Goal: Task Accomplishment & Management: Complete application form

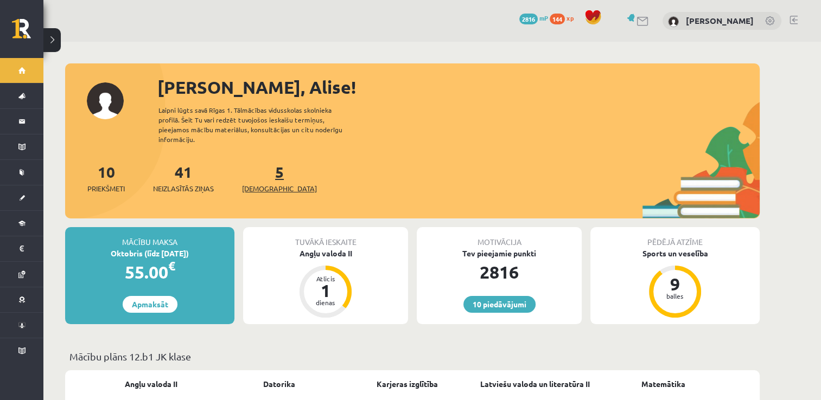
click at [261, 166] on link "5 Ieskaites" at bounding box center [279, 178] width 75 height 32
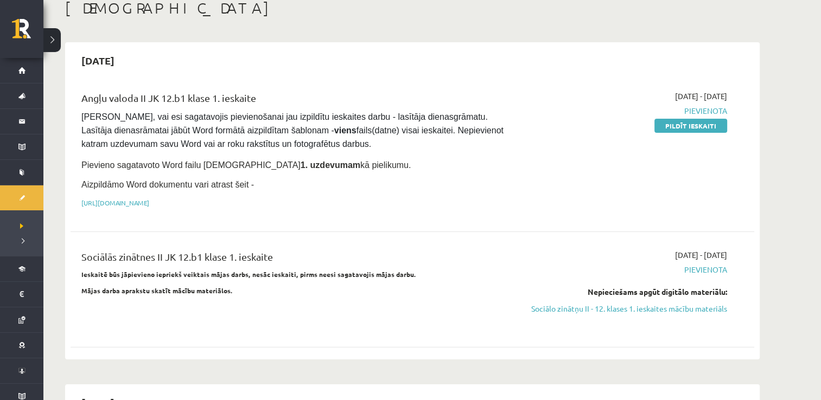
scroll to position [65, 0]
click at [149, 201] on link "https://drive.google.com/drive/folders/1IHE_ip15KOAbO2Se1NDGwZ2e__vlzPUf?usp=sh…" at bounding box center [115, 202] width 68 height 9
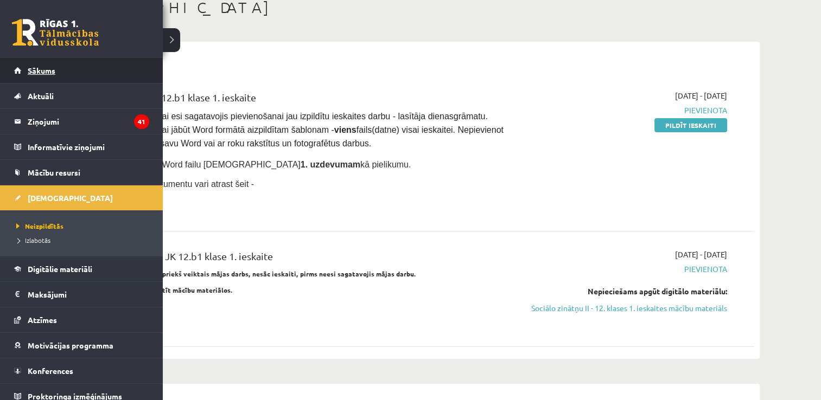
click at [41, 73] on span "Sākums" at bounding box center [42, 71] width 28 height 10
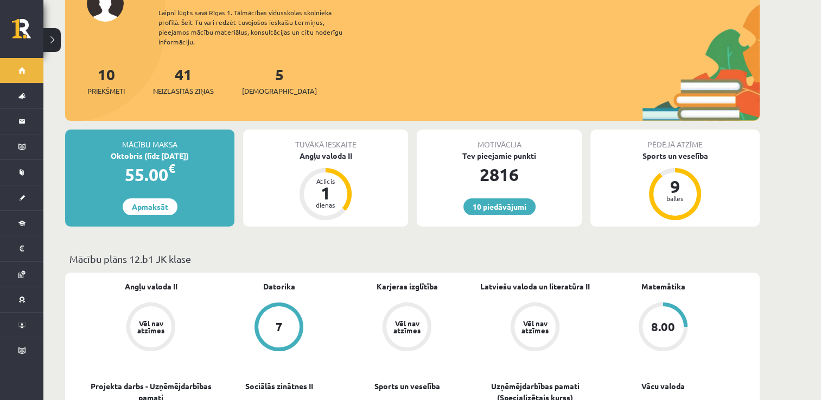
scroll to position [92, 0]
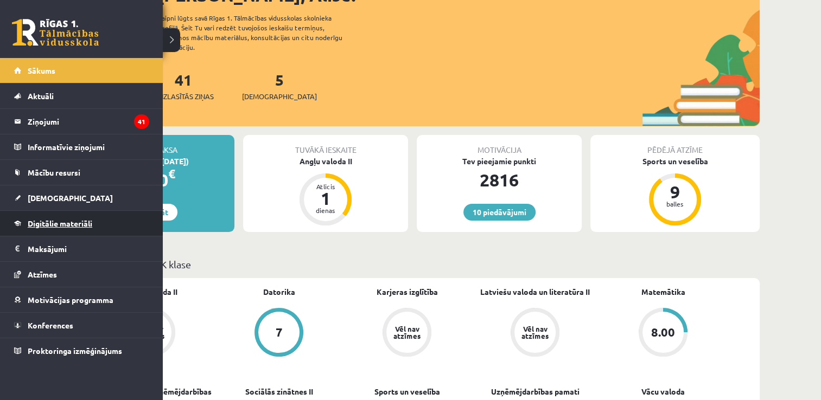
click at [62, 224] on span "Digitālie materiāli" at bounding box center [60, 224] width 65 height 10
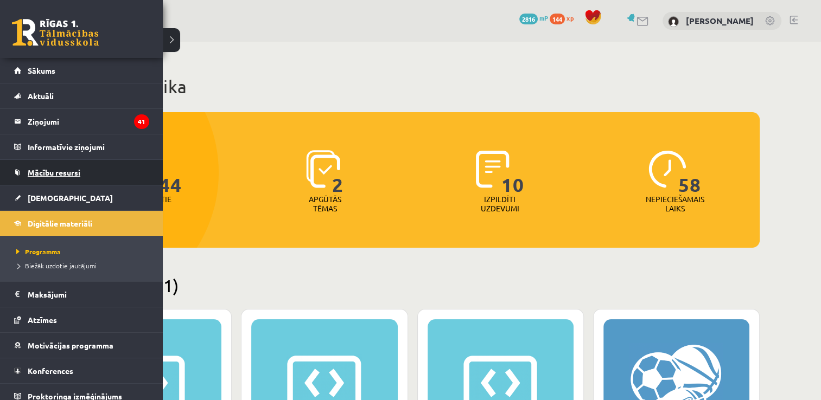
click at [60, 171] on span "Mācību resursi" at bounding box center [54, 173] width 53 height 10
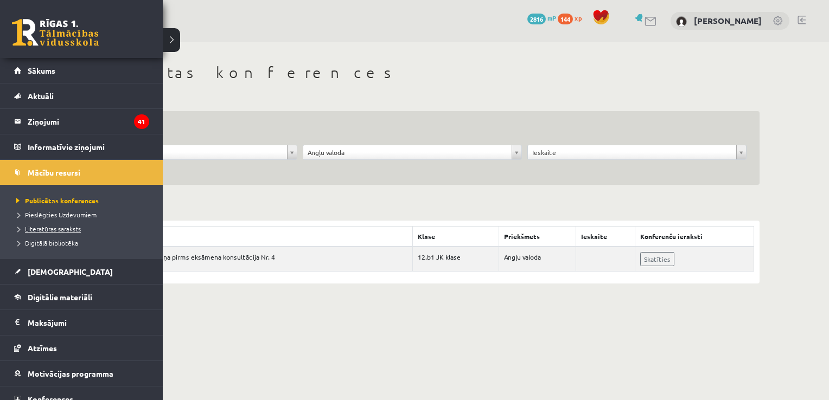
click at [64, 230] on span "Literatūras saraksts" at bounding box center [47, 229] width 67 height 9
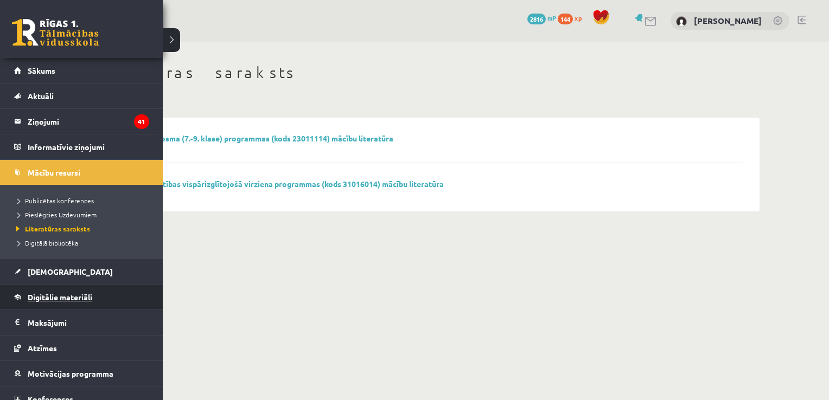
click at [50, 298] on span "Digitālie materiāli" at bounding box center [60, 297] width 65 height 10
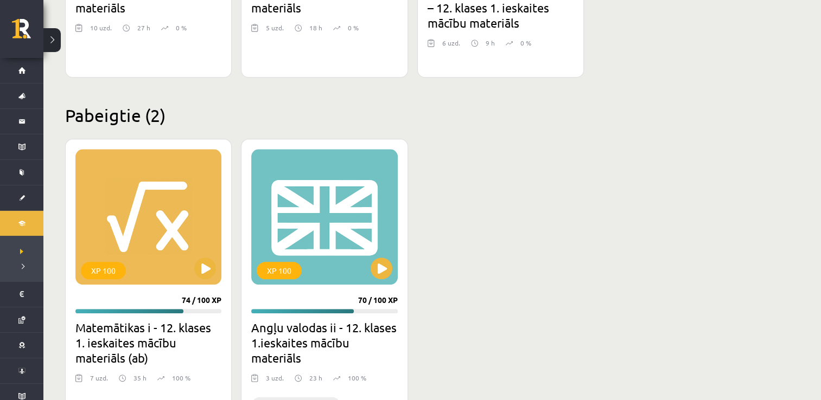
scroll to position [1317, 0]
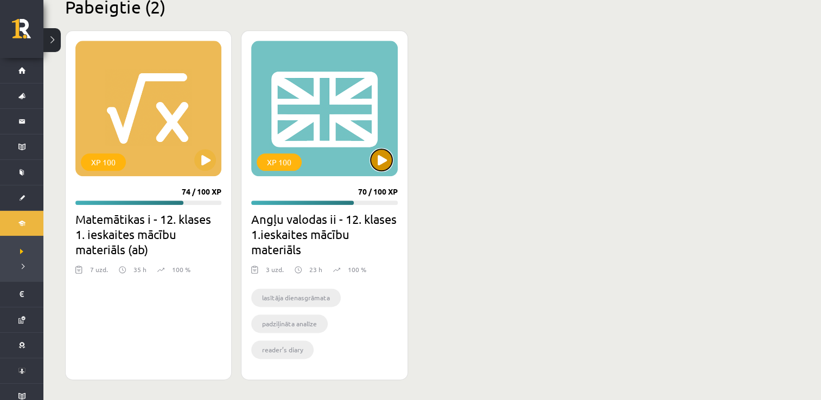
click at [377, 166] on button at bounding box center [381, 160] width 22 height 22
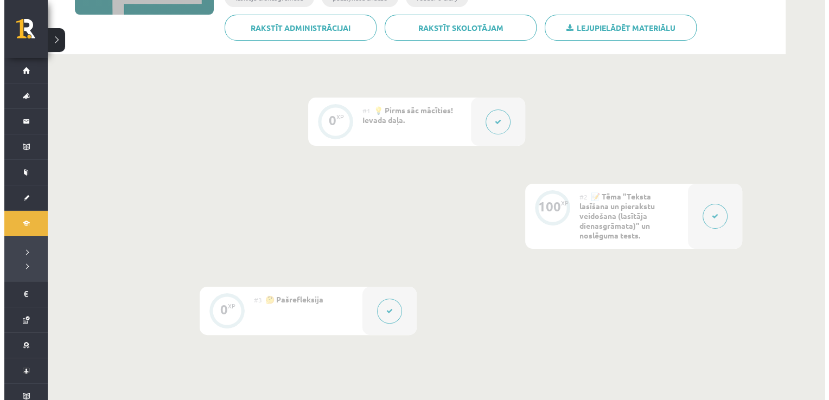
scroll to position [208, 0]
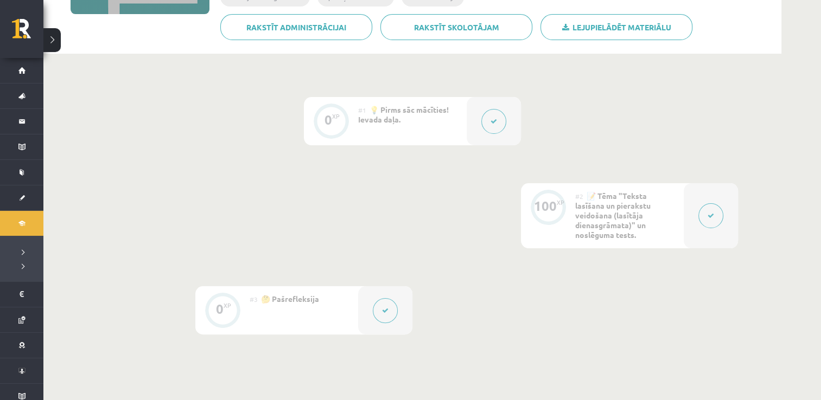
click at [488, 127] on button at bounding box center [493, 121] width 25 height 25
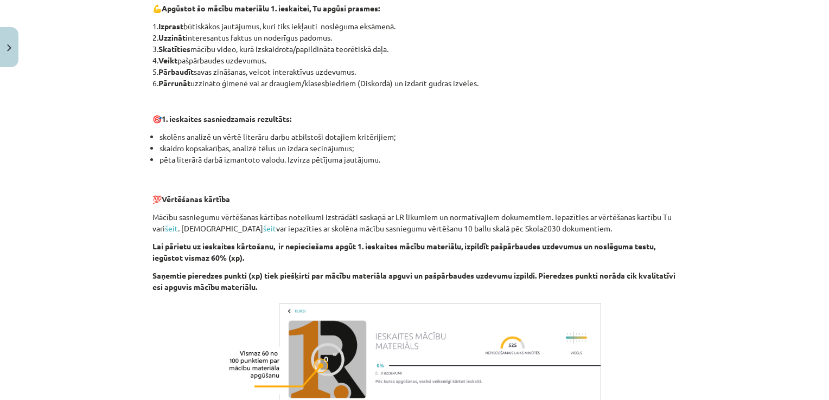
scroll to position [775, 0]
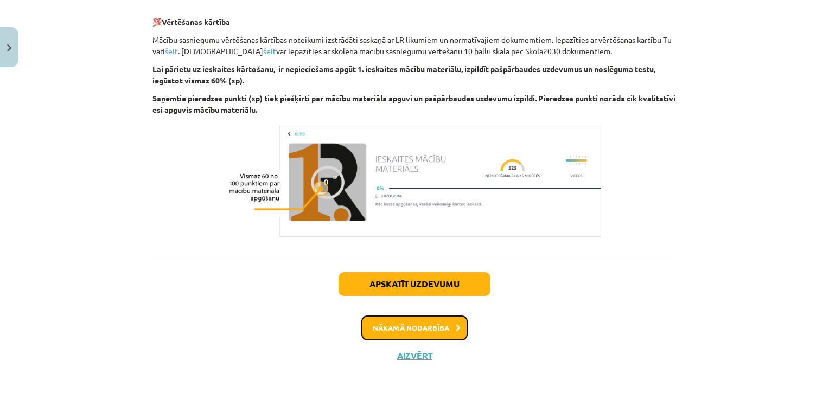
click at [416, 332] on button "Nākamā nodarbība" at bounding box center [414, 328] width 106 height 25
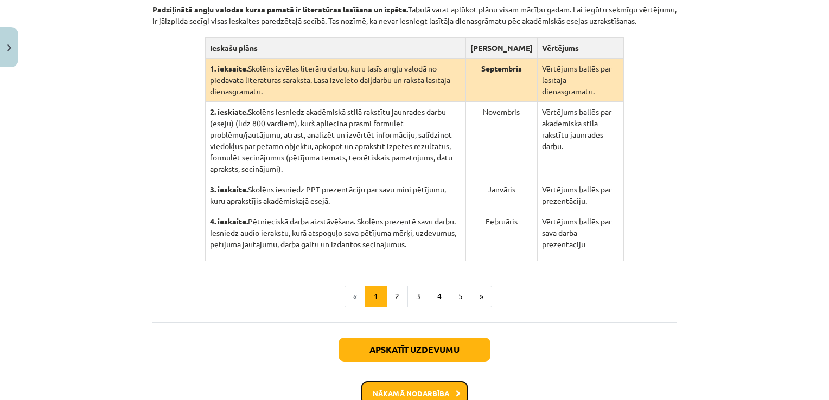
scroll to position [292, 0]
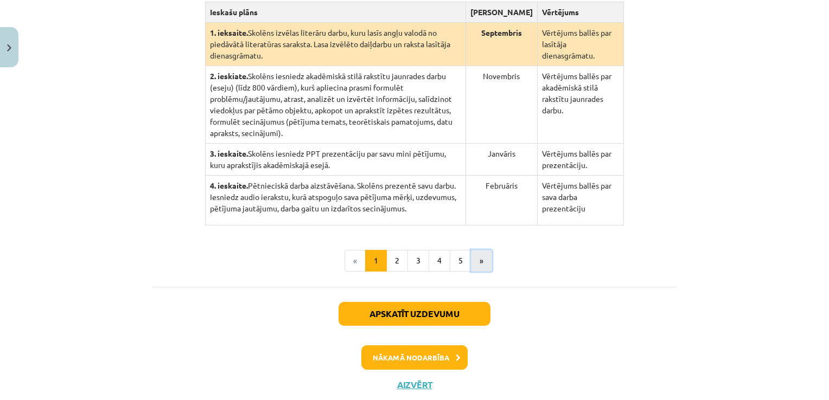
click at [477, 250] on button "»" at bounding box center [481, 261] width 21 height 22
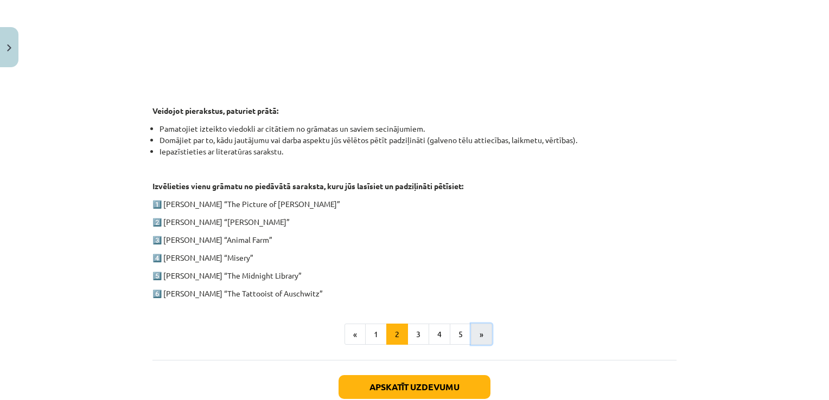
scroll to position [473, 0]
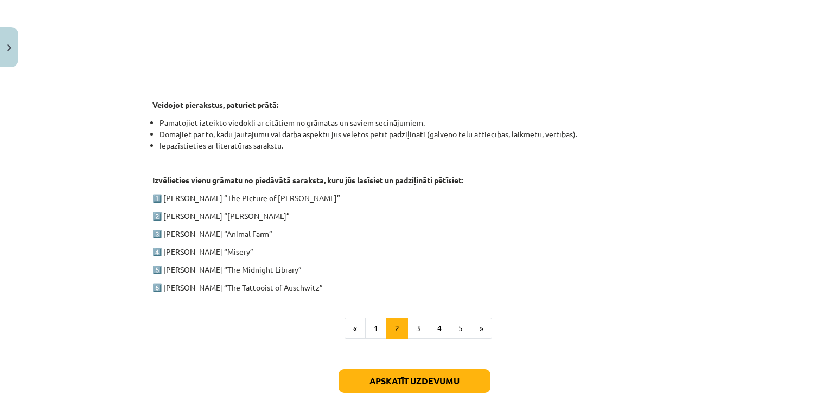
drag, startPoint x: 146, startPoint y: 177, endPoint x: 325, endPoint y: 280, distance: 206.5
click at [325, 280] on div "100 XP Saņemsi Grūts 150 pilda Apraksts Uzdevums Palīdzība 1. ieskaite angļu va…" at bounding box center [414, 44] width 537 height 855
copy div "Izvēlieties vienu grāmatu no piedāvātā saraksta, kuru jūs lasīsiet un padziļinā…"
click at [101, 168] on div "Mācību tēma: Angļu valodas ii - 12. klases 1.ieskaites mācību materiāls #2 📝 Tē…" at bounding box center [414, 200] width 829 height 400
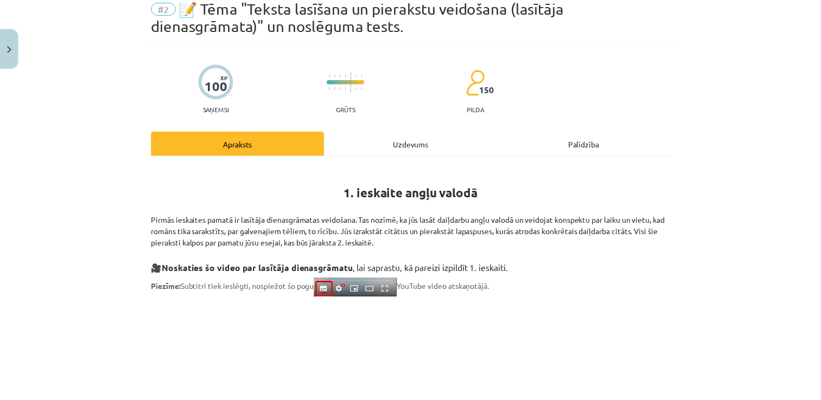
scroll to position [0, 0]
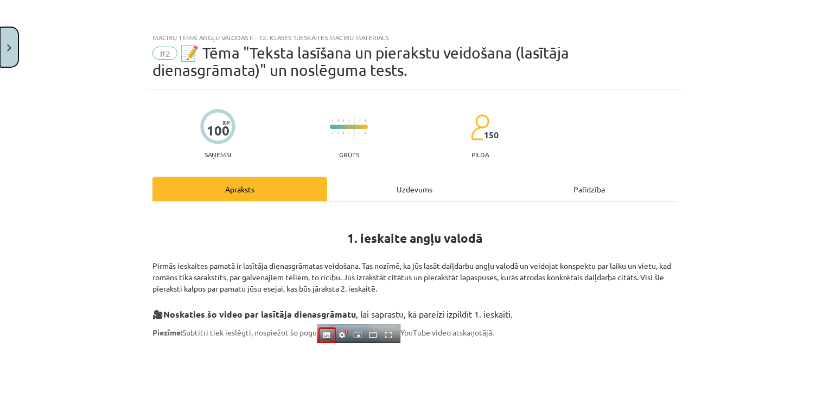
click at [4, 50] on button "Close" at bounding box center [9, 47] width 18 height 40
click at [21, 27] on div "Mācību tēma: Angļu valodas ii - 12. klases 1.ieskaites mācību materiāls #2 📝 Tē…" at bounding box center [414, 200] width 829 height 400
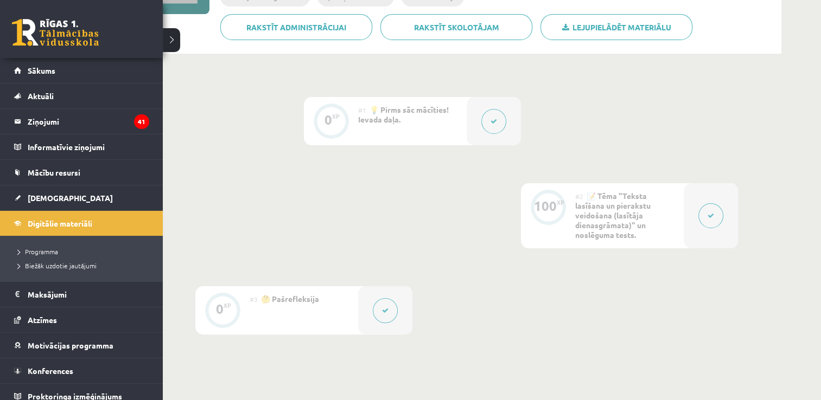
click at [21, 27] on link at bounding box center [55, 32] width 87 height 27
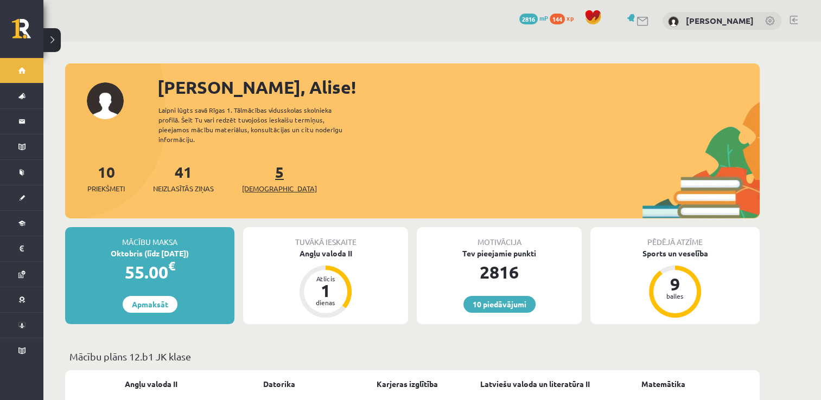
click at [265, 170] on link "5 [DEMOGRAPHIC_DATA]" at bounding box center [279, 178] width 75 height 32
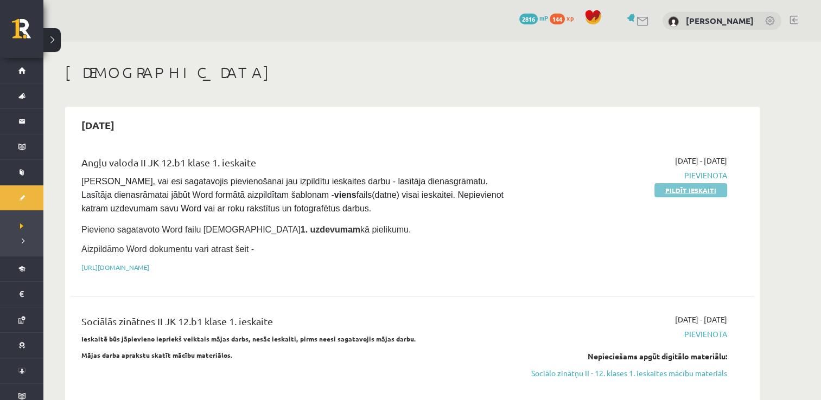
click at [665, 188] on link "Pildīt ieskaiti" at bounding box center [690, 190] width 73 height 14
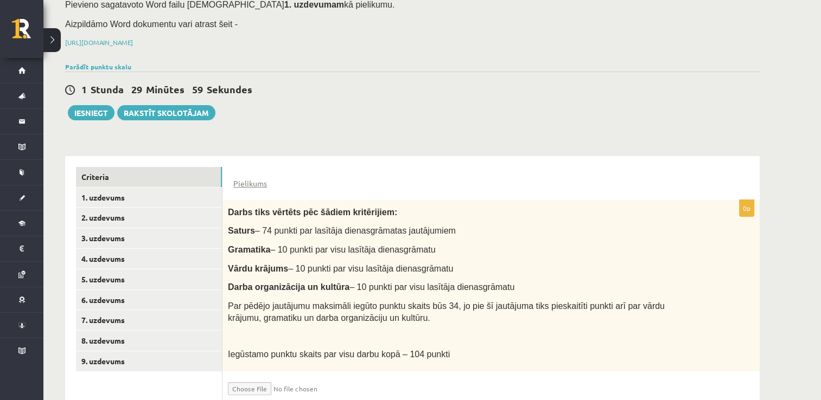
scroll to position [148, 0]
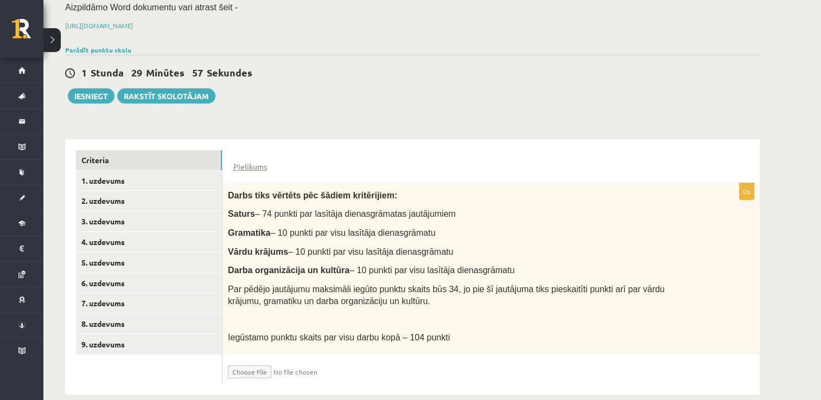
click at [253, 360] on input "file" at bounding box center [292, 369] width 129 height 18
type input "**********"
click at [308, 360] on input "file" at bounding box center [292, 369] width 129 height 18
click at [260, 360] on input "file" at bounding box center [292, 369] width 129 height 18
type input "**********"
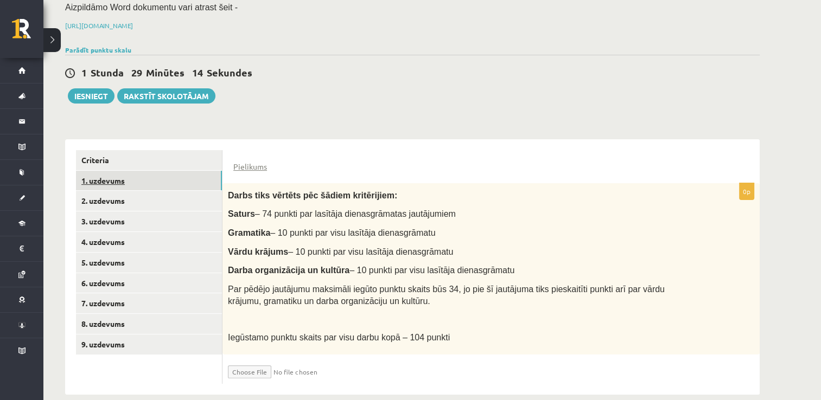
click at [183, 171] on link "1. uzdevums" at bounding box center [149, 181] width 146 height 20
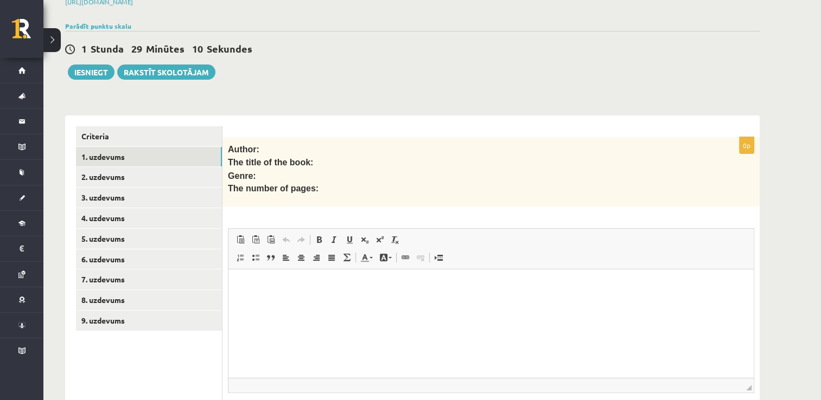
scroll to position [183, 0]
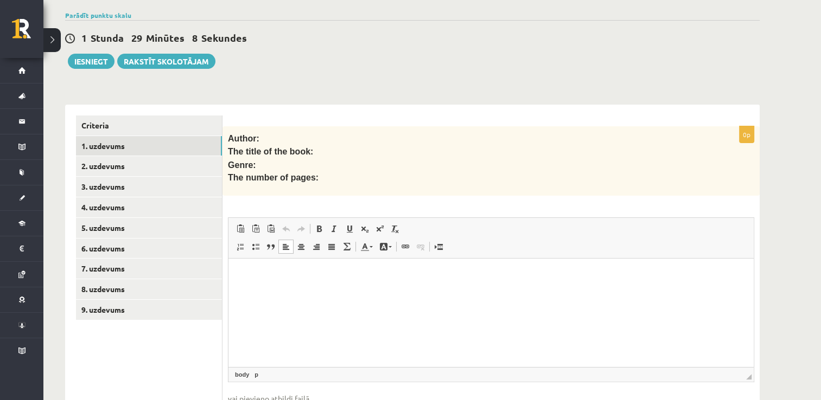
click at [246, 278] on p "Editor, wiswyg-editor-user-answer-47433783394800" at bounding box center [490, 275] width 503 height 11
click at [179, 116] on link "Criteria" at bounding box center [149, 126] width 146 height 20
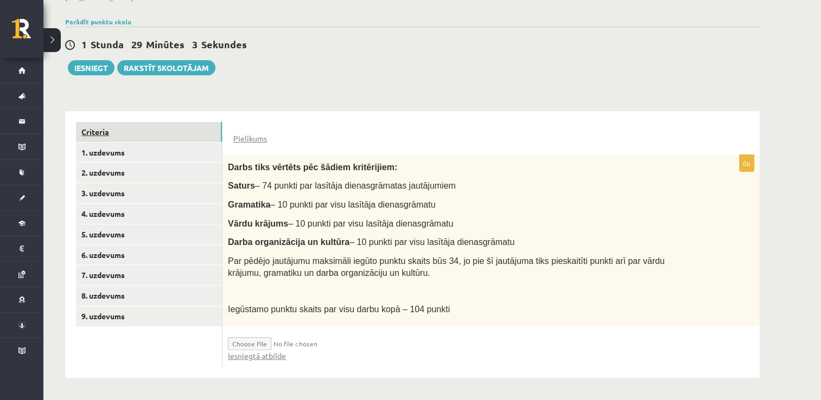
scroll to position [160, 0]
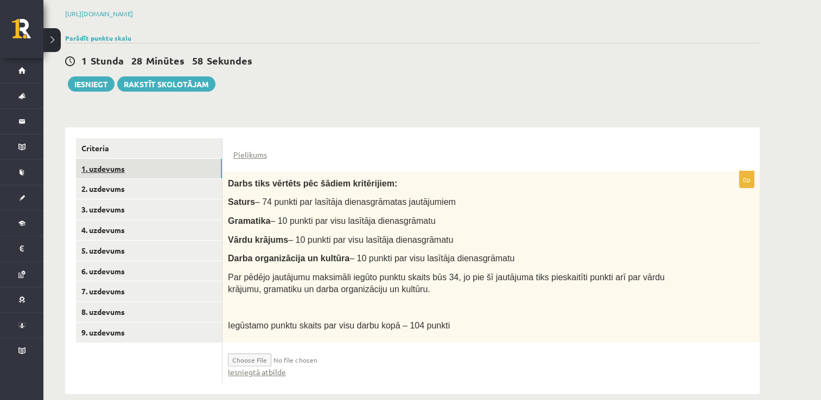
click at [176, 159] on link "1. uzdevums" at bounding box center [149, 169] width 146 height 20
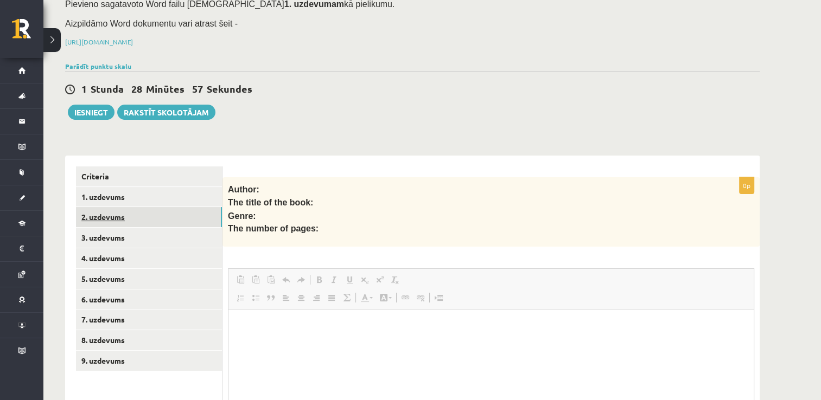
scroll to position [0, 0]
click at [156, 207] on link "2. uzdevums" at bounding box center [149, 217] width 146 height 20
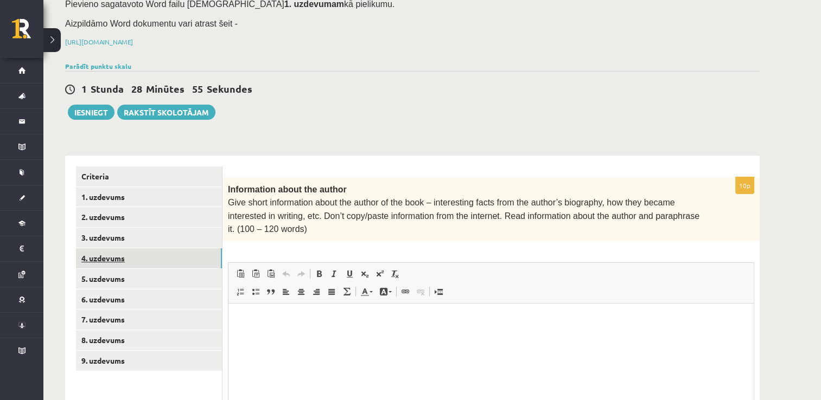
click at [152, 248] on link "4. uzdevums" at bounding box center [149, 258] width 146 height 20
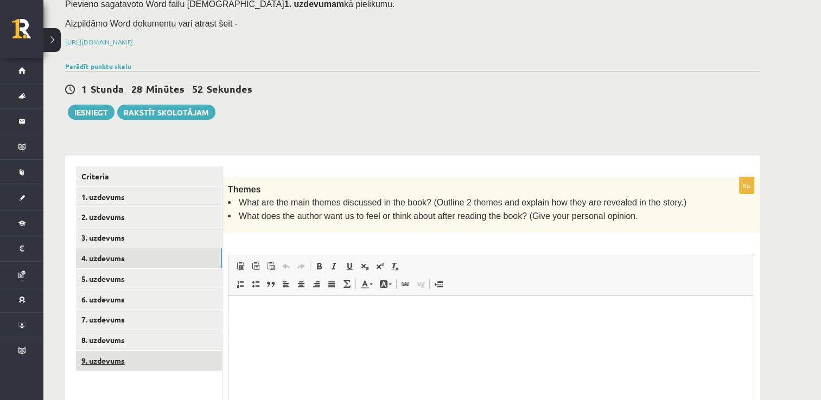
click at [131, 352] on link "9. uzdevums" at bounding box center [149, 361] width 146 height 20
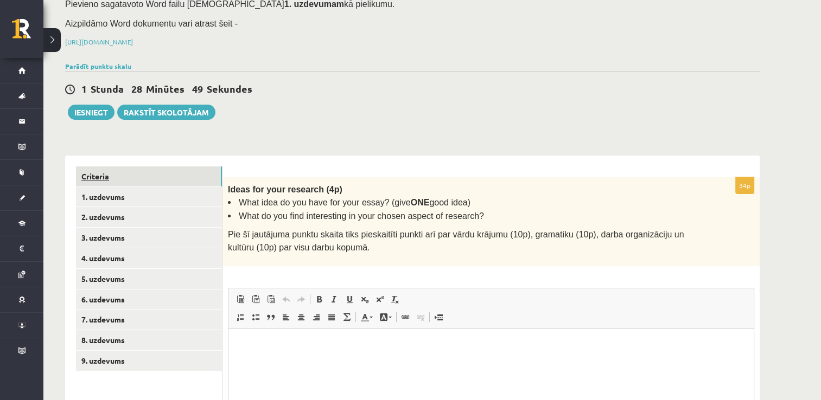
click at [142, 166] on link "Criteria" at bounding box center [149, 176] width 146 height 20
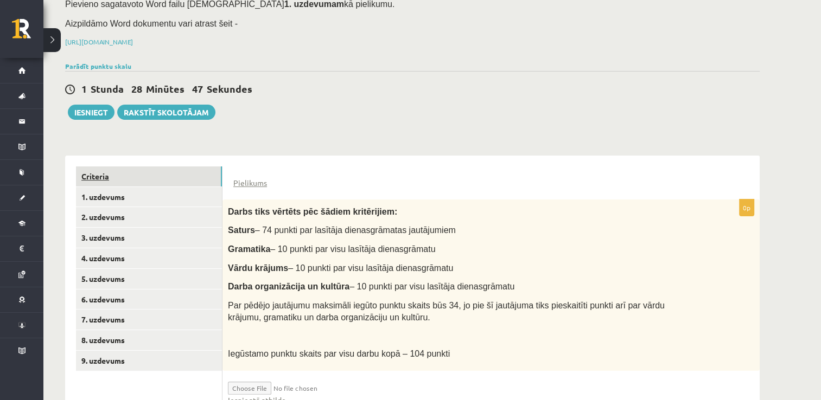
scroll to position [160, 0]
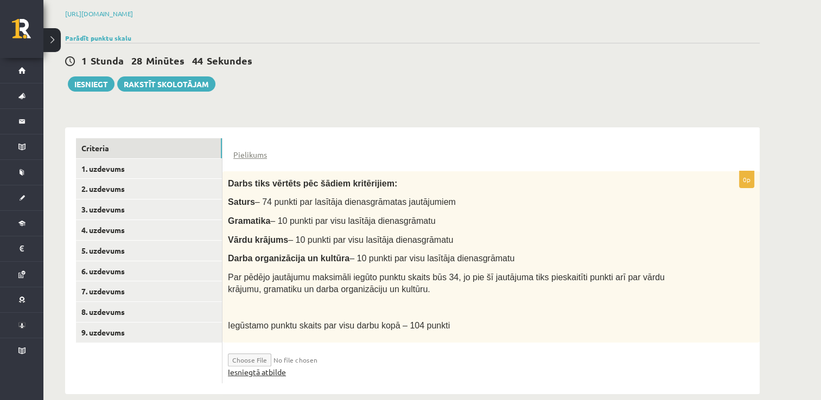
click at [266, 367] on link "Iesniegtā atbilde" at bounding box center [257, 372] width 58 height 11
click at [100, 76] on button "Iesniegt" at bounding box center [91, 83] width 47 height 15
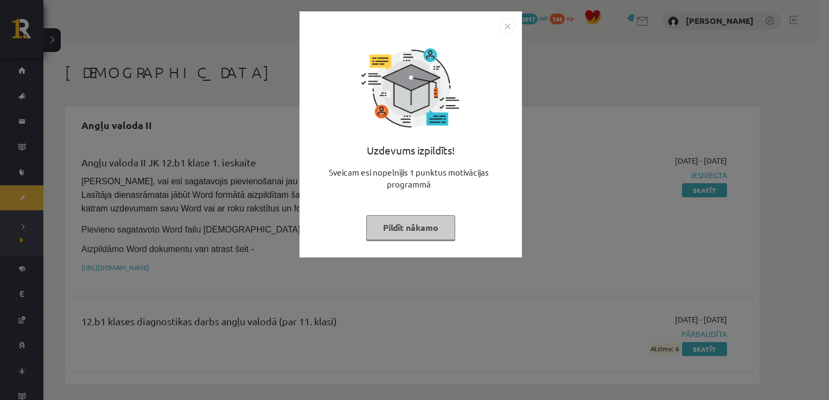
click at [428, 235] on button "Pildīt nākamo" at bounding box center [410, 227] width 89 height 25
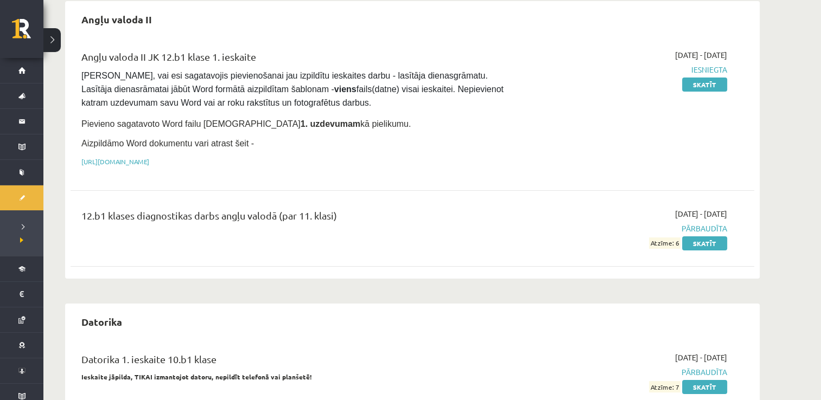
scroll to position [106, 0]
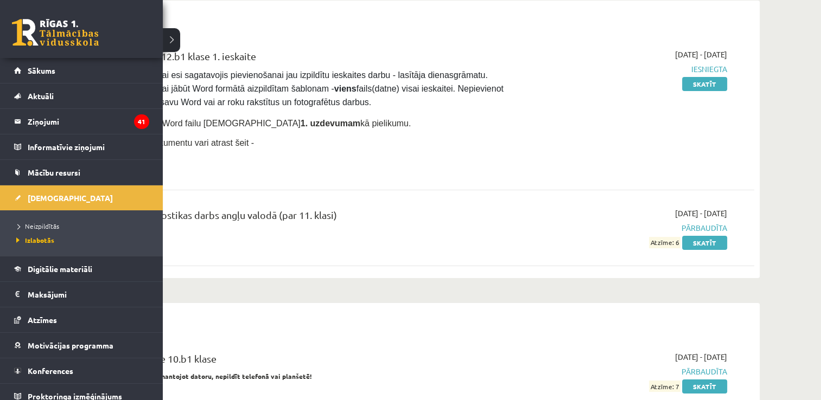
click at [36, 28] on link at bounding box center [55, 32] width 87 height 27
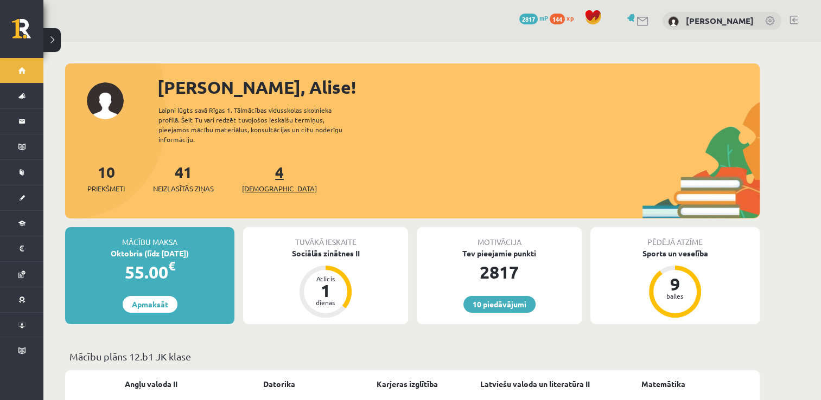
click at [260, 170] on link "4 Ieskaites" at bounding box center [279, 178] width 75 height 32
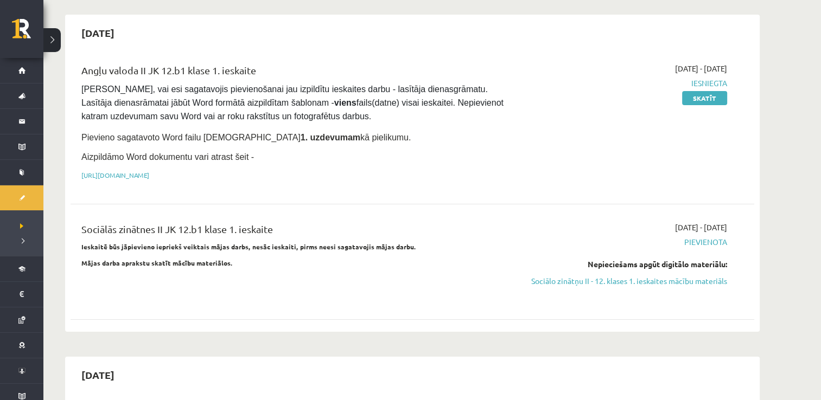
scroll to position [123, 0]
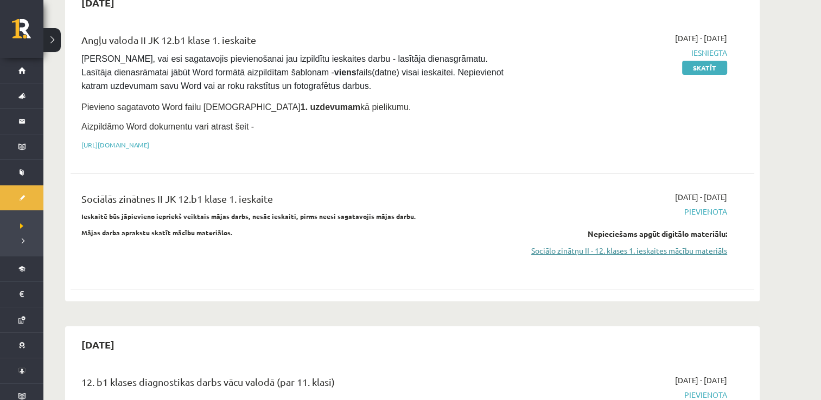
click at [543, 249] on link "Sociālo zinātņu II - 12. klases 1. ieskaites mācību materiāls" at bounding box center [624, 250] width 204 height 11
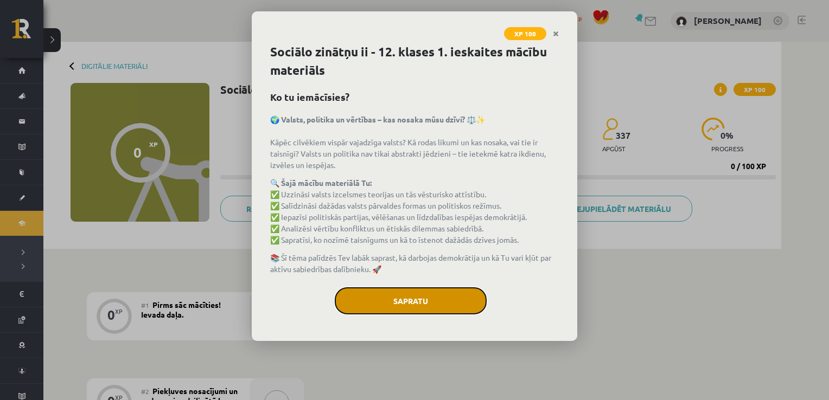
click at [398, 296] on button "Sapratu" at bounding box center [411, 300] width 152 height 27
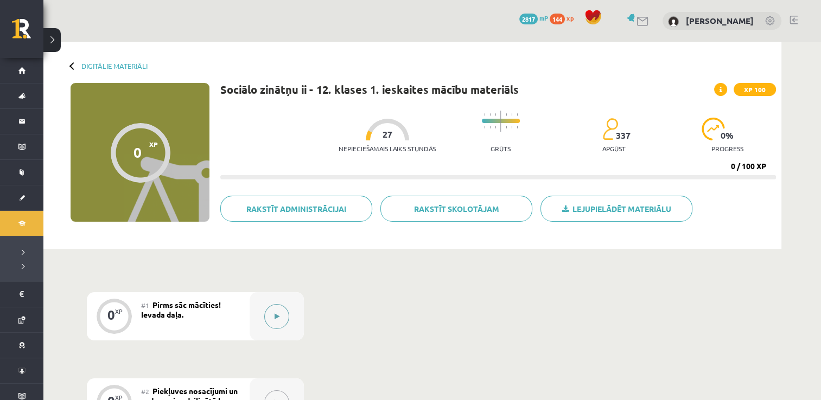
click at [274, 311] on button at bounding box center [276, 316] width 25 height 25
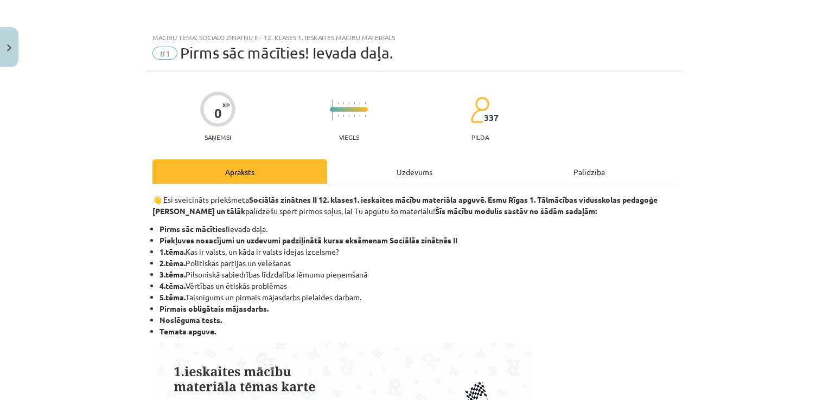
click at [400, 178] on div "Uzdevums" at bounding box center [414, 171] width 175 height 24
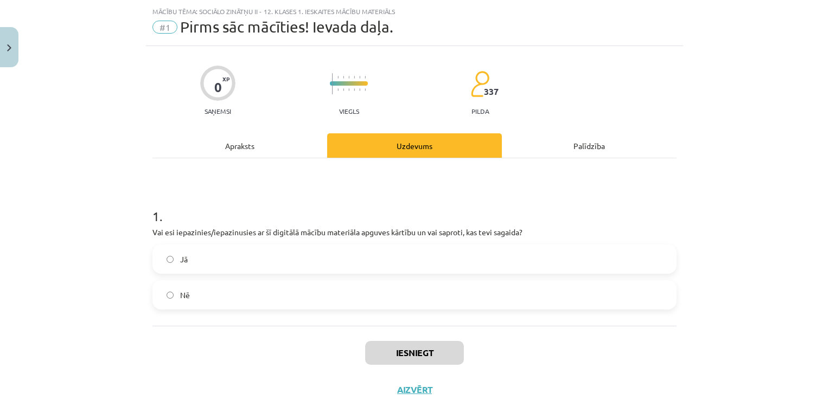
scroll to position [27, 0]
click at [343, 257] on label "Jā" at bounding box center [414, 258] width 522 height 27
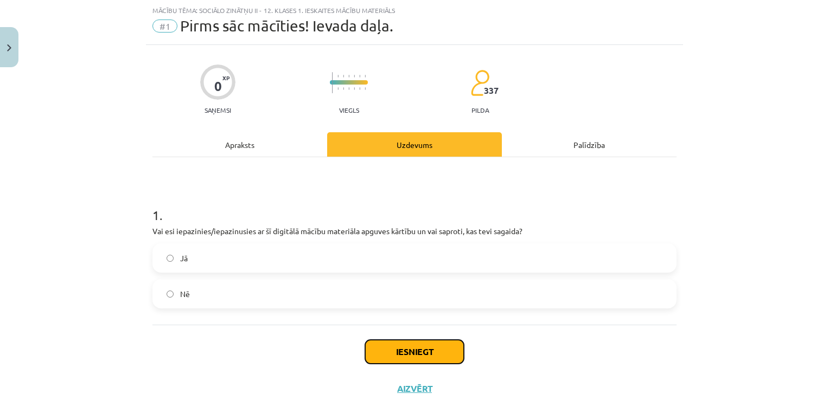
click at [403, 349] on button "Iesniegt" at bounding box center [414, 352] width 99 height 24
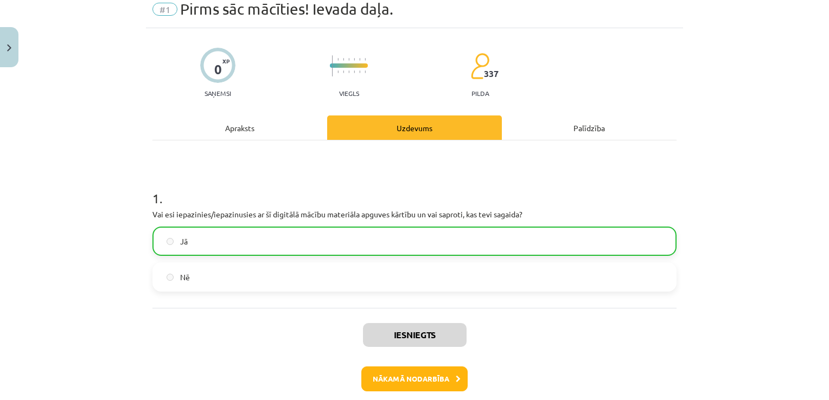
scroll to position [46, 0]
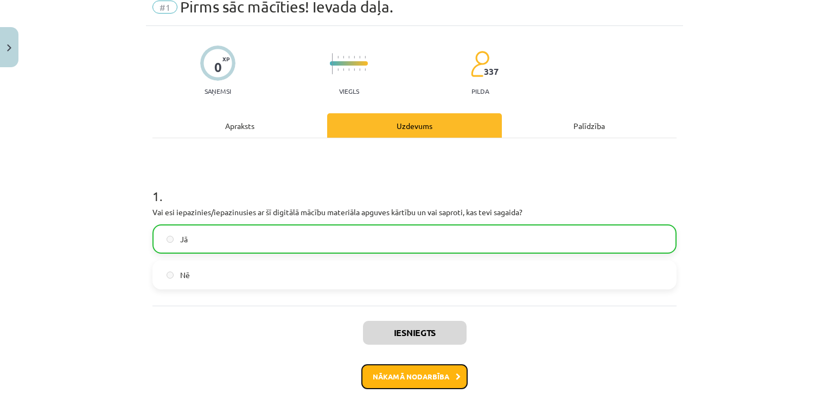
click at [386, 373] on button "Nākamā nodarbība" at bounding box center [414, 376] width 106 height 25
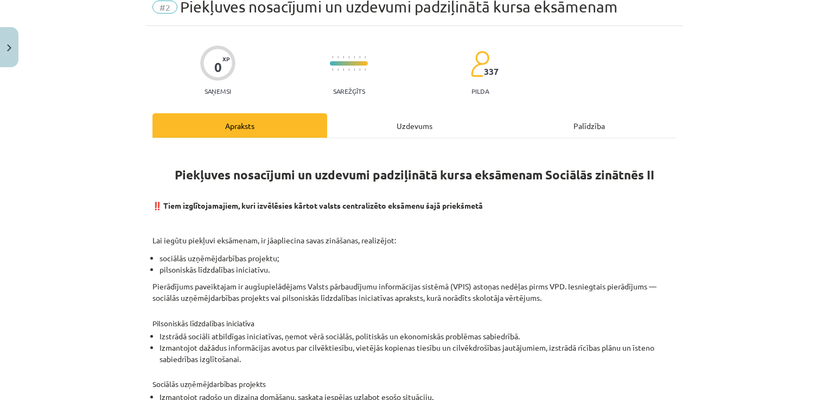
scroll to position [27, 0]
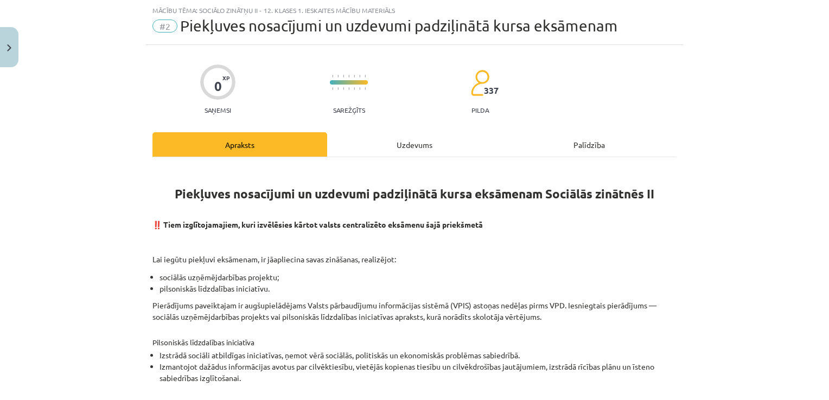
click at [387, 152] on div "Uzdevums" at bounding box center [414, 144] width 175 height 24
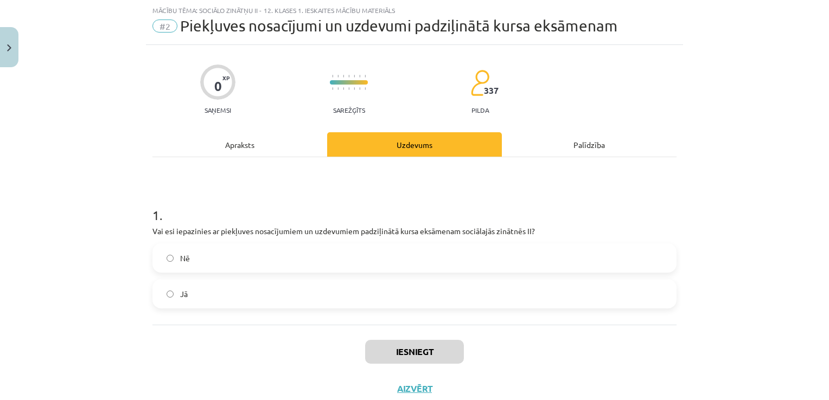
click at [319, 289] on label "Jā" at bounding box center [414, 293] width 522 height 27
click at [390, 352] on button "Iesniegt" at bounding box center [414, 352] width 99 height 24
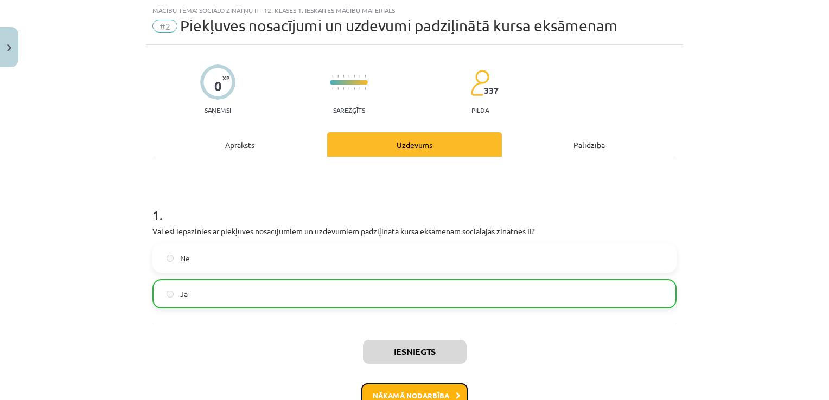
click at [389, 391] on button "Nākamā nodarbība" at bounding box center [414, 395] width 106 height 25
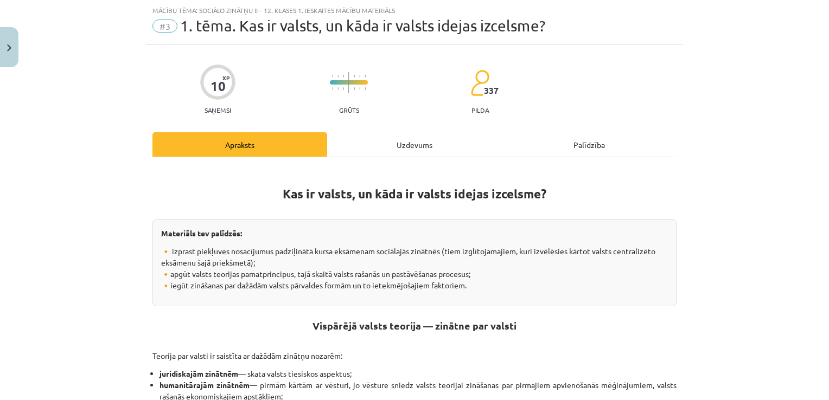
click at [395, 147] on div "Uzdevums" at bounding box center [414, 144] width 175 height 24
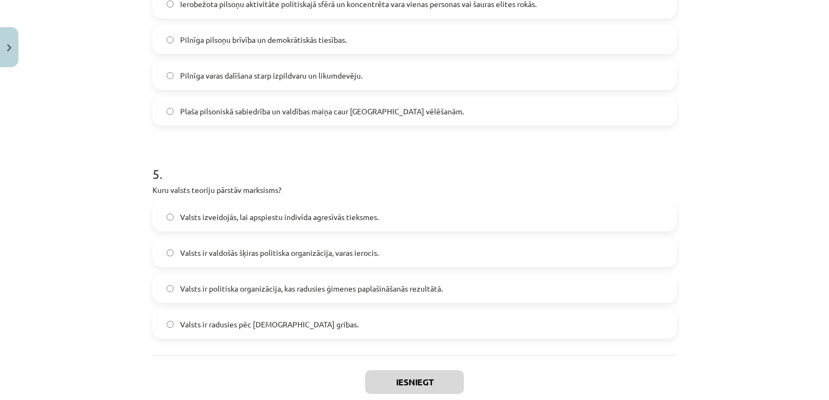
scroll to position [985, 0]
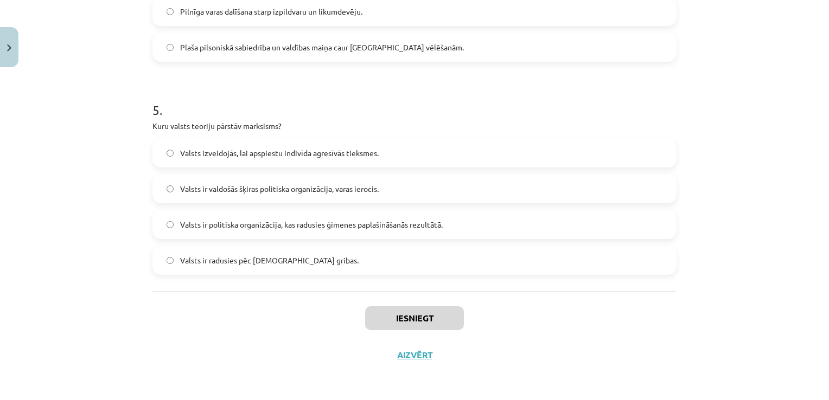
drag, startPoint x: 148, startPoint y: 134, endPoint x: 254, endPoint y: 420, distance: 304.7
click at [254, 400] on html "0 Dāvanas 2817 mP 144 xp Alise Bandeniece Sākums Aktuāli Kā mācīties eSKOLĀ Kon…" at bounding box center [414, 200] width 829 height 400
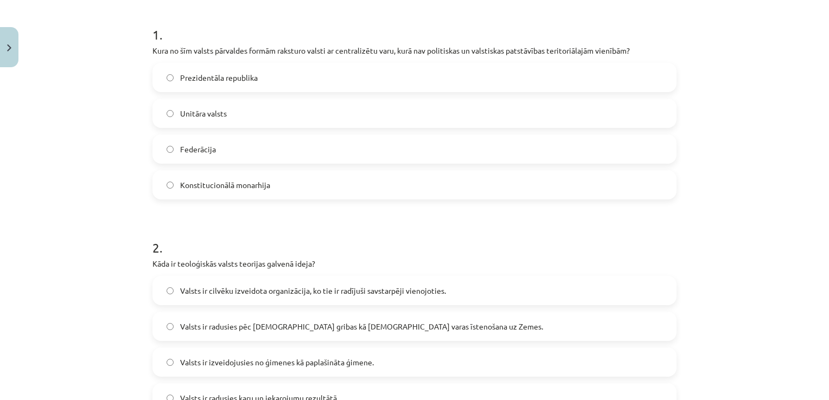
scroll to position [0, 0]
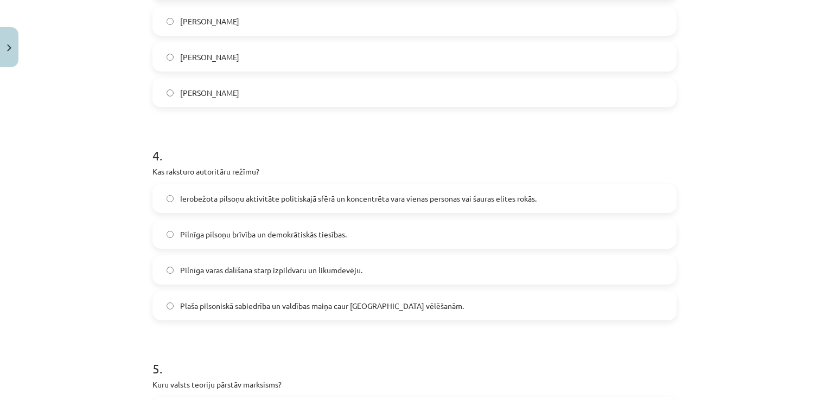
scroll to position [985, 0]
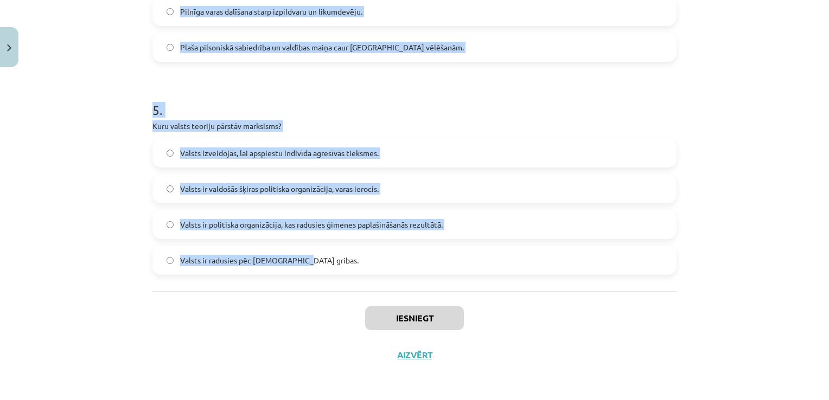
drag, startPoint x: 150, startPoint y: 99, endPoint x: 299, endPoint y: 265, distance: 223.5
click at [299, 265] on label "Valsts ir radusies pēc Dieva gribas." at bounding box center [414, 260] width 522 height 27
copy form "1 . Kura no šīm valsts pārvaldes formām raksturo valsti ar centralizētu varu, k…"
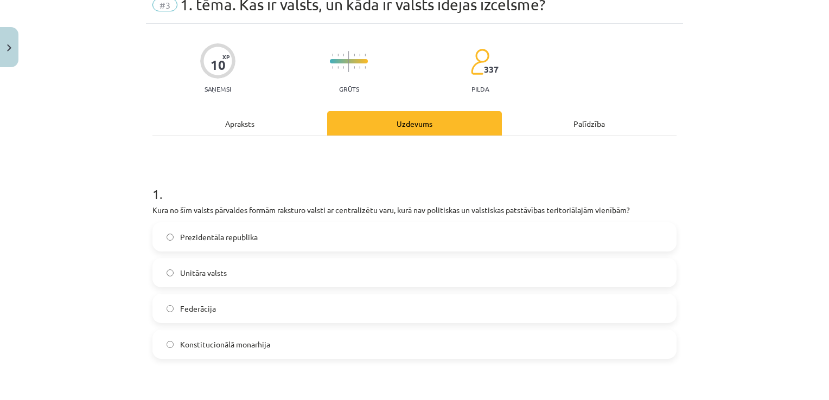
scroll to position [0, 0]
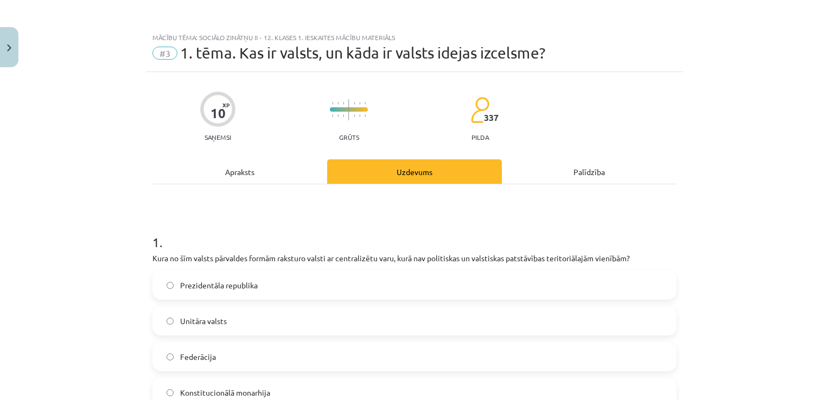
click at [206, 312] on label "Unitāra valsts" at bounding box center [414, 320] width 522 height 27
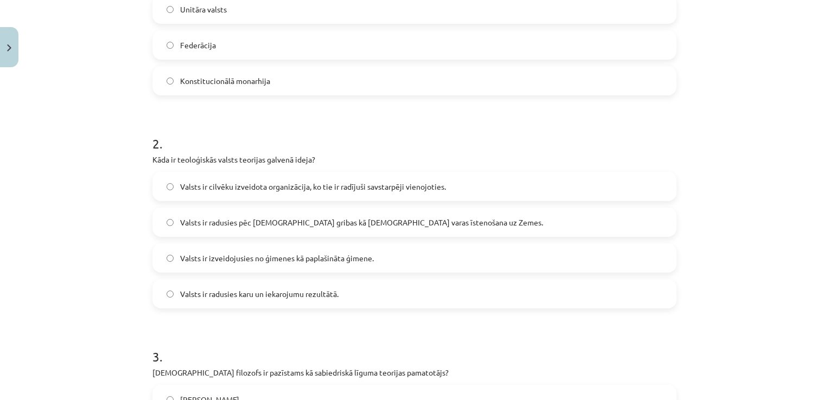
scroll to position [312, 0]
click at [215, 216] on span "Valsts ir radusies pēc Dieva gribas kā dievišķās varas īstenošana uz Zemes." at bounding box center [361, 221] width 363 height 11
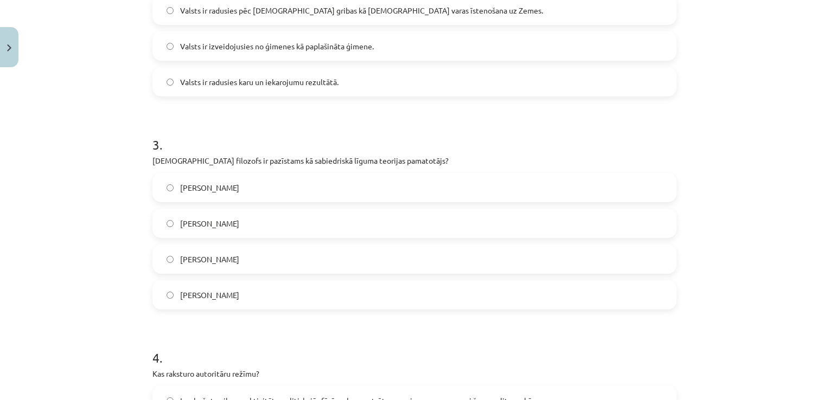
scroll to position [525, 0]
click at [200, 192] on label "Tomass Hobss" at bounding box center [414, 186] width 522 height 27
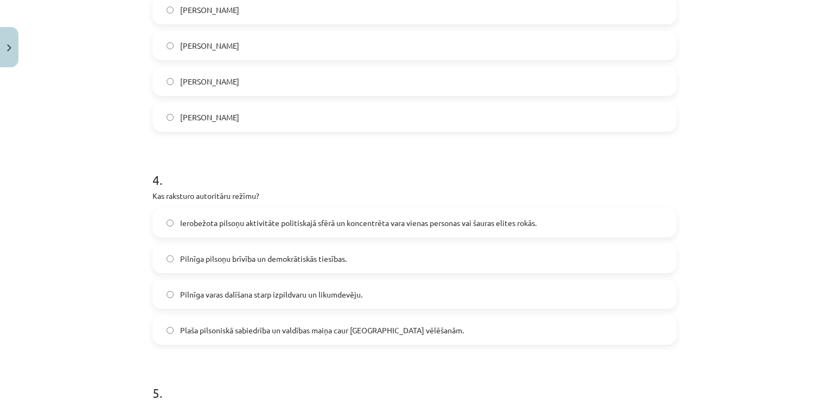
scroll to position [704, 0]
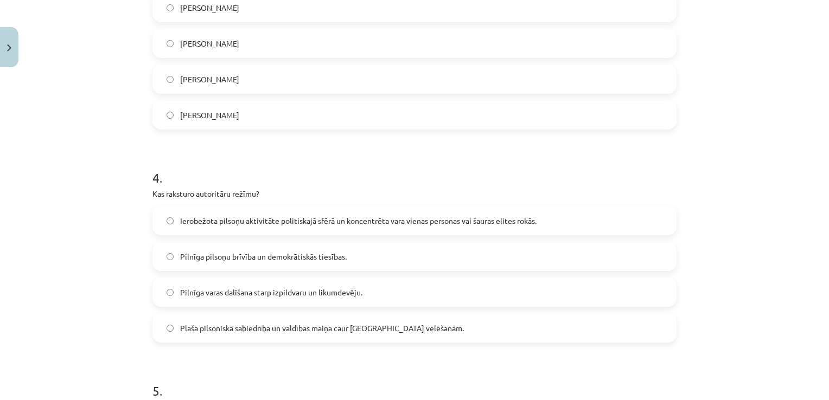
click at [212, 225] on span "Ierobežota pilsoņu aktivitāte politiskajā sfērā un koncentrēta vara vienas pers…" at bounding box center [358, 220] width 356 height 11
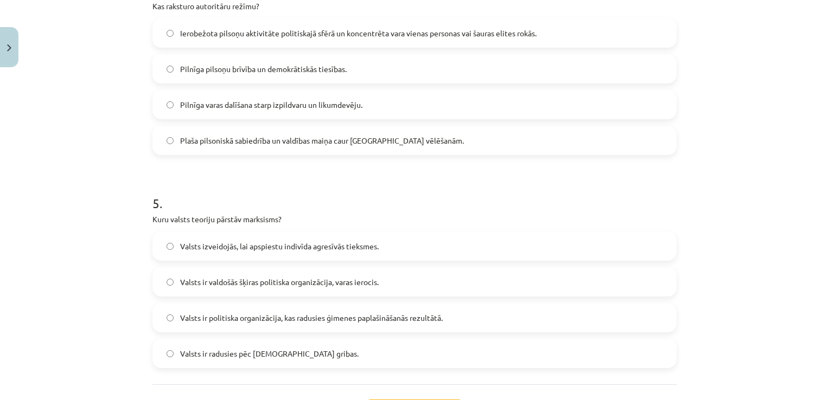
scroll to position [896, 0]
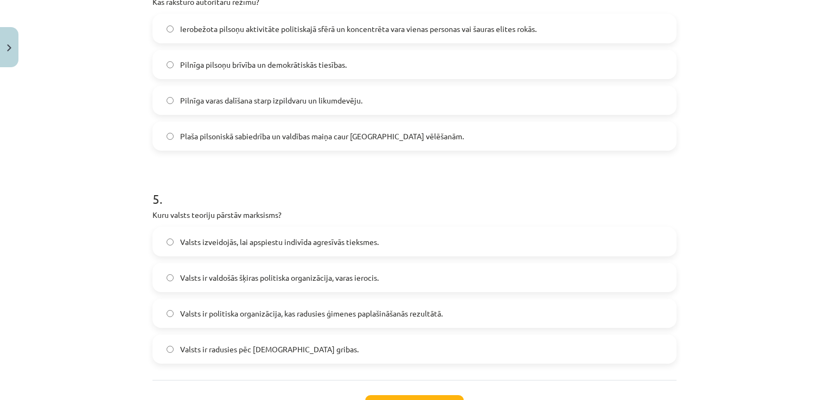
click at [236, 273] on span "Valsts ir valdošās šķiras politiska organizācija, varas ierocis." at bounding box center [279, 277] width 198 height 11
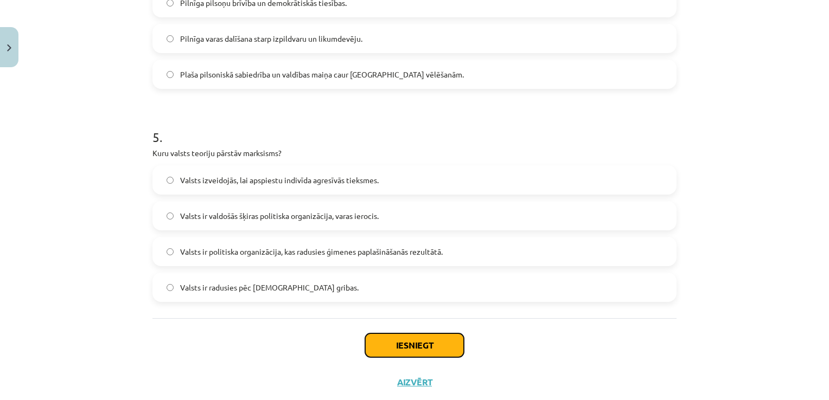
click at [405, 348] on button "Iesniegt" at bounding box center [414, 346] width 99 height 24
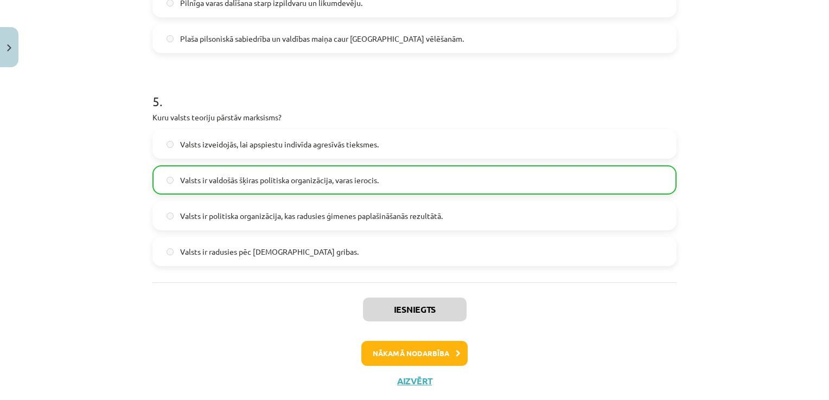
scroll to position [996, 0]
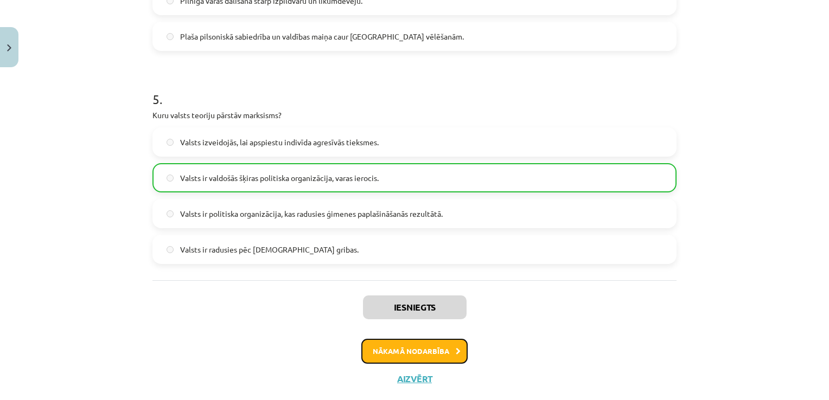
click at [384, 350] on button "Nākamā nodarbība" at bounding box center [414, 351] width 106 height 25
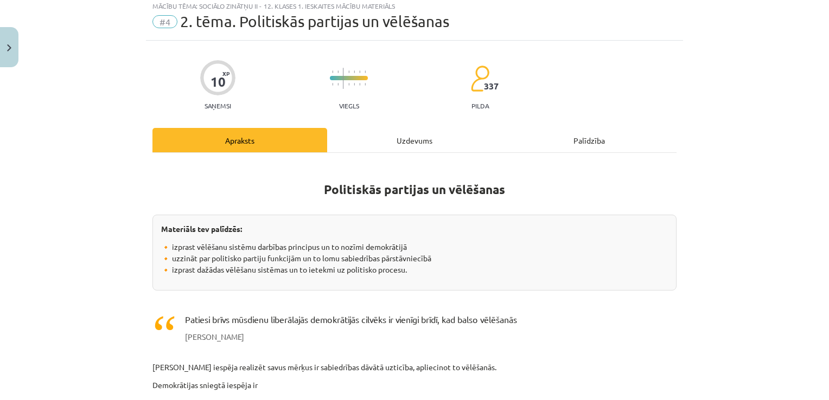
scroll to position [27, 0]
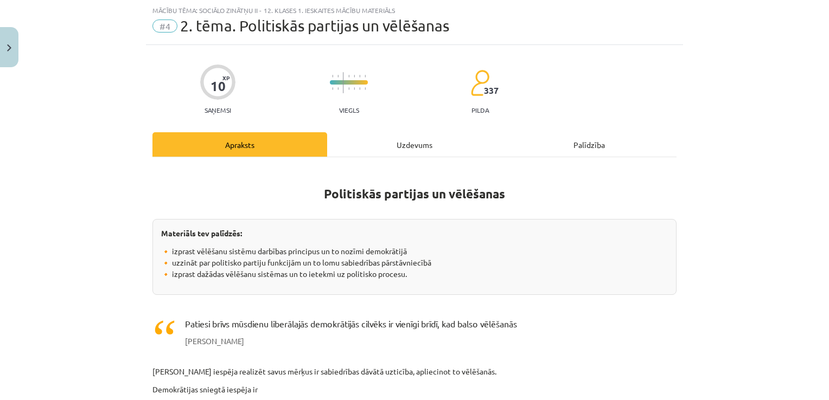
click at [401, 133] on div "Uzdevums" at bounding box center [414, 144] width 175 height 24
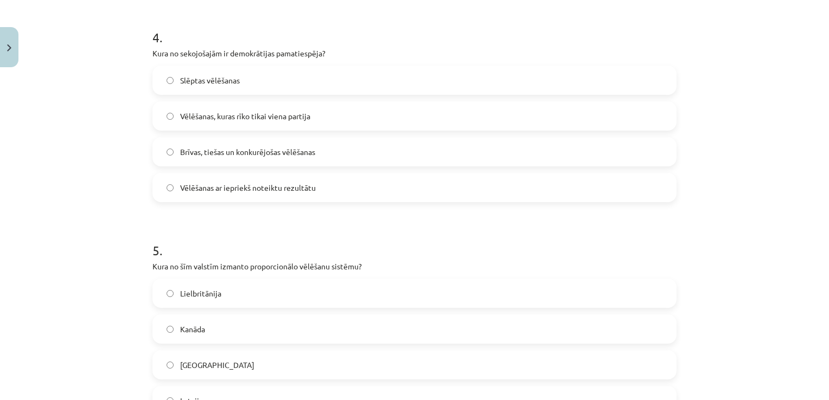
scroll to position [985, 0]
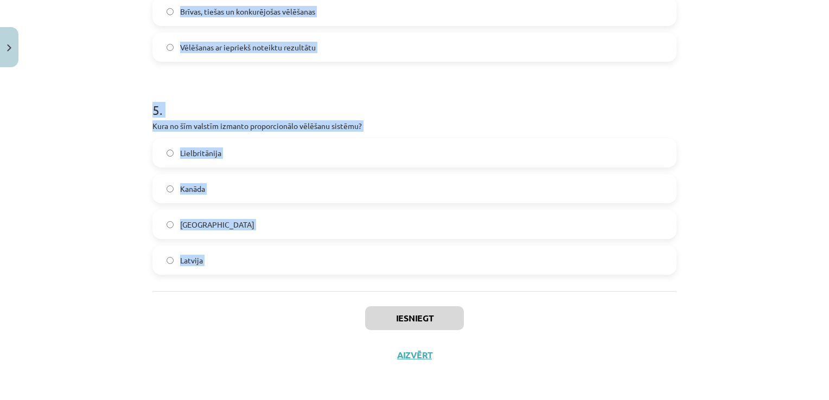
drag, startPoint x: 148, startPoint y: 213, endPoint x: 221, endPoint y: 309, distance: 120.7
click at [221, 309] on div "Iesniegt Aizvērt" at bounding box center [414, 329] width 524 height 76
copy form "1 . Kāda ir partiju sistēma, kurā tikai divām partijām ir reālas iespējas iegūt…"
click at [221, 309] on div "Iesniegt Aizvērt" at bounding box center [414, 329] width 524 height 76
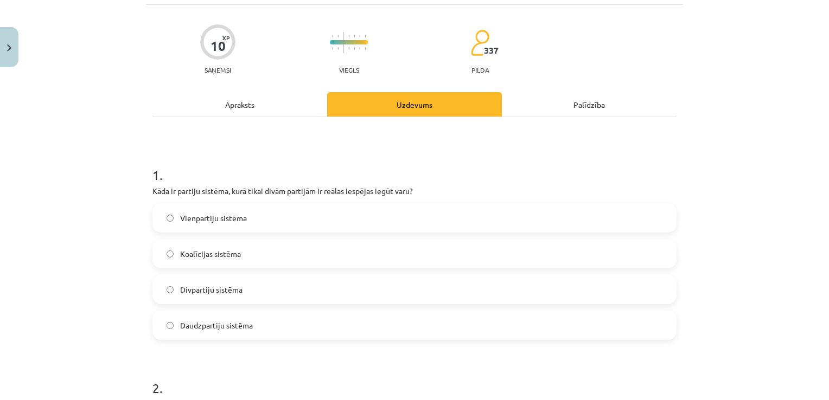
scroll to position [82, 0]
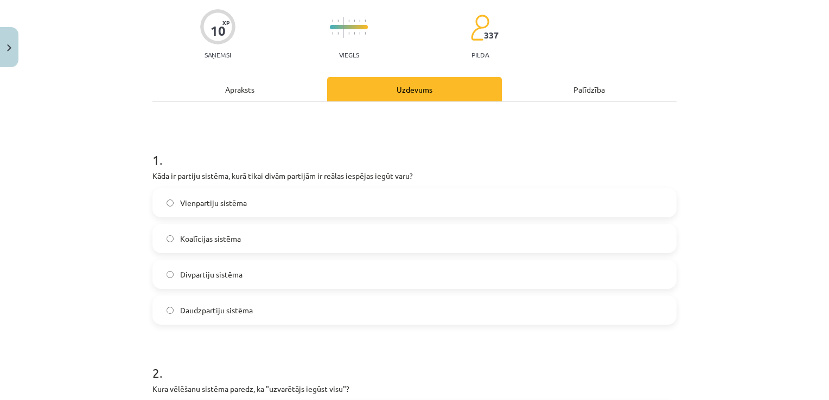
click at [238, 267] on label "Divpartiju sistēma" at bounding box center [414, 274] width 522 height 27
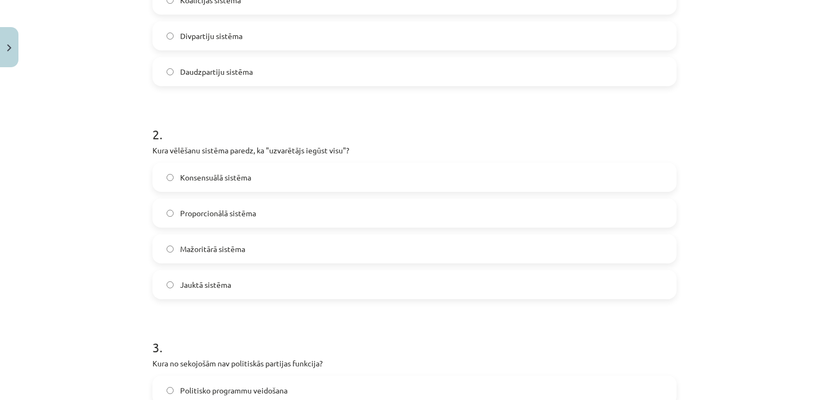
scroll to position [321, 0]
click at [215, 259] on label "Mažoritārā sistēma" at bounding box center [414, 248] width 522 height 27
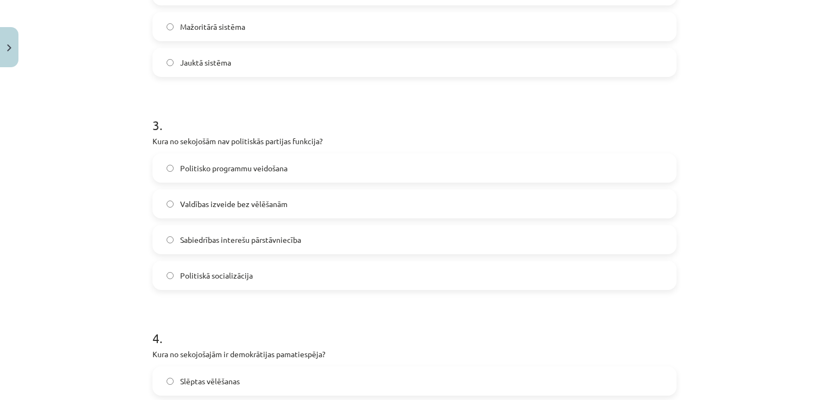
scroll to position [544, 0]
click at [219, 205] on span "Valdības izveide bez vēlēšanām" at bounding box center [233, 202] width 107 height 11
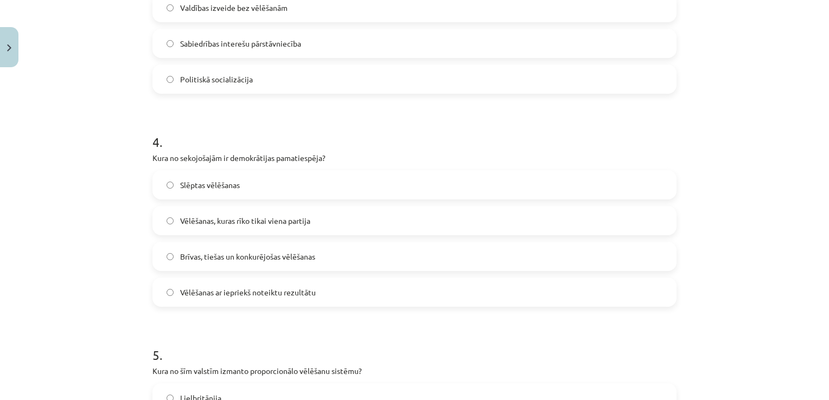
scroll to position [745, 0]
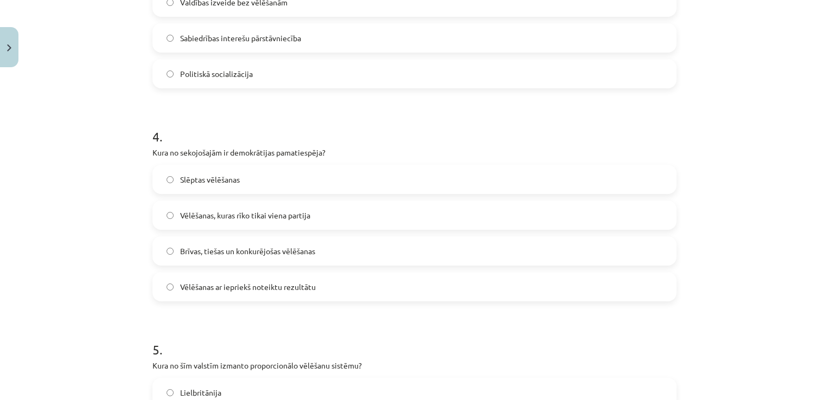
click at [204, 264] on label "Brīvas, tiešas un konkurējošas vēlēšanas" at bounding box center [414, 251] width 522 height 27
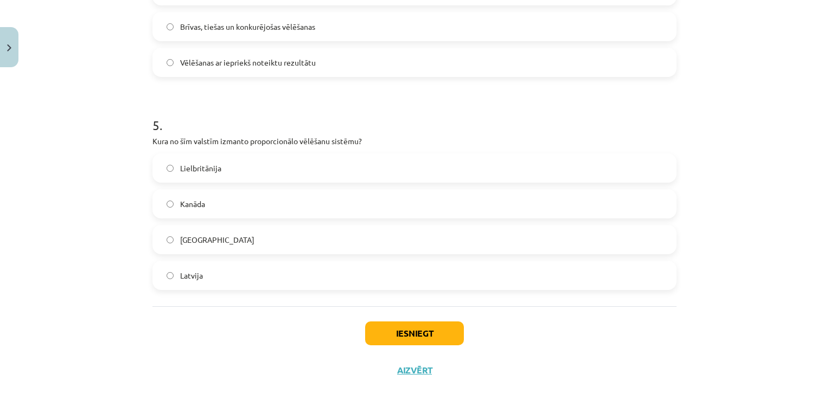
scroll to position [976, 0]
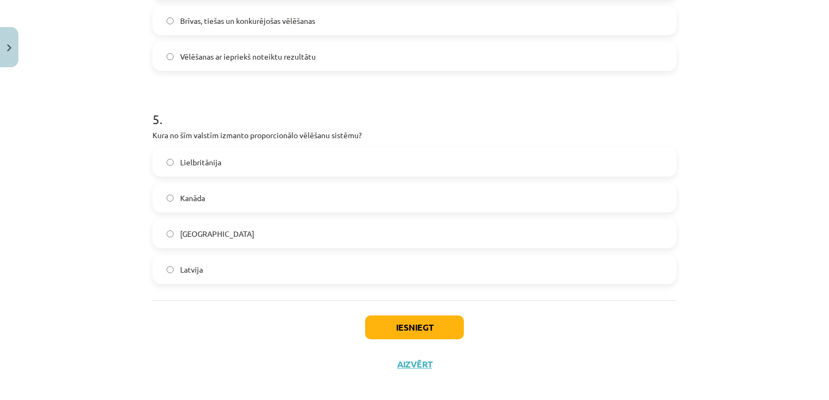
click at [213, 262] on label "Latvija" at bounding box center [414, 269] width 522 height 27
click at [380, 332] on button "Iesniegt" at bounding box center [414, 328] width 99 height 24
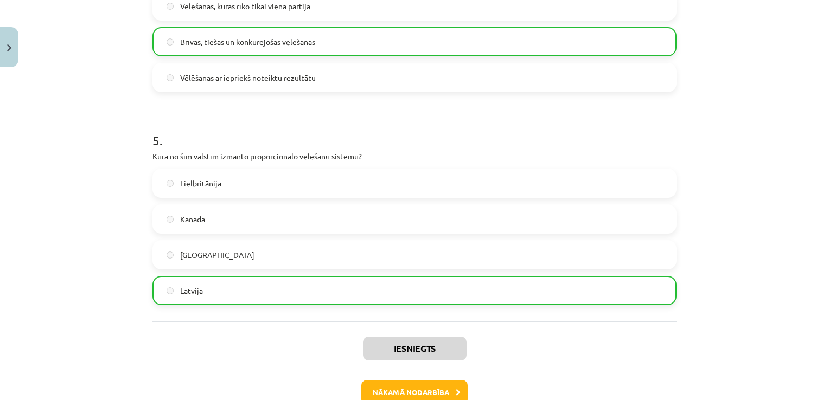
scroll to position [1019, 0]
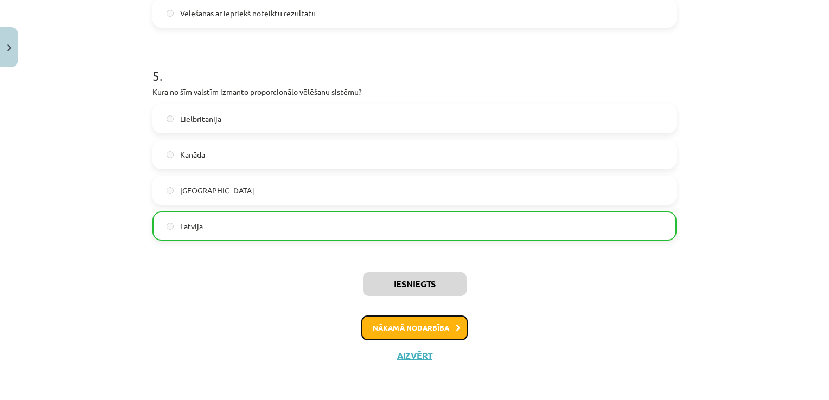
click at [383, 331] on button "Nākamā nodarbība" at bounding box center [414, 328] width 106 height 25
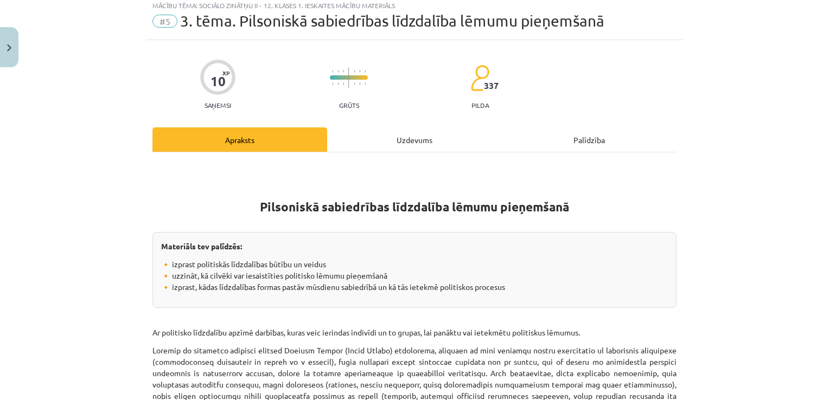
scroll to position [27, 0]
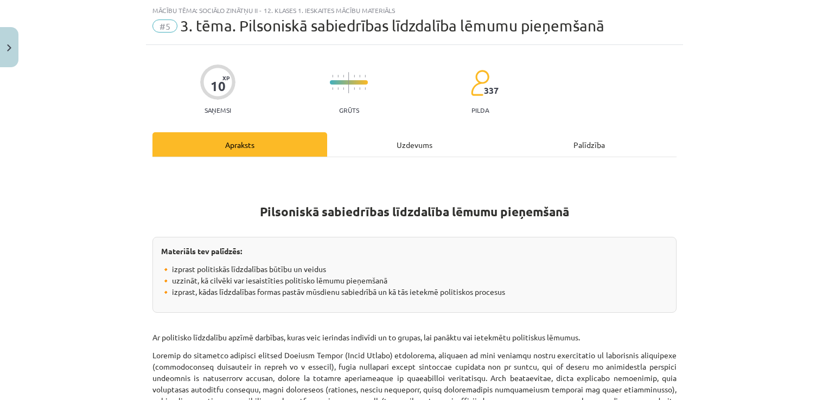
click at [375, 143] on div "Uzdevums" at bounding box center [414, 144] width 175 height 24
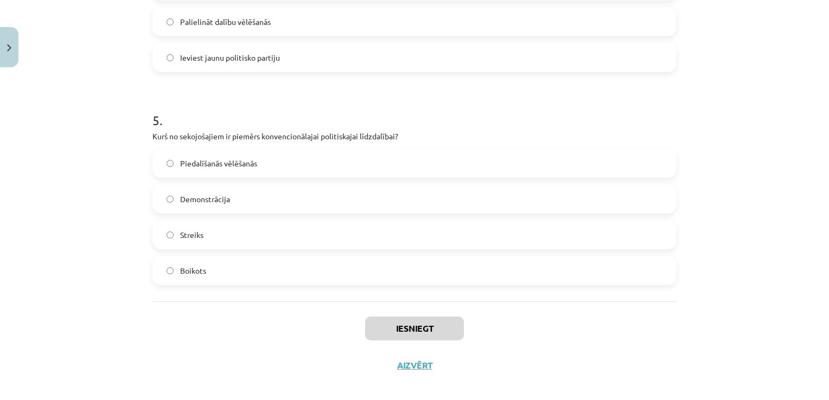
scroll to position [985, 0]
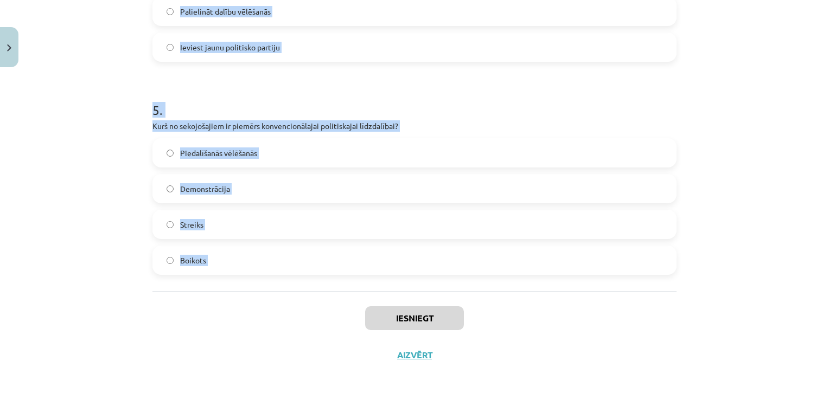
drag, startPoint x: 146, startPoint y: 120, endPoint x: 221, endPoint y: 305, distance: 199.0
copy form "Kas ir obligātā līdzdalība vēlēšanās, un kurās valstīs tā ir piemērota? Dalība …"
click at [221, 305] on div "Iesniegt Aizvērt" at bounding box center [414, 329] width 524 height 76
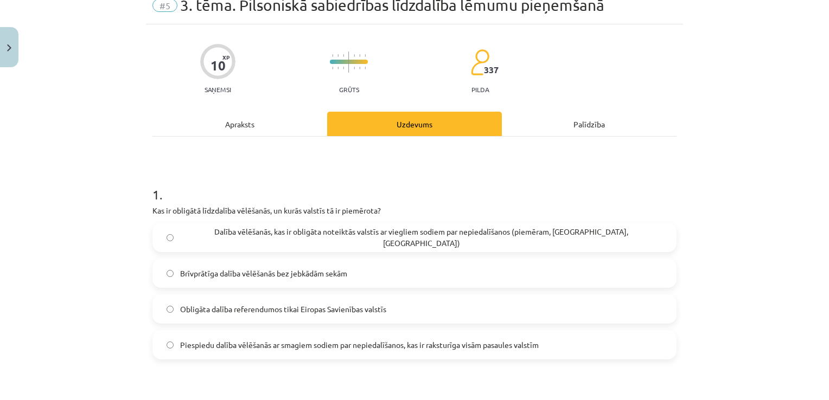
scroll to position [113, 0]
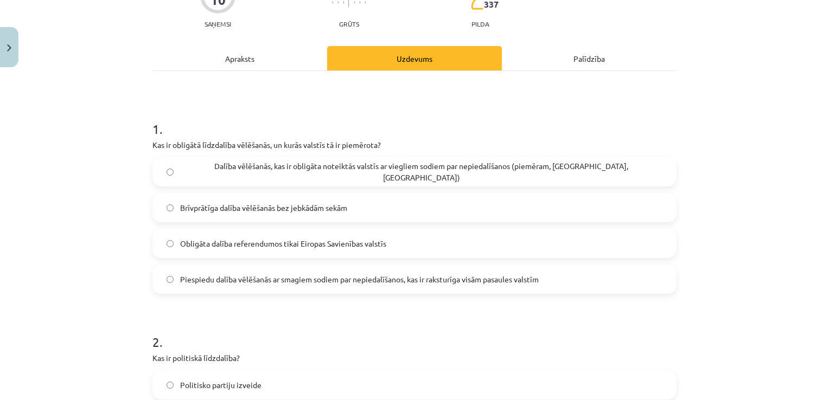
click at [197, 170] on span "Dalība vēlēšanās, kas ir obligāta noteiktās valstīs ar viegliem sodiem par nepi…" at bounding box center [421, 172] width 482 height 23
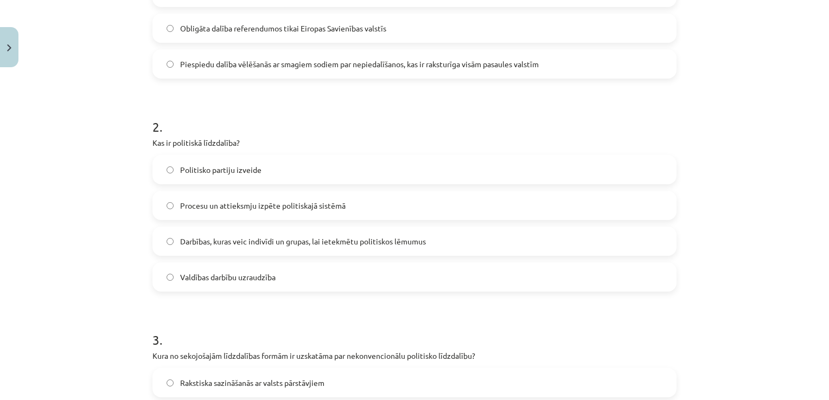
scroll to position [329, 0]
click at [215, 249] on label "Darbības, kuras veic indivīdi un grupas, lai ietekmētu politiskos lēmumus" at bounding box center [414, 240] width 522 height 27
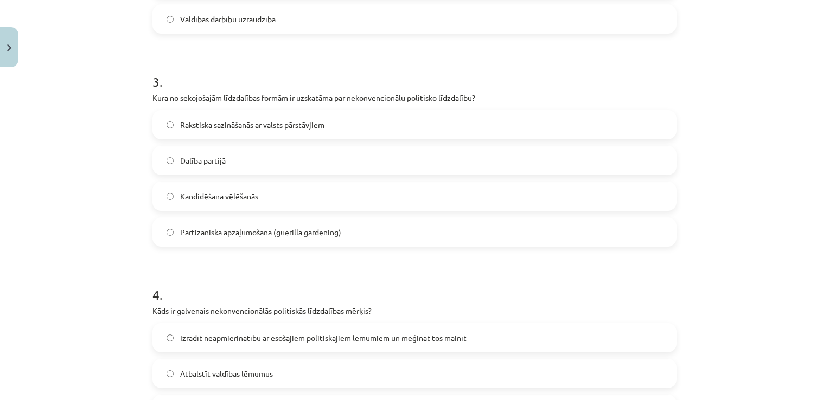
scroll to position [587, 0]
click at [190, 240] on label "Partizāniskā apzaļumošana (guerilla gardening)" at bounding box center [414, 231] width 522 height 27
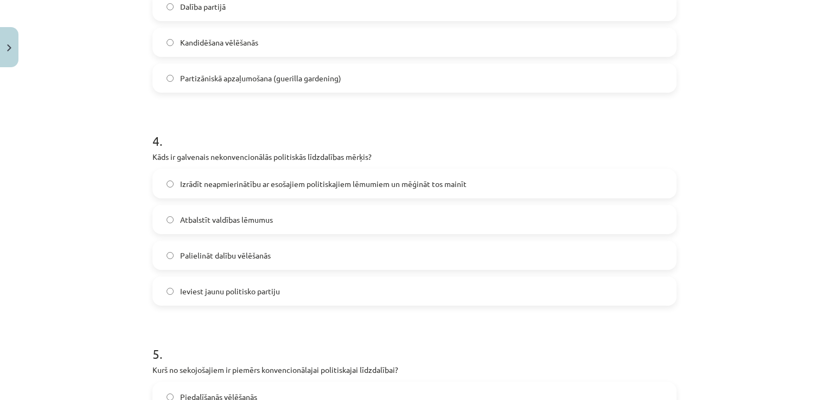
scroll to position [745, 0]
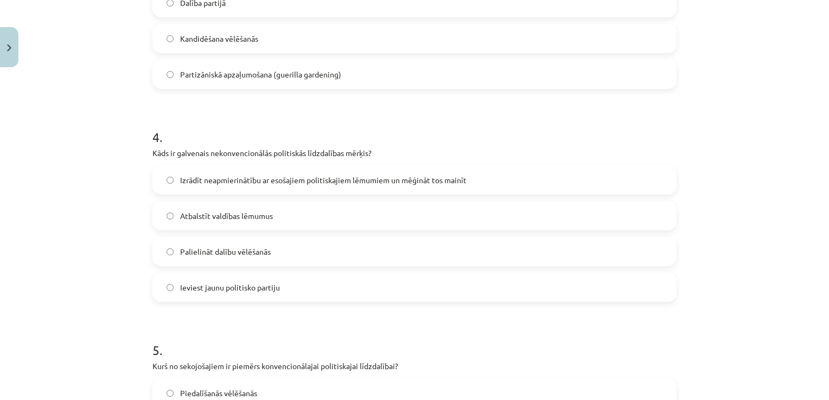
click at [208, 188] on label "Izrādīt neapmierinātību ar esošajiem politiskajiem lēmumiem un mēģināt tos main…" at bounding box center [414, 179] width 522 height 27
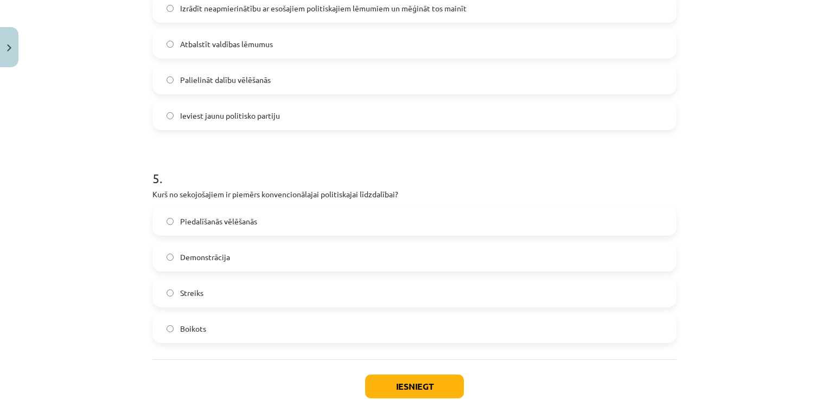
scroll to position [928, 0]
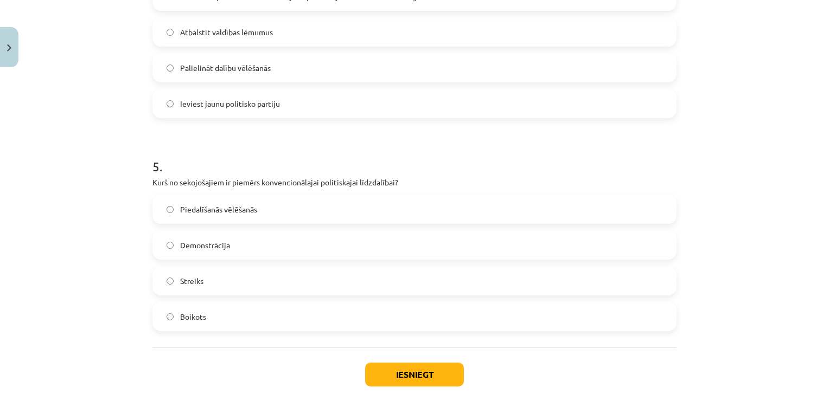
click at [220, 215] on label "Piedalīšanās vēlēšanās" at bounding box center [414, 209] width 522 height 27
click at [382, 381] on button "Iesniegt" at bounding box center [414, 375] width 99 height 24
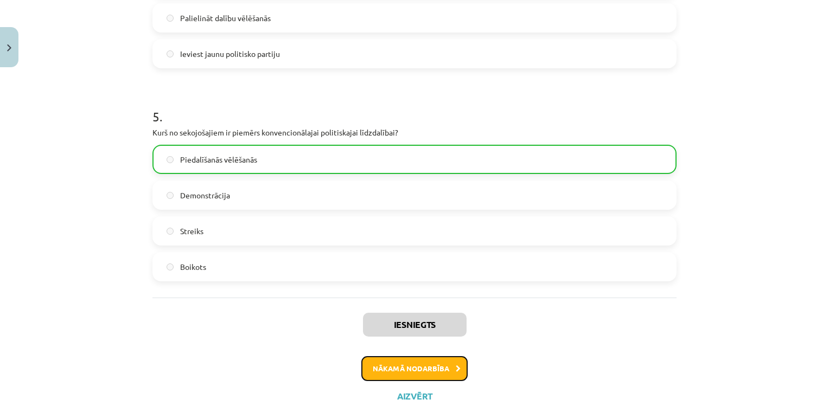
click at [387, 372] on button "Nākamā nodarbība" at bounding box center [414, 368] width 106 height 25
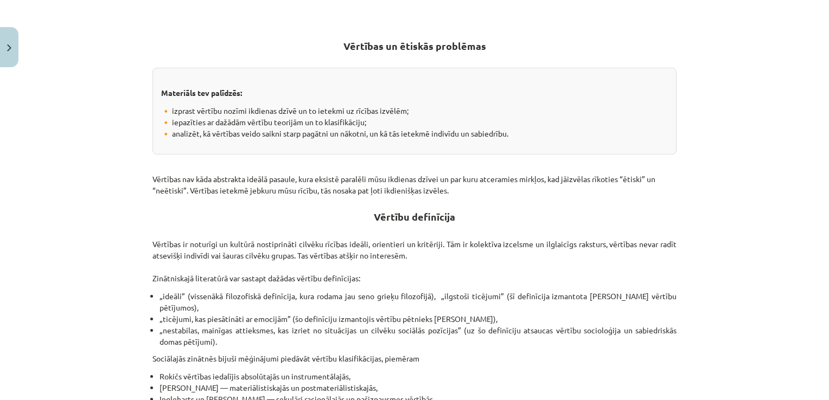
scroll to position [27, 0]
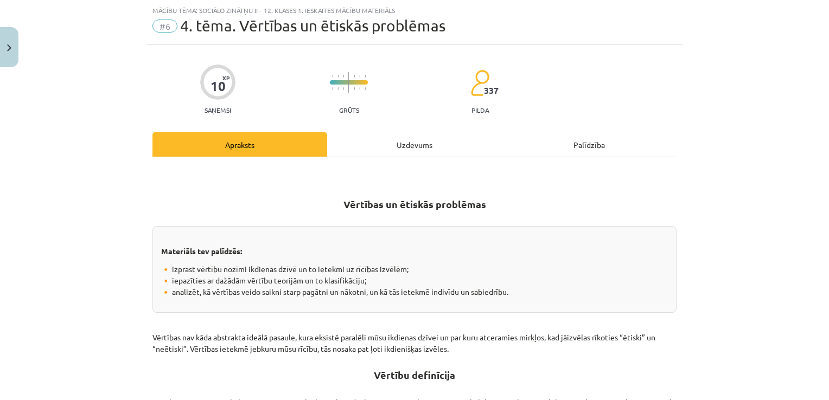
click at [381, 146] on div "Uzdevums" at bounding box center [414, 144] width 175 height 24
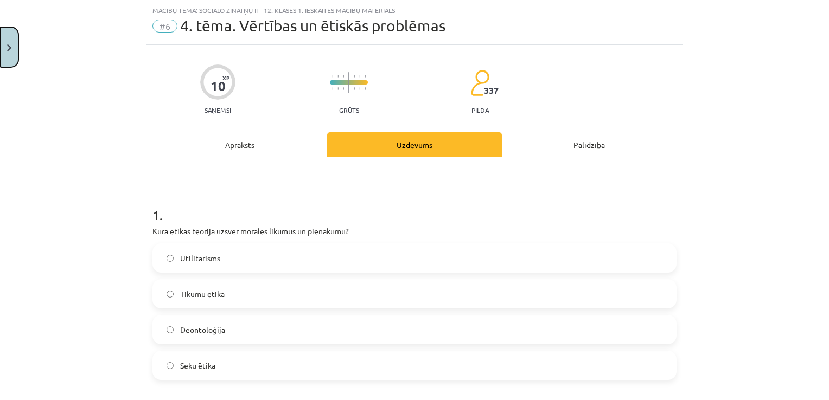
click at [15, 48] on button "Close" at bounding box center [9, 47] width 18 height 40
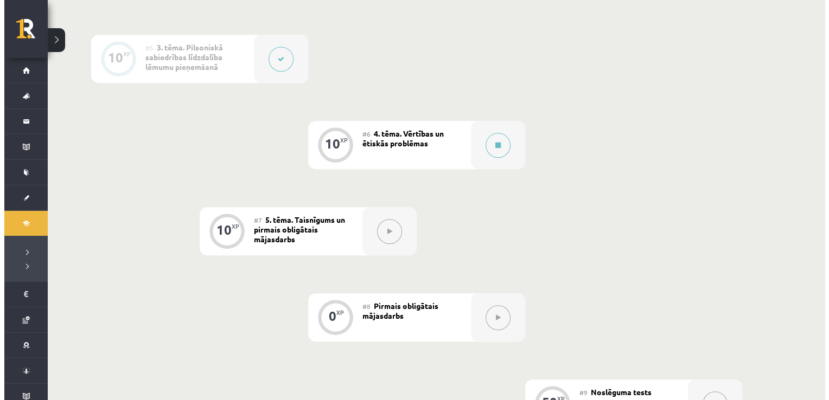
scroll to position [603, 0]
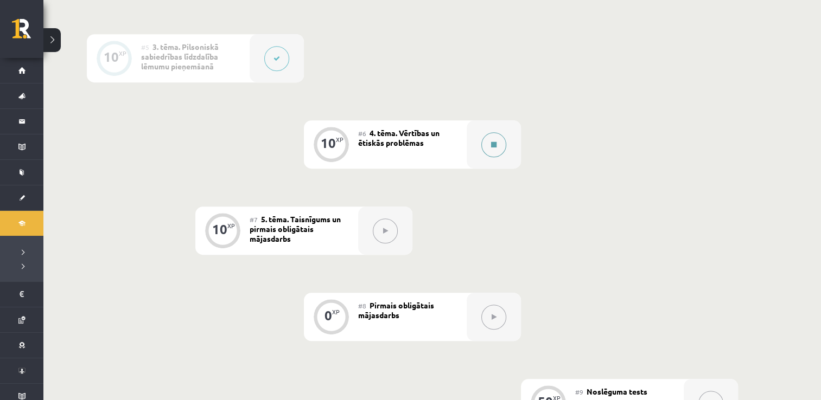
click at [493, 142] on icon at bounding box center [493, 145] width 5 height 7
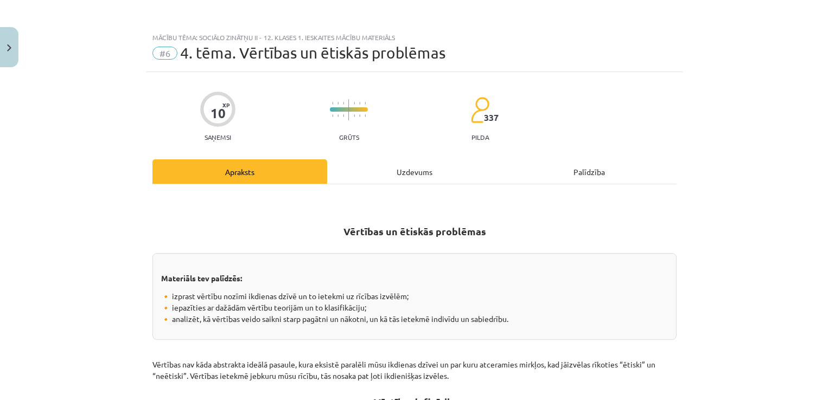
click at [432, 168] on div "Uzdevums" at bounding box center [414, 171] width 175 height 24
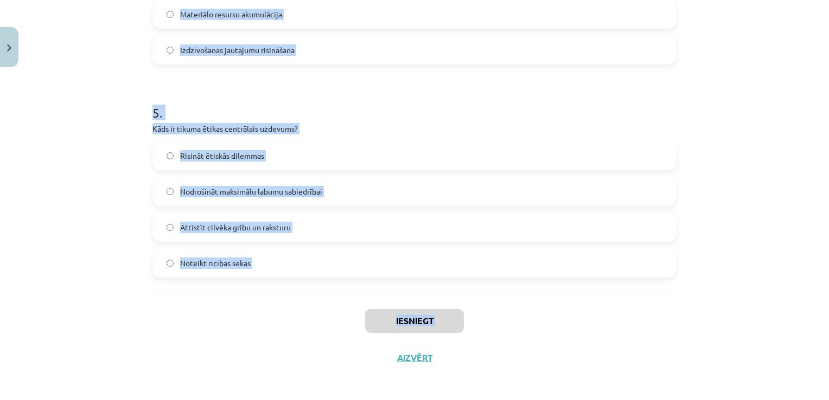
scroll to position [985, 0]
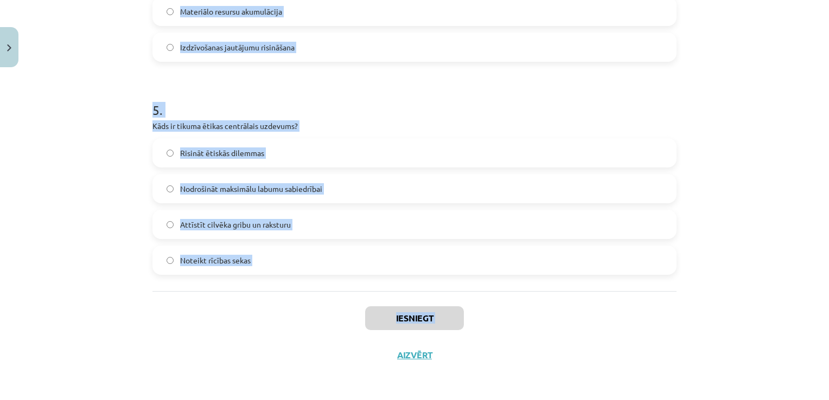
drag, startPoint x: 148, startPoint y: 211, endPoint x: 219, endPoint y: 395, distance: 196.9
click at [219, 395] on div "Mācību tēma: Sociālo zinātņu ii - 12. klases 1. ieskaites mācību materiāls #6 4…" at bounding box center [414, 200] width 829 height 400
click at [242, 339] on div "Iesniegt Aizvērt" at bounding box center [414, 329] width 524 height 76
drag, startPoint x: 149, startPoint y: 194, endPoint x: 260, endPoint y: 270, distance: 135.1
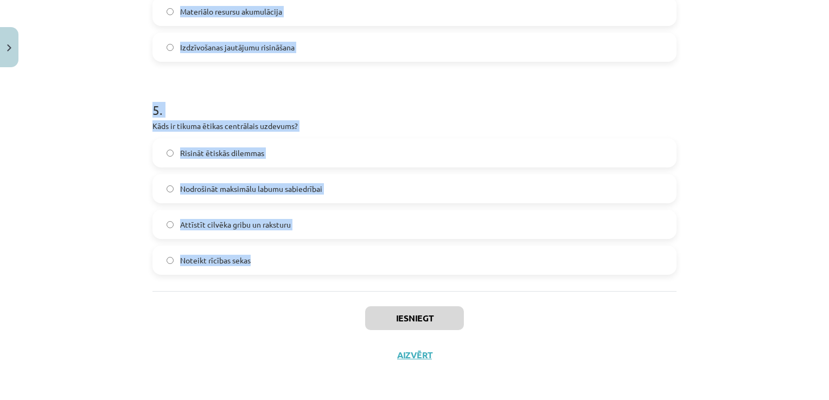
copy form "1 . Kura ētikas teorija uzsver morāles likumus un pienākumu? Utilitārisms Tikum…"
click at [260, 270] on label "Noteikt rīcības sekas" at bounding box center [414, 260] width 522 height 27
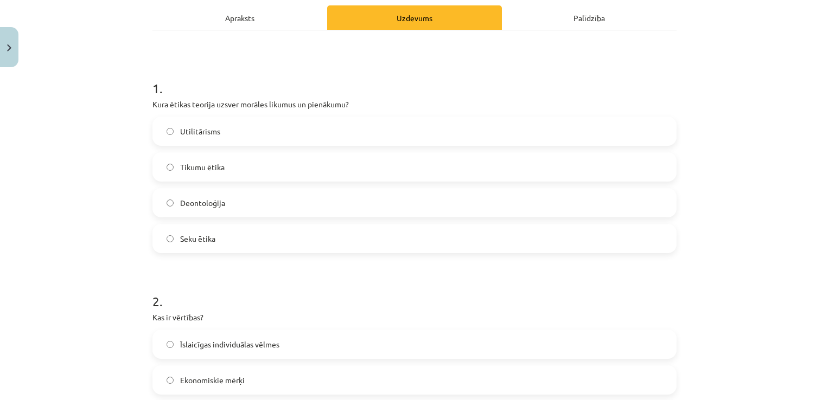
scroll to position [152, 0]
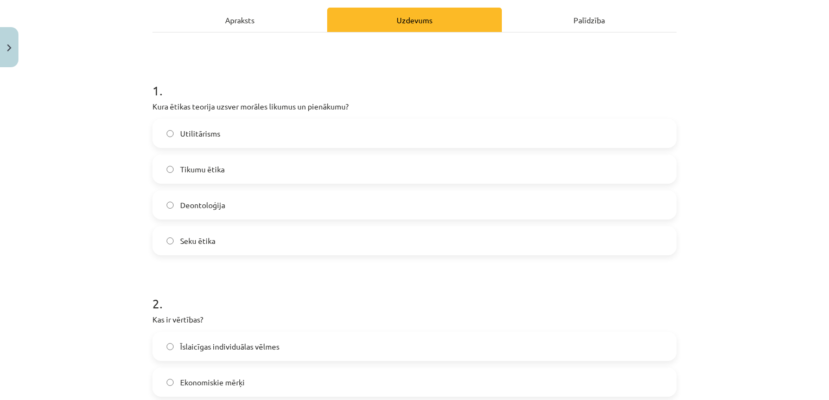
click at [230, 202] on label "Deontoloģija" at bounding box center [414, 204] width 522 height 27
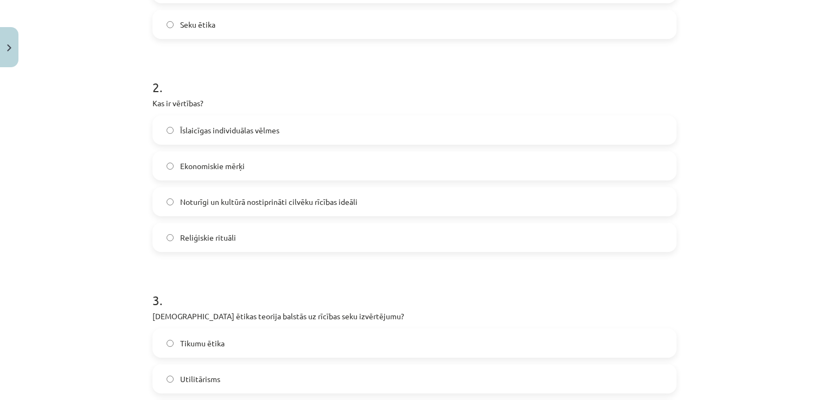
scroll to position [369, 0]
click at [245, 192] on label "Noturīgi un kultūrā nostiprināti cilvēku rīcības ideāli" at bounding box center [414, 201] width 522 height 27
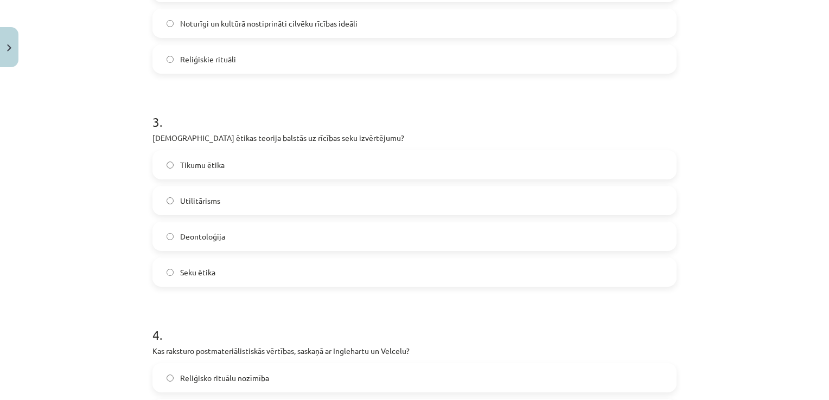
scroll to position [552, 0]
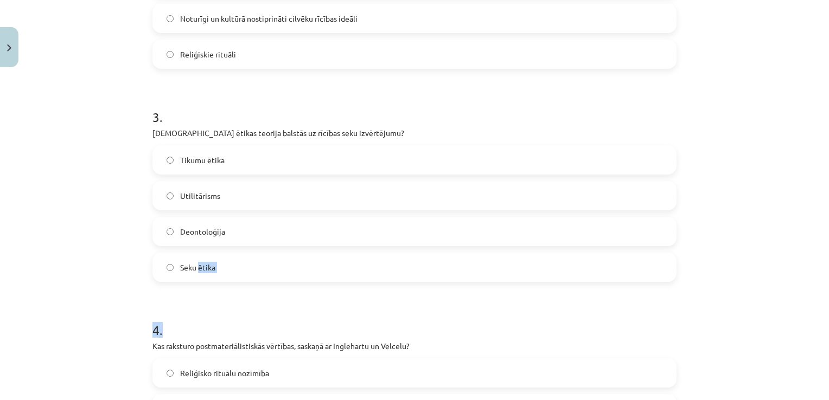
drag, startPoint x: 202, startPoint y: 281, endPoint x: 195, endPoint y: 264, distance: 19.0
click at [195, 264] on form "1 . Kura ētikas teorija uzsver morāles likumus un pienākumu? Utilitārisms Tikum…" at bounding box center [414, 186] width 524 height 1044
click at [195, 264] on span "Seku ētika" at bounding box center [197, 267] width 35 height 11
click at [269, 294] on form "1 . Kura ētikas teorija uzsver morāles likumus un pienākumu? Utilitārisms Tikum…" at bounding box center [414, 186] width 524 height 1044
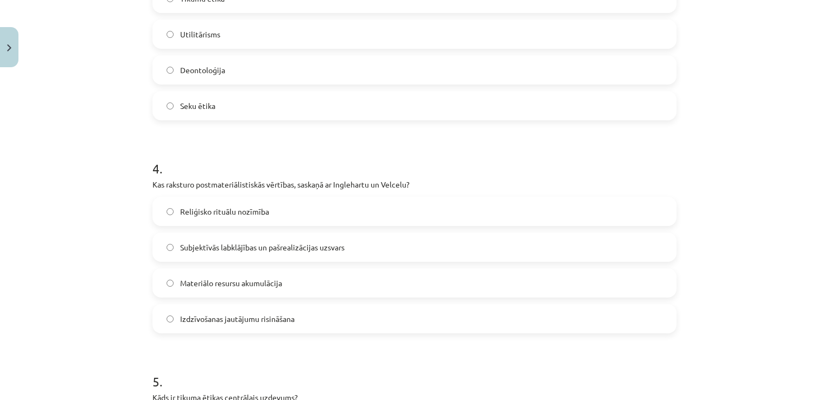
scroll to position [747, 0]
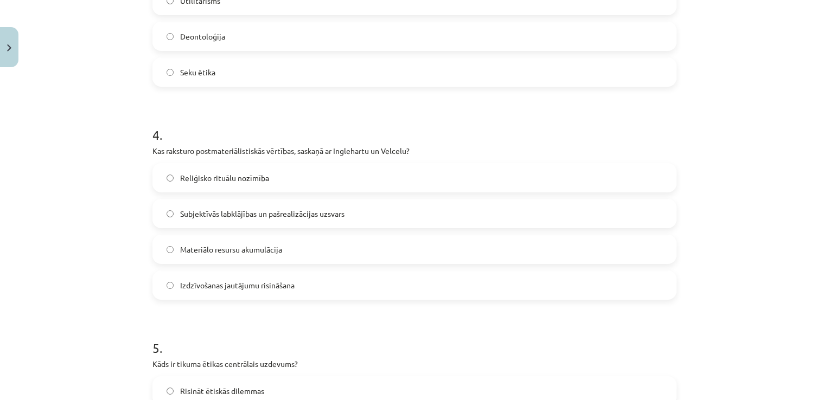
click at [196, 204] on label "Subjektīvās labklājības un pašrealizācijas uzsvars" at bounding box center [414, 213] width 522 height 27
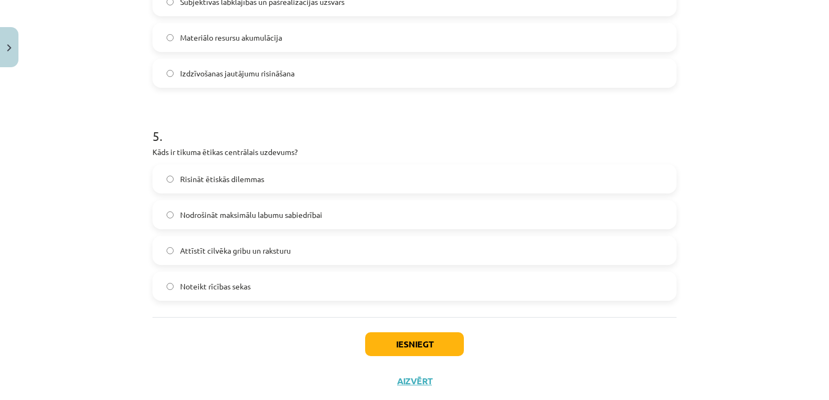
scroll to position [960, 0]
click at [203, 244] on span "Attīstīt cilvēka gribu un raksturu" at bounding box center [235, 248] width 111 height 11
click at [405, 348] on button "Iesniegt" at bounding box center [414, 343] width 99 height 24
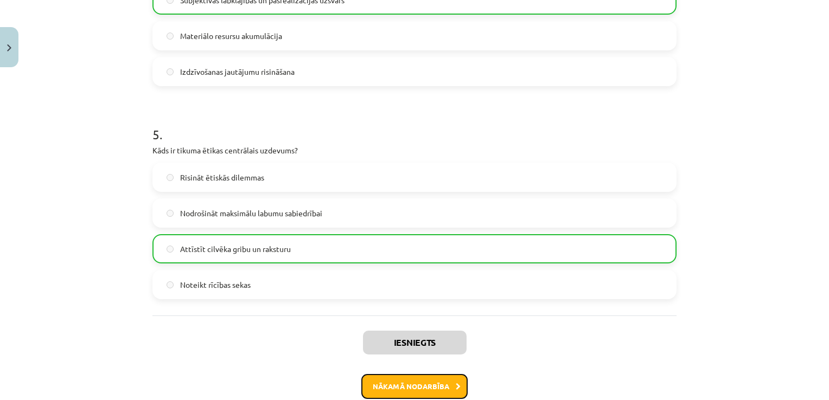
click at [408, 381] on button "Nākamā nodarbība" at bounding box center [414, 386] width 106 height 25
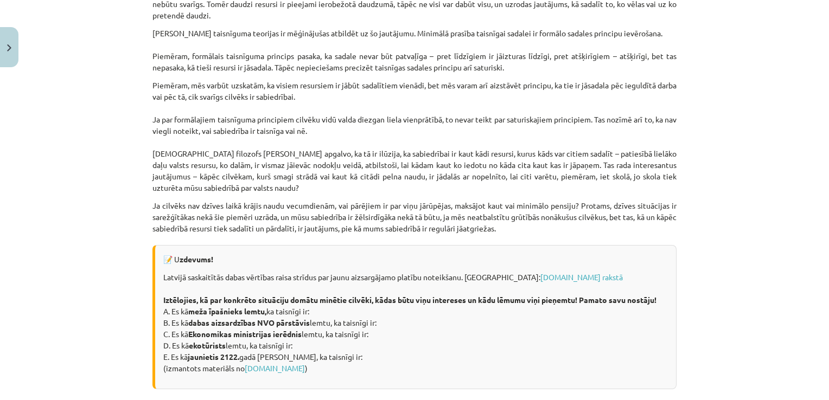
scroll to position [1491, 0]
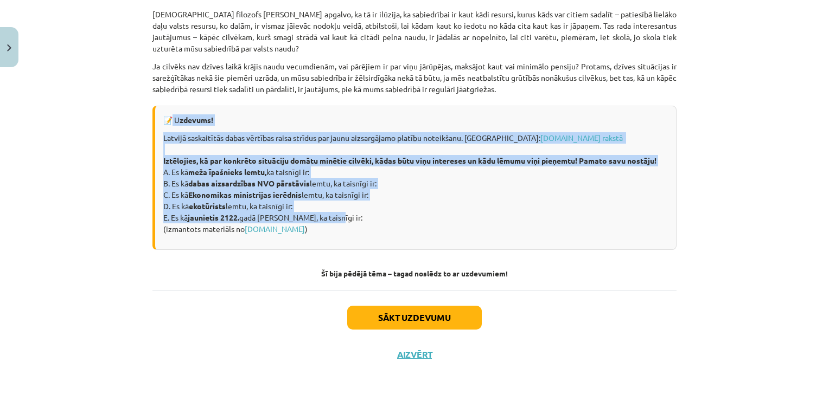
drag, startPoint x: 168, startPoint y: 119, endPoint x: 342, endPoint y: 221, distance: 201.0
click at [342, 221] on div "📝 U zdevums! Latvijā saskaitītās dabas vērtības raisa strīdus par jaunu aizsarg…" at bounding box center [414, 178] width 524 height 144
click at [342, 221] on p "Latvijā saskaitītās dabas vērtības raisa strīdus par jaunu aizsargājamo platību…" at bounding box center [415, 183] width 504 height 102
copy div "U zdevums! Latvijā saskaitītās dabas vērtības raisa strīdus par jaunu aizsargāj…"
click at [342, 221] on p "Latvijā saskaitītās dabas vērtības raisa strīdus par jaunu aizsargājamo platību…" at bounding box center [415, 183] width 504 height 102
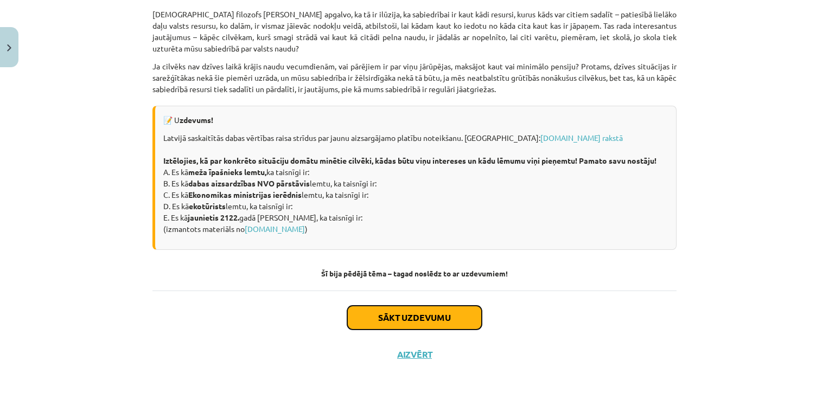
click at [402, 312] on button "Sākt uzdevumu" at bounding box center [414, 318] width 134 height 24
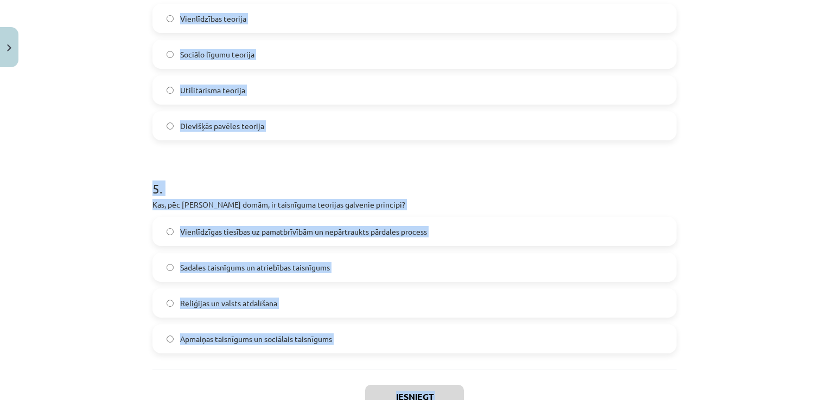
scroll to position [985, 0]
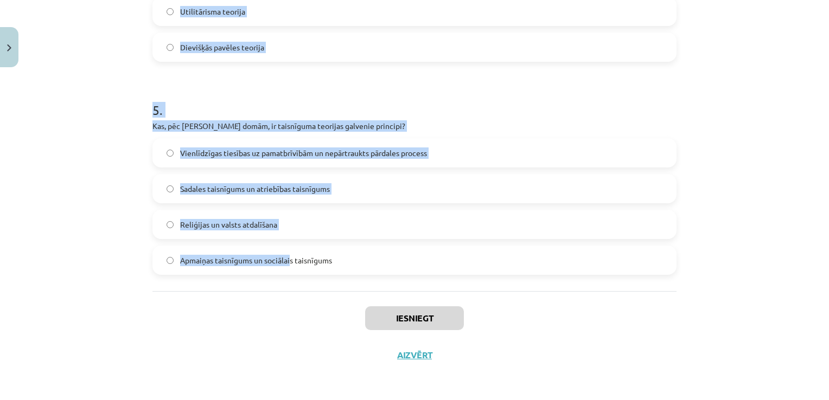
drag, startPoint x: 150, startPoint y: 214, endPoint x: 285, endPoint y: 280, distance: 150.9
copy form "1 . Kurš no sekojošajiem tikumiem ir viens no četriem galvenajiem tikumiem, kas…"
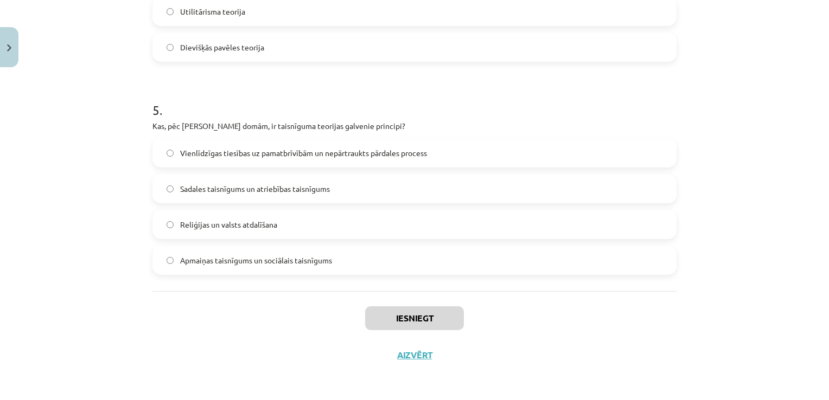
click at [341, 271] on label "Apmaiņas taisnīgums un sociālais taisnīgums" at bounding box center [414, 260] width 522 height 27
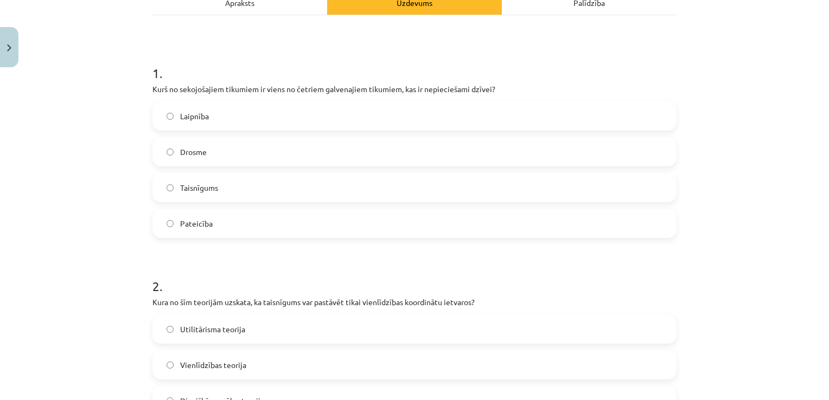
scroll to position [164, 0]
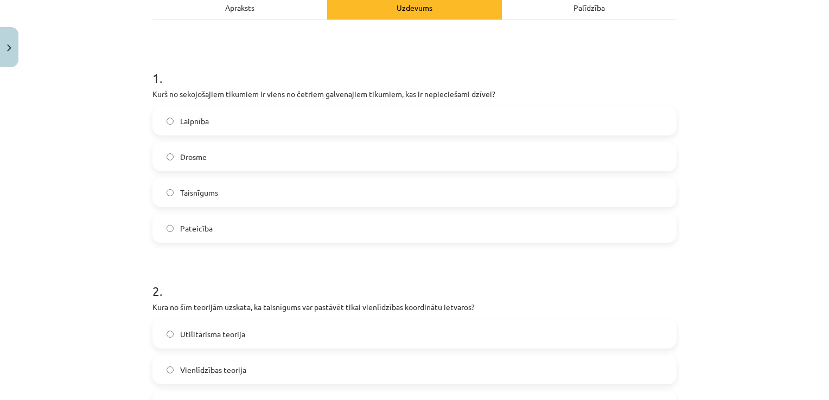
click at [189, 153] on span "Drosme" at bounding box center [193, 156] width 27 height 11
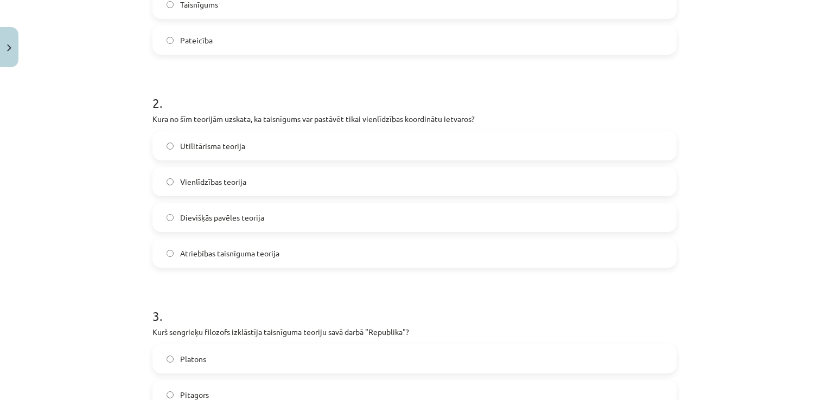
scroll to position [388, 0]
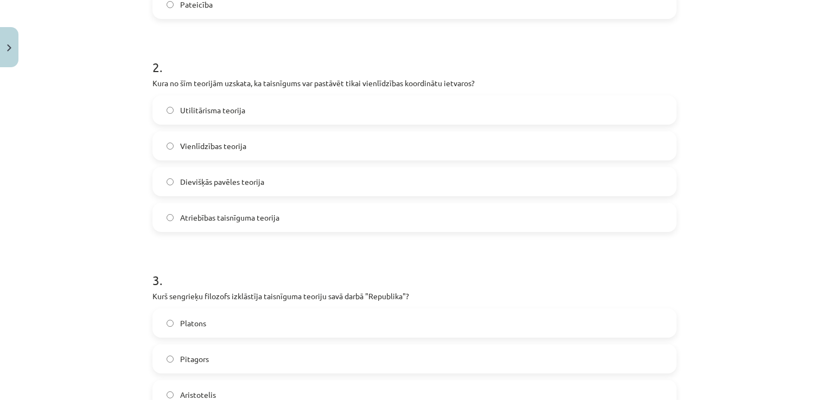
click at [203, 153] on label "Vienlīdzības teorija" at bounding box center [414, 145] width 522 height 27
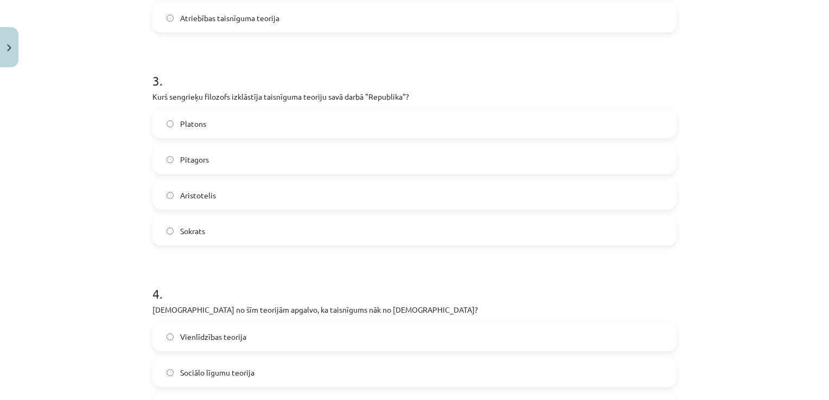
scroll to position [604, 0]
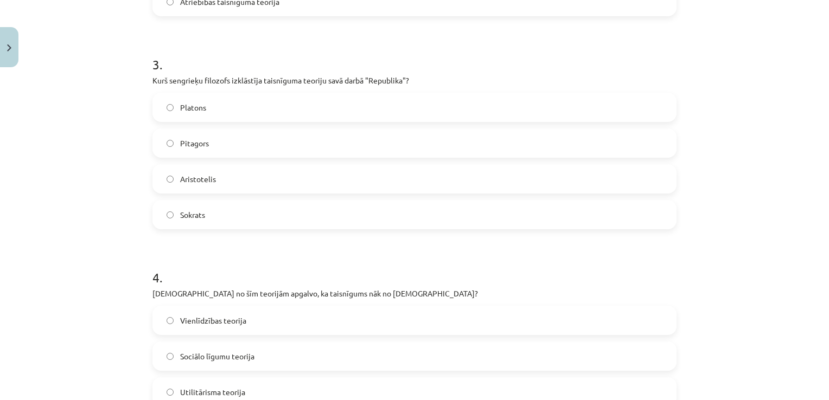
click at [188, 110] on span "Platons" at bounding box center [193, 107] width 26 height 11
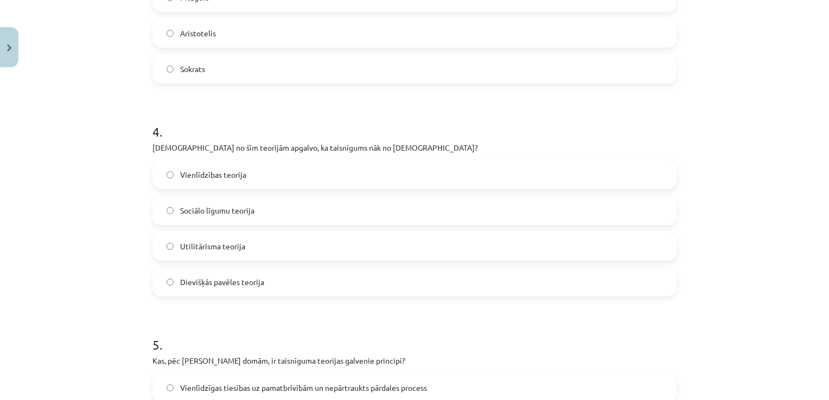
scroll to position [753, 0]
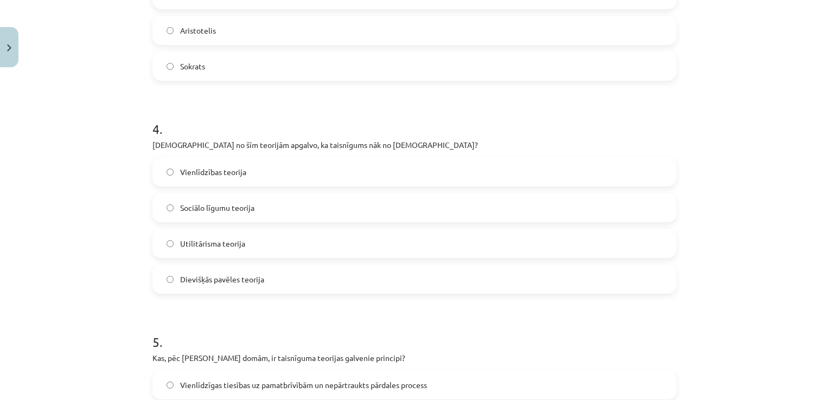
click at [230, 280] on span "Dievišķās pavēles teorija" at bounding box center [222, 279] width 84 height 11
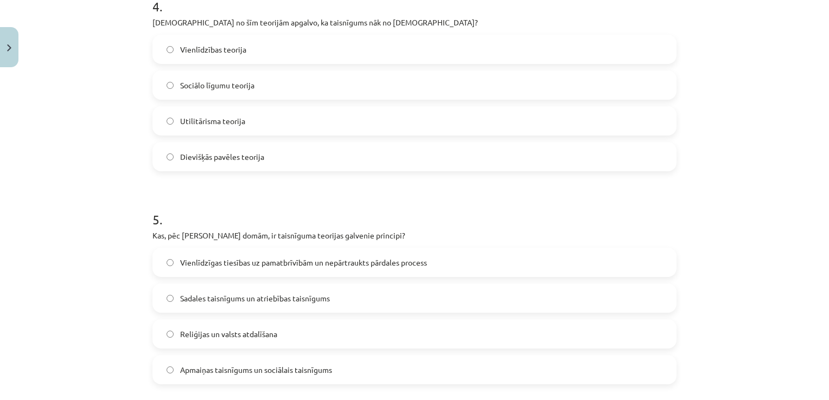
scroll to position [885, 0]
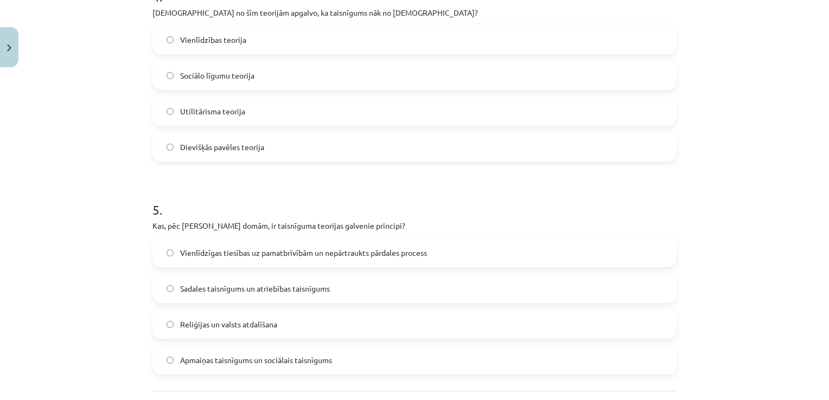
click at [213, 253] on span "Vienlīdzīgas tiesības uz pamatbrīvībām un nepārtraukts pārdales process" at bounding box center [303, 252] width 247 height 11
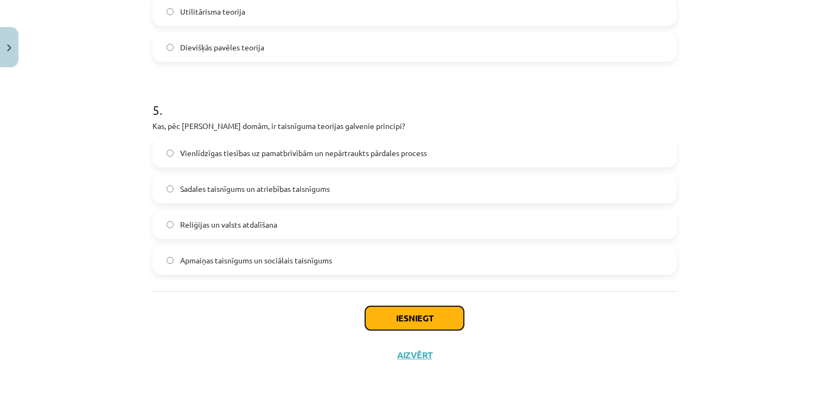
click at [407, 321] on button "Iesniegt" at bounding box center [414, 318] width 99 height 24
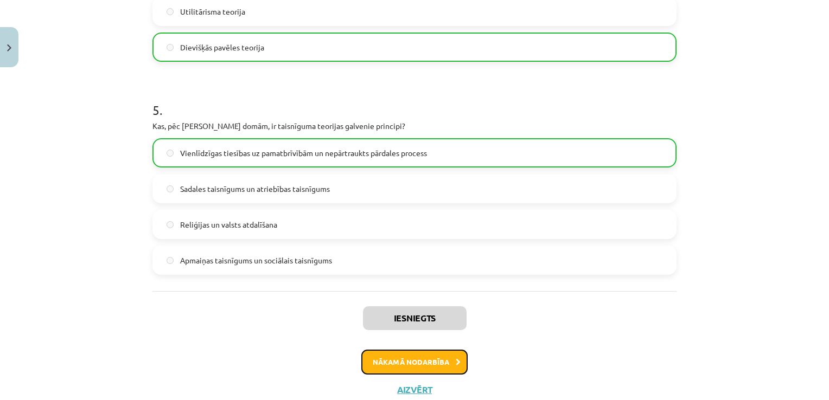
click at [406, 360] on button "Nākamā nodarbība" at bounding box center [414, 362] width 106 height 25
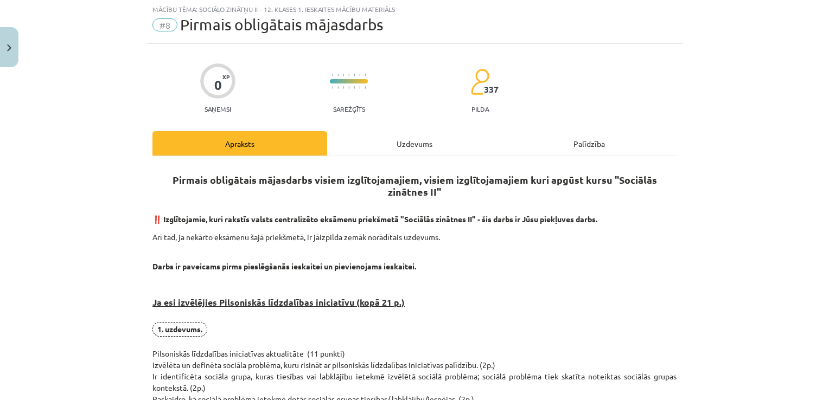
scroll to position [27, 0]
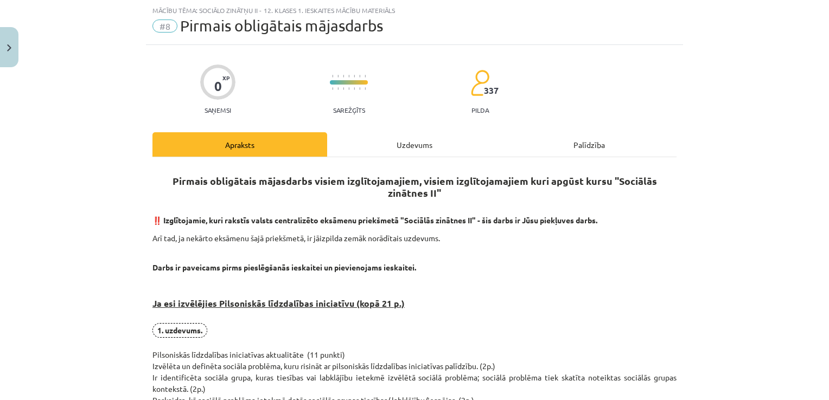
click at [378, 145] on div "Uzdevums" at bounding box center [414, 144] width 175 height 24
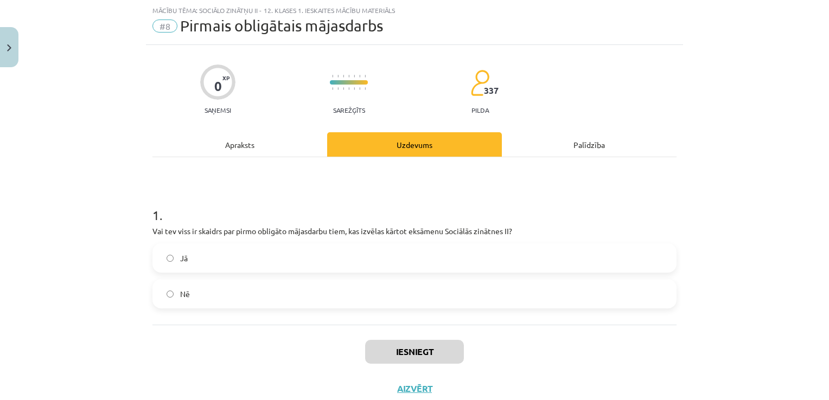
click at [330, 261] on label "Jā" at bounding box center [414, 258] width 522 height 27
click at [257, 145] on div "Apraksts" at bounding box center [239, 144] width 175 height 24
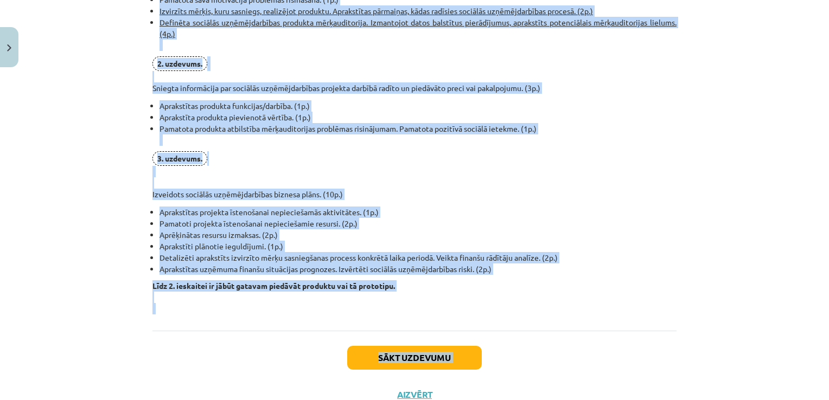
scroll to position [835, 0]
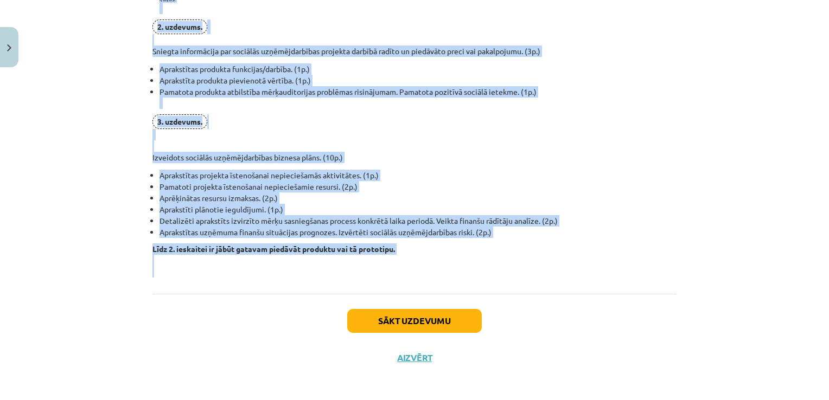
drag, startPoint x: 149, startPoint y: 70, endPoint x: 325, endPoint y: 273, distance: 267.9
copy div "Pirmais obligātais mājasdarbs visiem izglītojamajiem, visiem izglītojamajiem ku…"
click at [325, 273] on p "Līdz 2. ieskaitei ir jābūt gatavam piedāvāt produktu vai tā prototipu." at bounding box center [414, 260] width 524 height 34
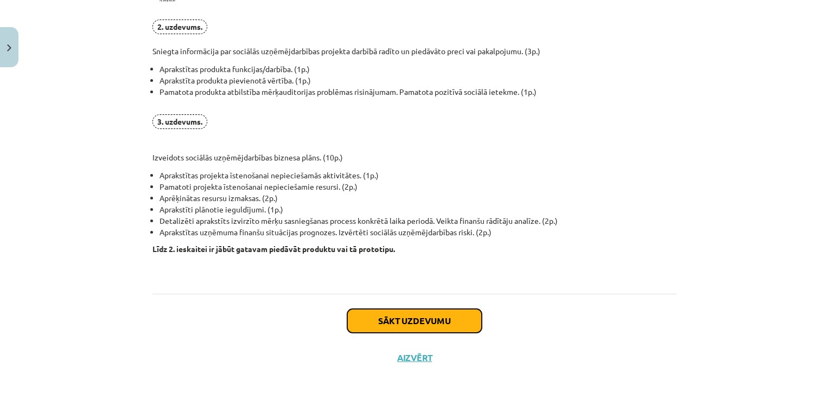
click at [406, 309] on button "Sākt uzdevumu" at bounding box center [414, 321] width 134 height 24
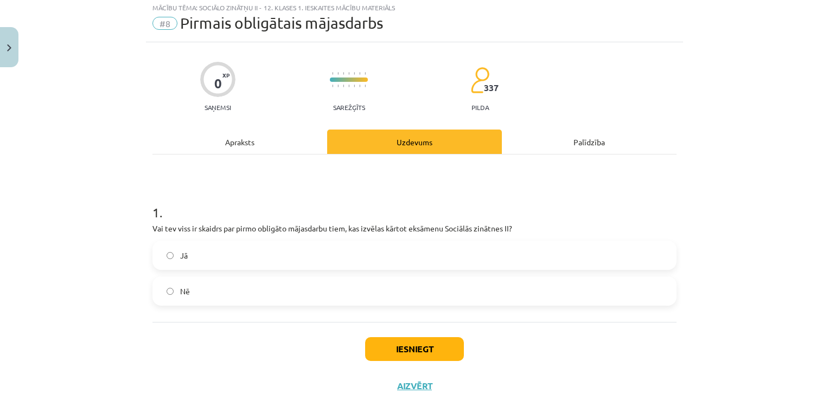
scroll to position [27, 0]
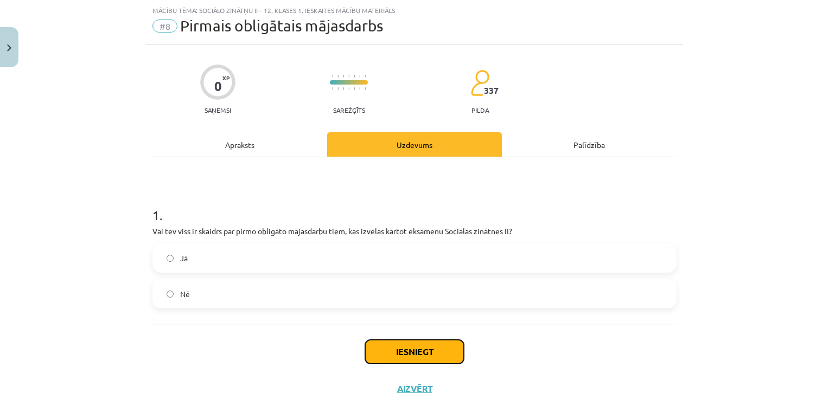
click at [387, 348] on button "Iesniegt" at bounding box center [414, 352] width 99 height 24
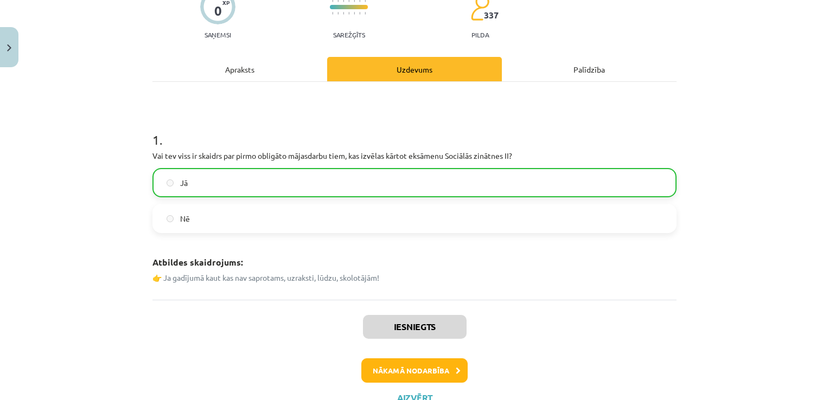
scroll to position [107, 0]
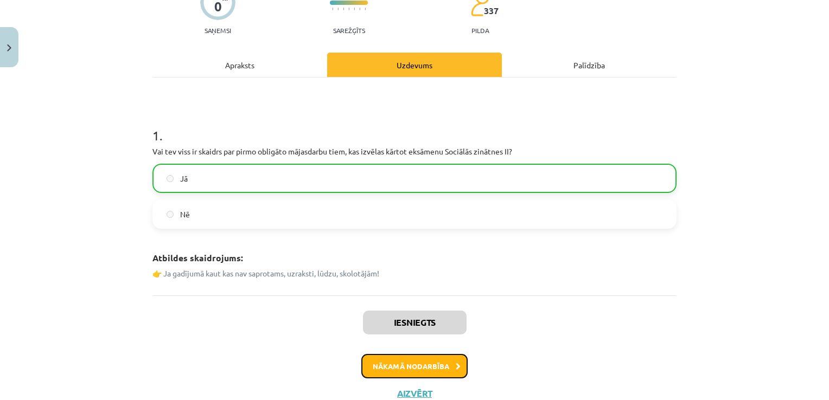
click at [394, 362] on button "Nākamā nodarbība" at bounding box center [414, 366] width 106 height 25
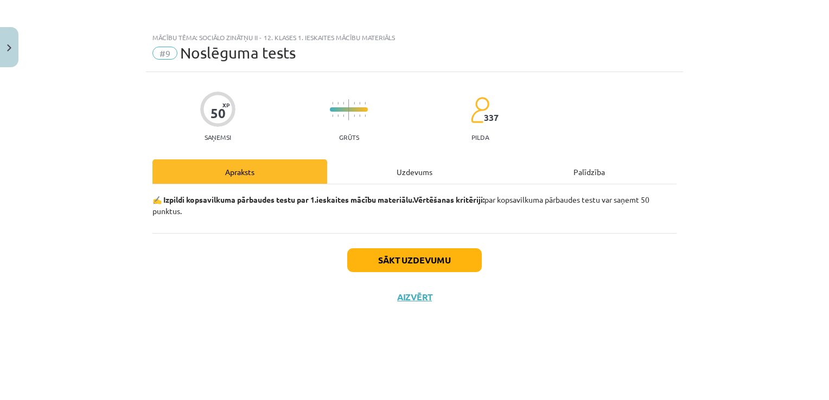
scroll to position [0, 0]
click at [386, 257] on button "Sākt uzdevumu" at bounding box center [414, 260] width 134 height 24
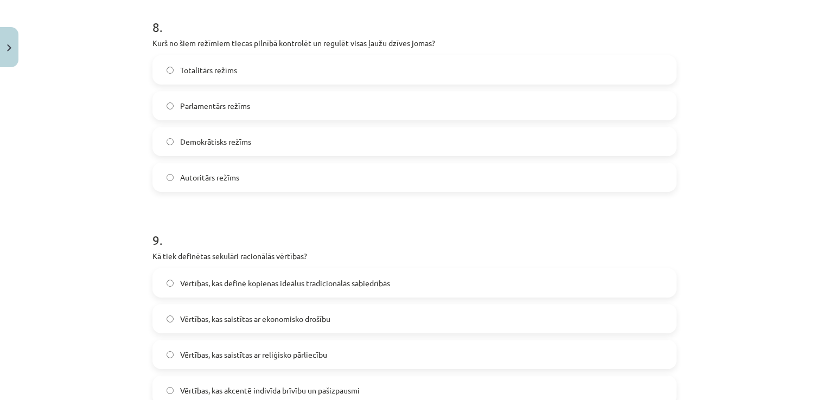
scroll to position [2050, 0]
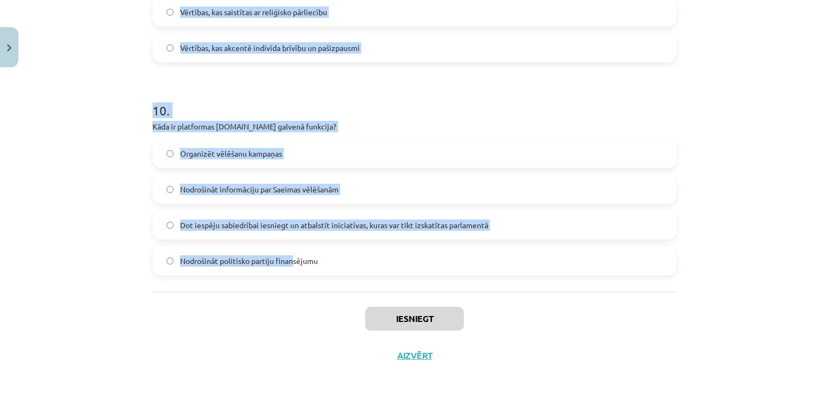
drag, startPoint x: 148, startPoint y: 158, endPoint x: 292, endPoint y: 277, distance: 186.5
copy form "1 . Kurā no šīm valstīm tiek izmantota jauktā vēlēšanu sistēma? ASV Igaunija Vā…"
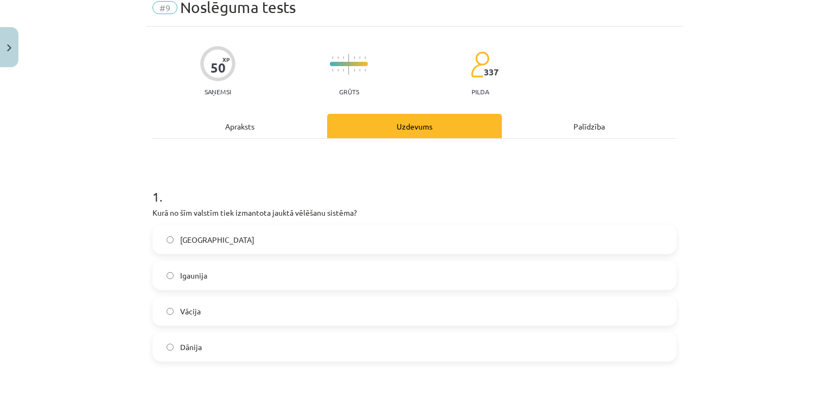
scroll to position [46, 0]
click at [186, 310] on span "Vācija" at bounding box center [190, 311] width 21 height 11
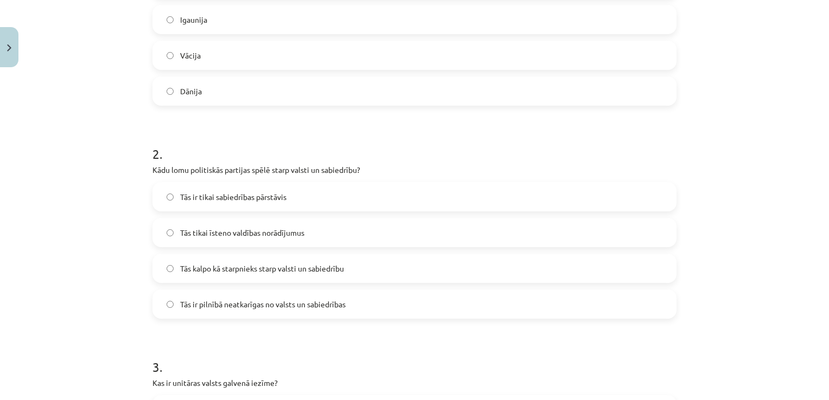
scroll to position [302, 0]
click at [241, 263] on span "Tās kalpo kā starpnieks starp valsti un sabiedrību" at bounding box center [262, 268] width 164 height 11
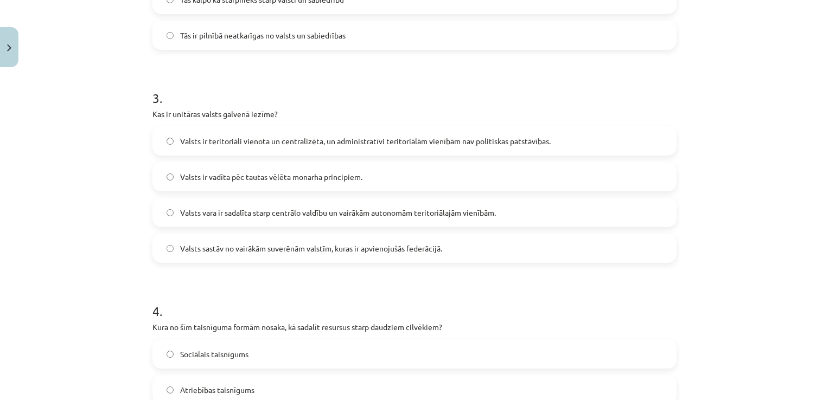
scroll to position [573, 0]
click at [355, 131] on label "Valsts ir teritoriāli vienota un centralizēta, un administratīvi teritoriālām v…" at bounding box center [414, 138] width 522 height 27
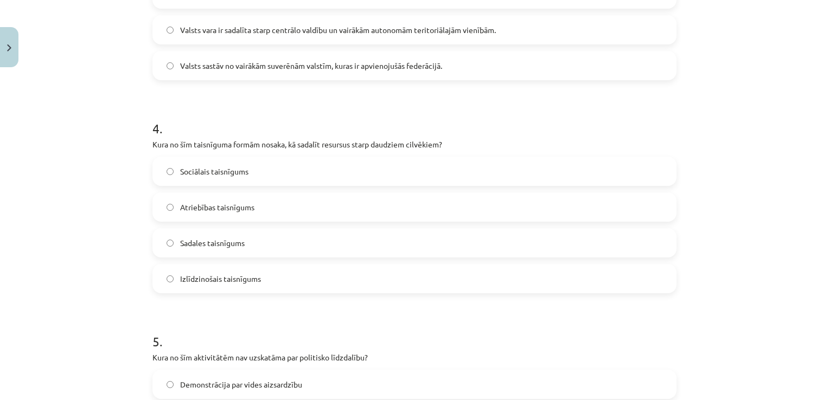
scroll to position [758, 0]
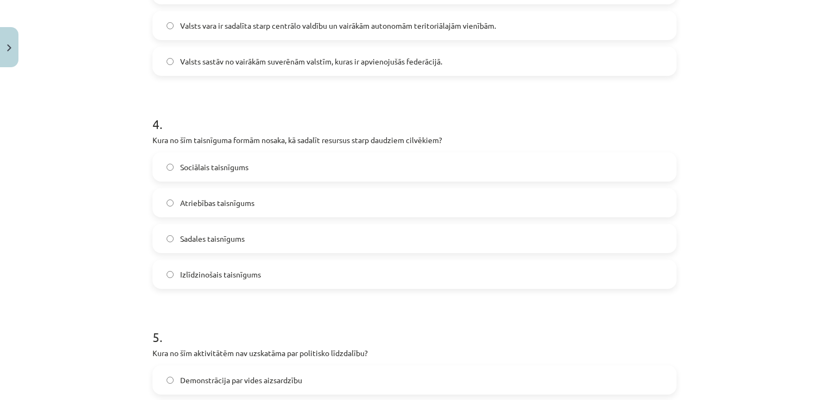
click at [191, 239] on span "Sadales taisnīgums" at bounding box center [212, 238] width 65 height 11
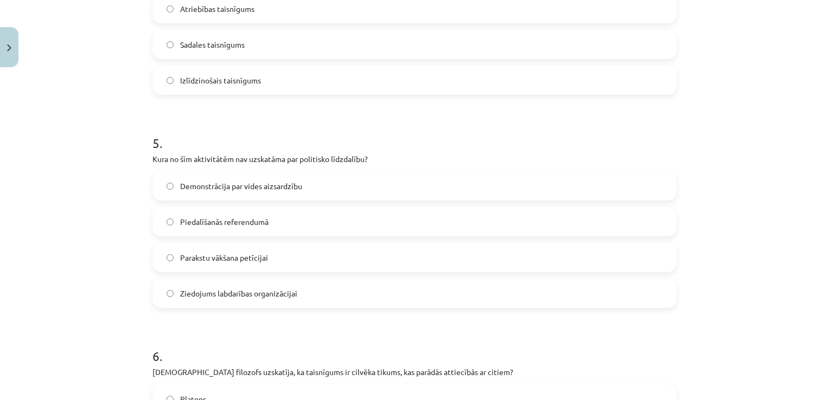
scroll to position [956, 0]
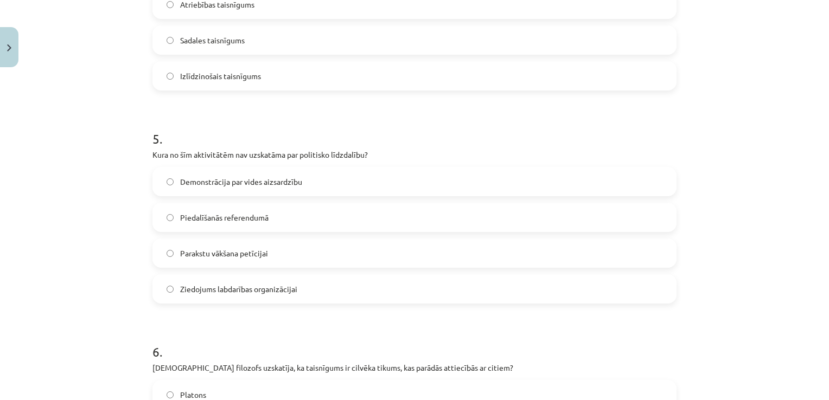
click at [223, 290] on span "Ziedojums labdarības organizācijai" at bounding box center [238, 289] width 117 height 11
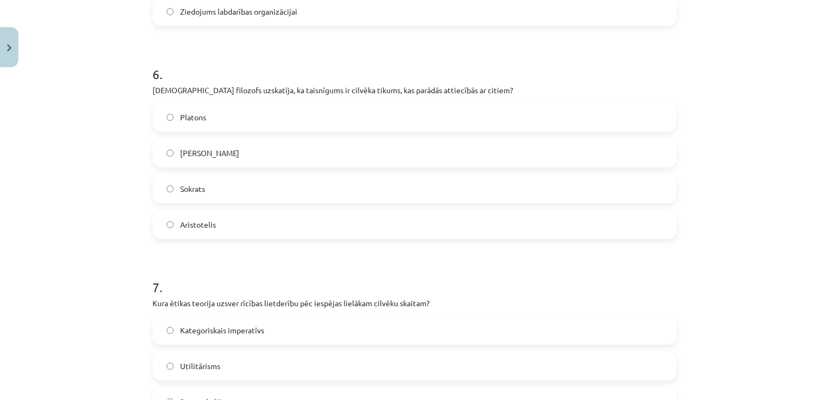
scroll to position [1247, 0]
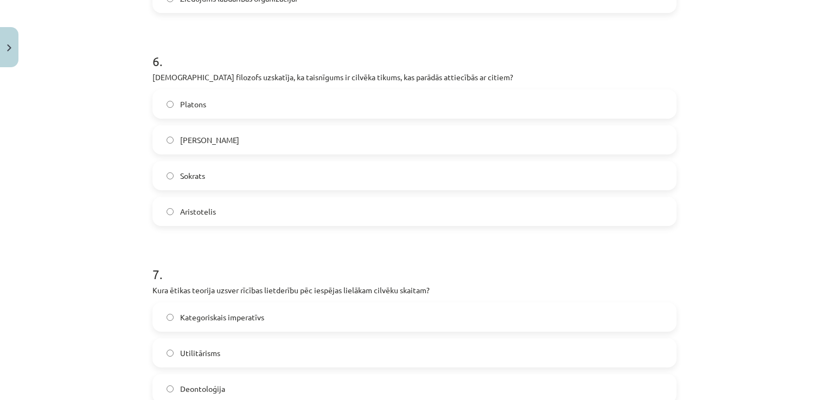
click at [206, 205] on label "Aristotelis" at bounding box center [414, 211] width 522 height 27
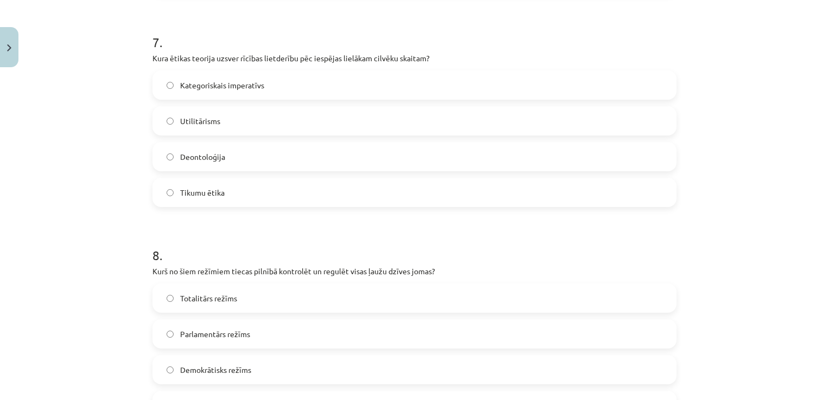
scroll to position [1481, 0]
click at [206, 117] on span "Utilitārisms" at bounding box center [200, 118] width 40 height 11
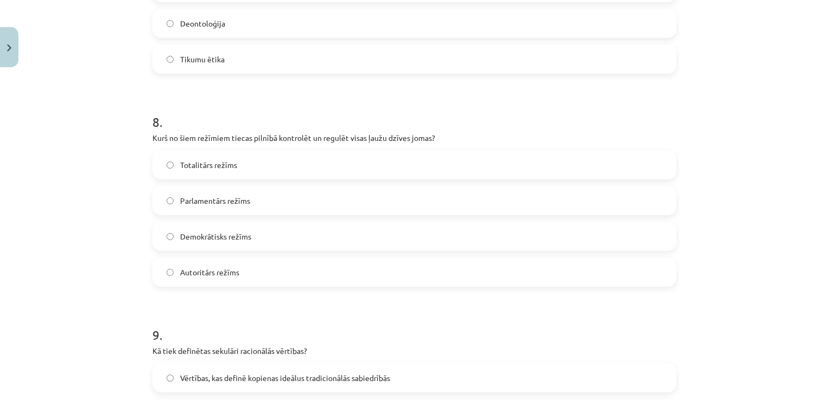
scroll to position [1614, 0]
click at [206, 151] on label "Totalitārs režīms" at bounding box center [414, 162] width 522 height 27
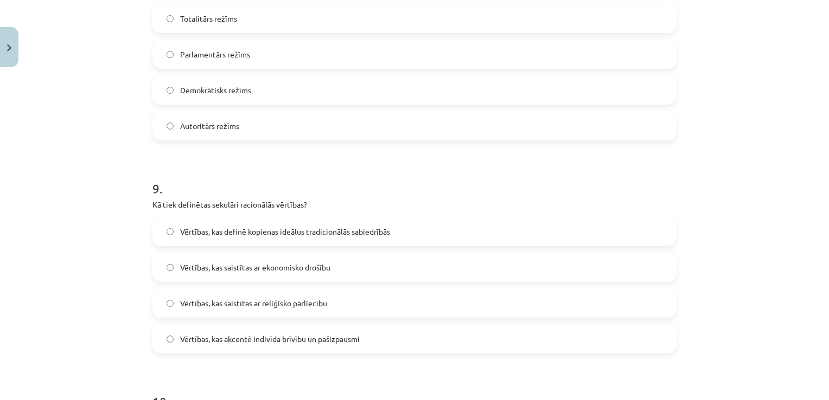
scroll to position [1764, 0]
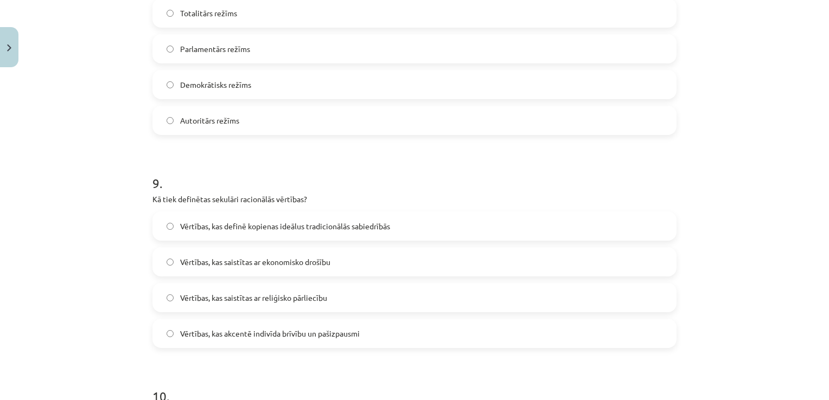
click at [345, 337] on span "Vērtības, kas akcentē indivīda brīvību un pašizpausmi" at bounding box center [270, 333] width 180 height 11
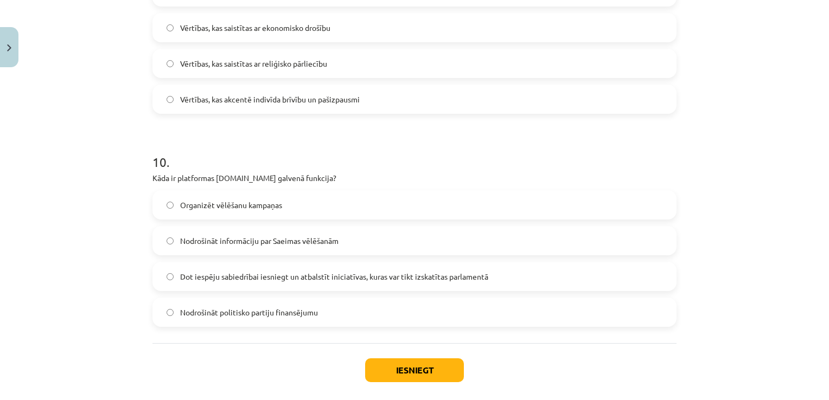
scroll to position [1999, 0]
click at [196, 268] on label "Dot iespēju sabiedrībai iesniegt un atbalstīt iniciatīvas, kuras var tikt izska…" at bounding box center [414, 275] width 522 height 27
click at [401, 375] on button "Iesniegt" at bounding box center [414, 369] width 99 height 24
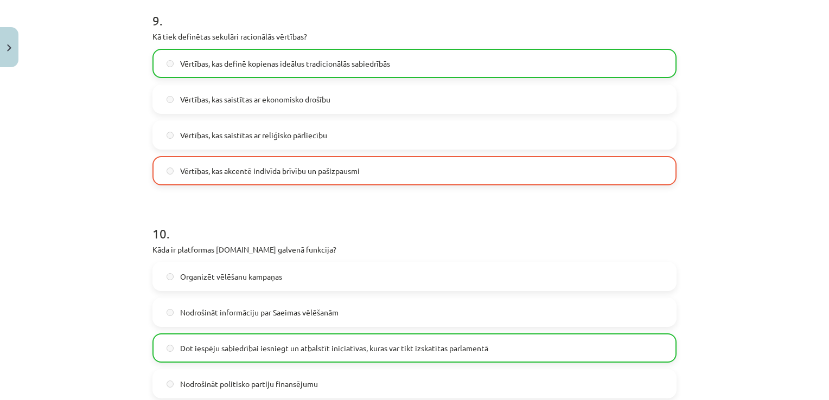
scroll to position [2085, 0]
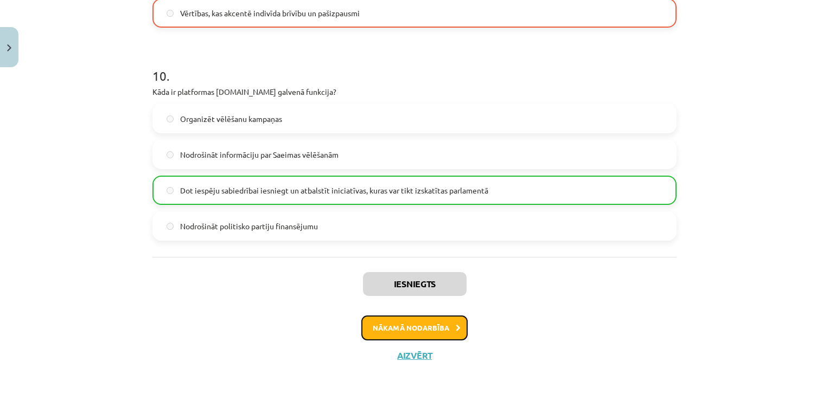
click at [394, 322] on button "Nākamā nodarbība" at bounding box center [414, 328] width 106 height 25
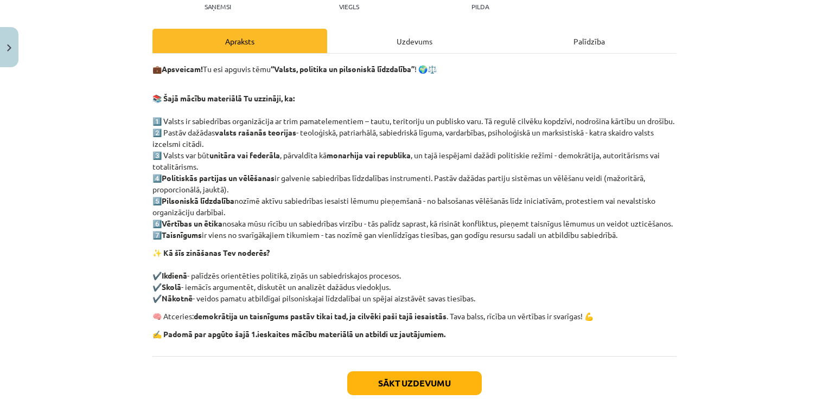
scroll to position [27, 0]
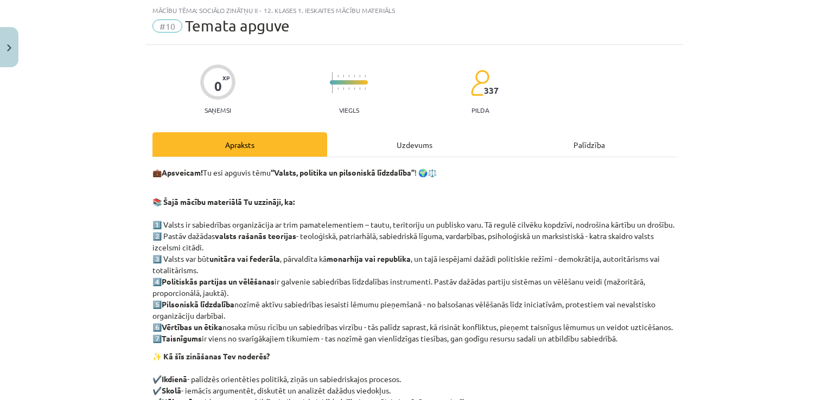
click at [370, 151] on div "Uzdevums" at bounding box center [414, 144] width 175 height 24
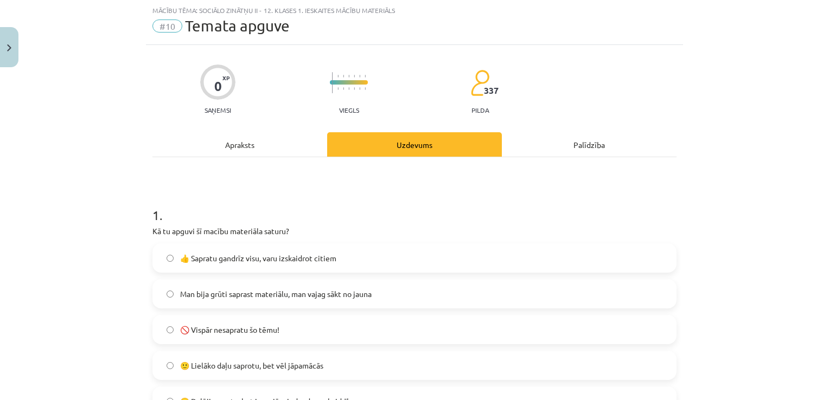
click at [247, 146] on div "Apraksts" at bounding box center [239, 144] width 175 height 24
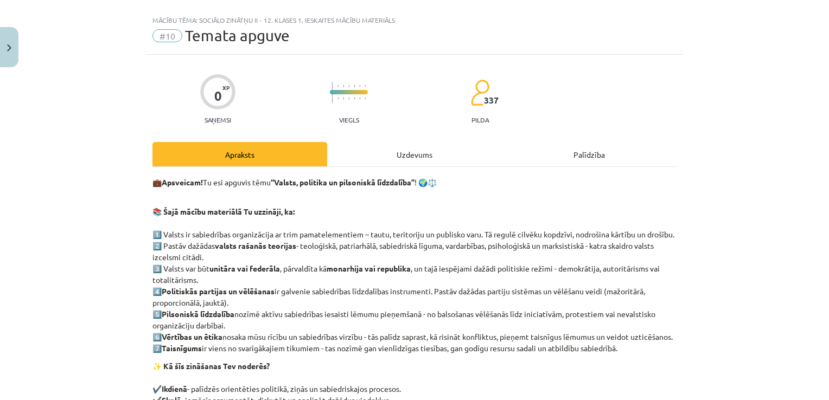
click at [386, 157] on div "Uzdevums" at bounding box center [414, 154] width 175 height 24
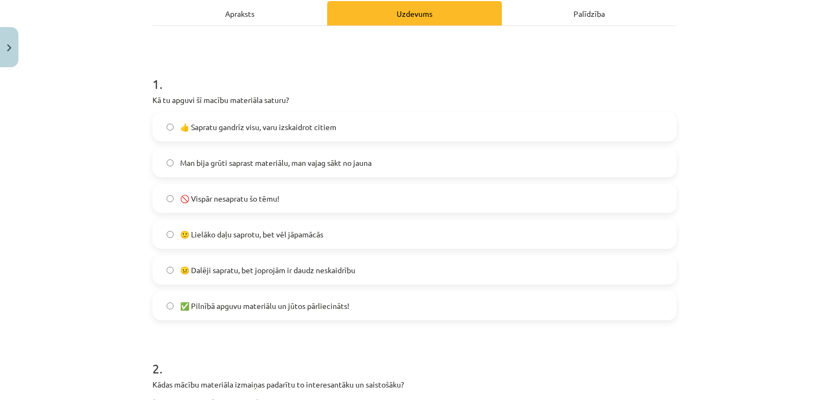
scroll to position [160, 0]
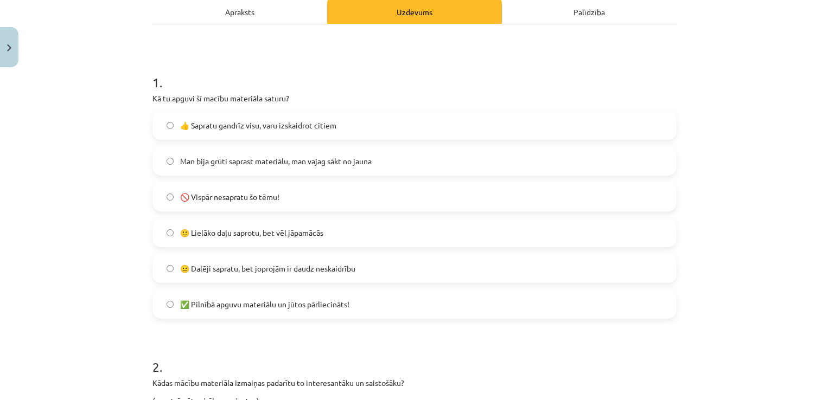
click at [315, 133] on label "👍 Sapratu gandrīz visu, varu izskaidrot citiem" at bounding box center [414, 125] width 522 height 27
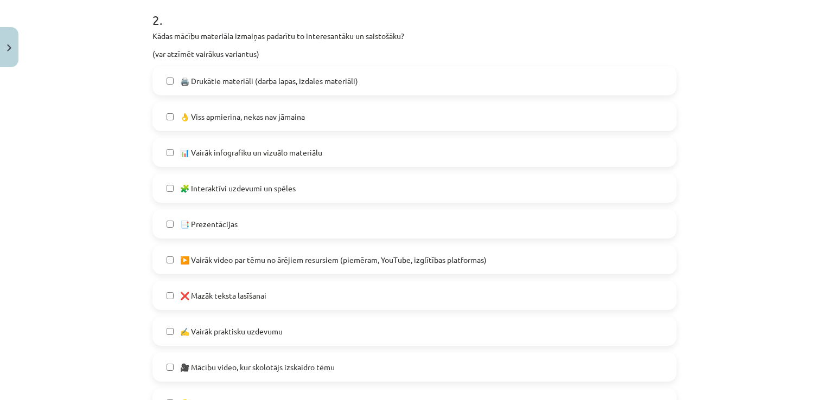
scroll to position [509, 0]
click at [281, 89] on label "🖨️ Drukātie materiāli (darba lapas, izdales materiāli)" at bounding box center [414, 78] width 522 height 27
click at [271, 215] on label "📑 Prezentācijas" at bounding box center [414, 221] width 522 height 27
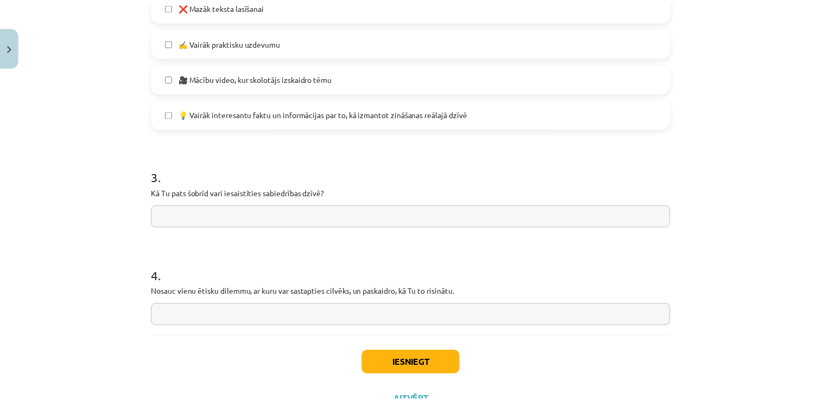
scroll to position [809, 0]
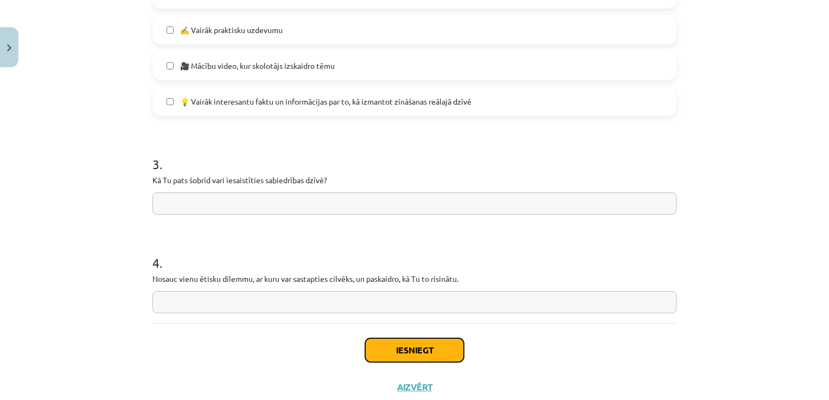
click at [367, 343] on button "Iesniegt" at bounding box center [414, 350] width 99 height 24
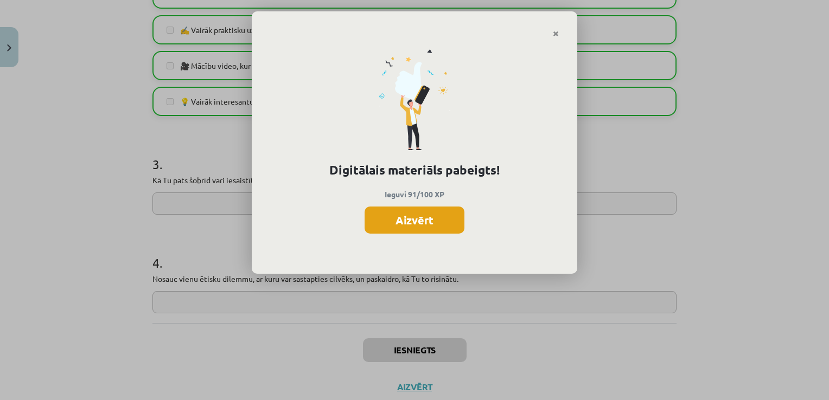
click at [399, 217] on button "Aizvērt" at bounding box center [414, 220] width 100 height 27
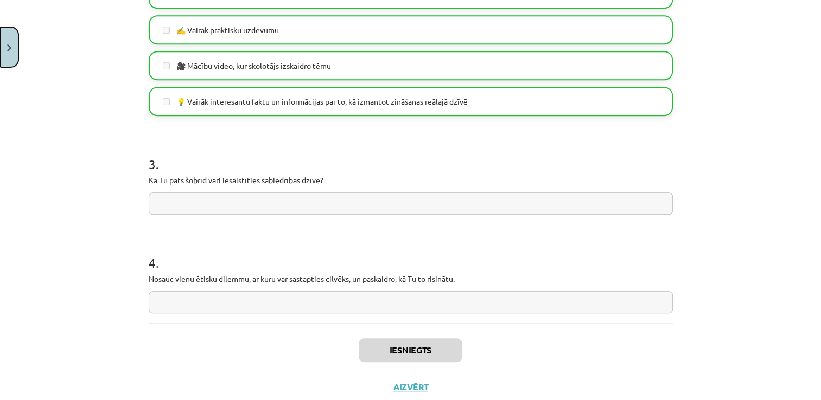
click at [13, 53] on button "Close" at bounding box center [9, 47] width 18 height 40
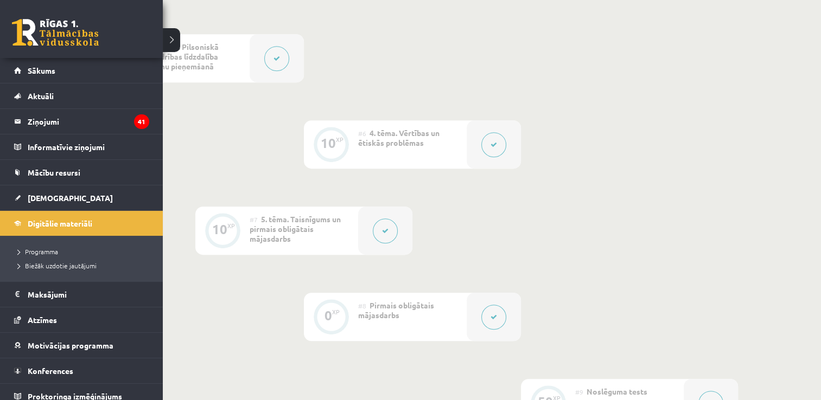
click at [28, 31] on link at bounding box center [55, 32] width 87 height 27
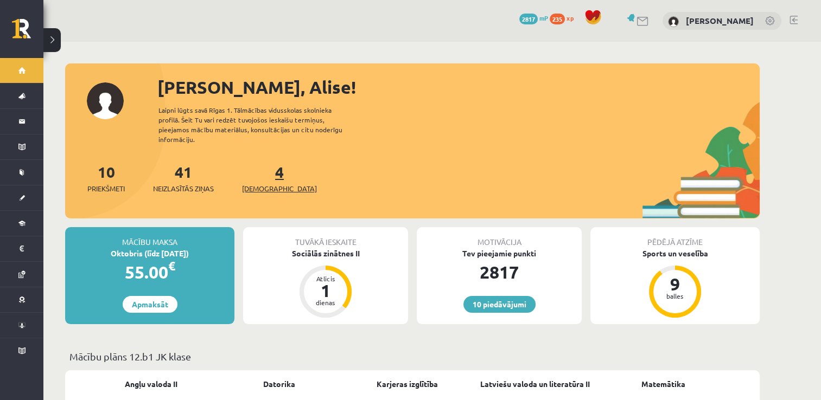
click at [260, 164] on link "4 Ieskaites" at bounding box center [279, 178] width 75 height 32
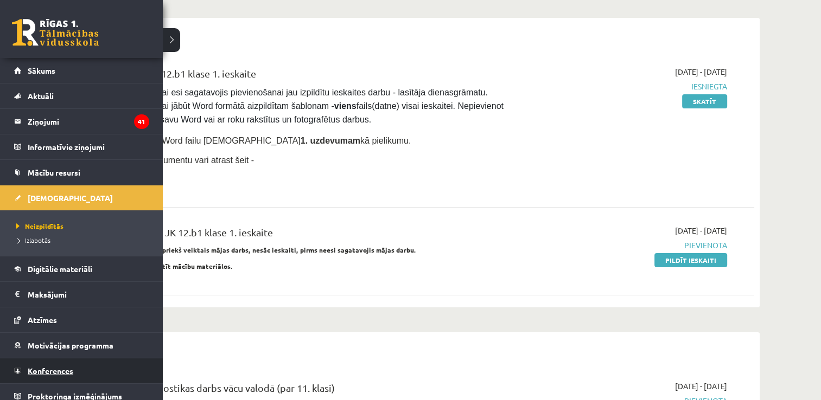
scroll to position [7, 0]
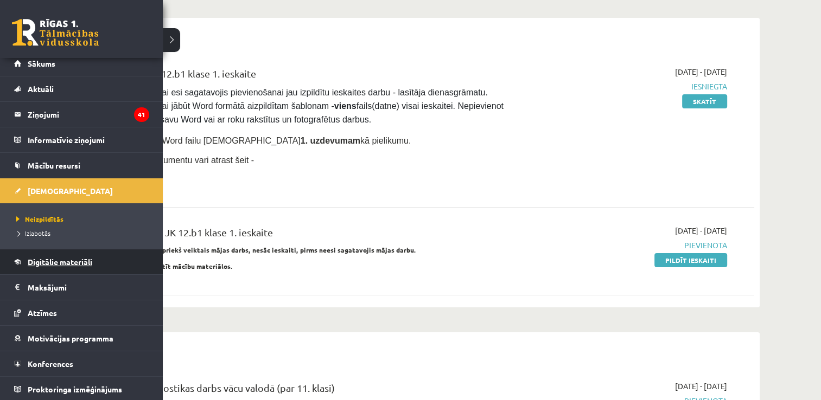
click at [50, 258] on span "Digitālie materiāli" at bounding box center [60, 262] width 65 height 10
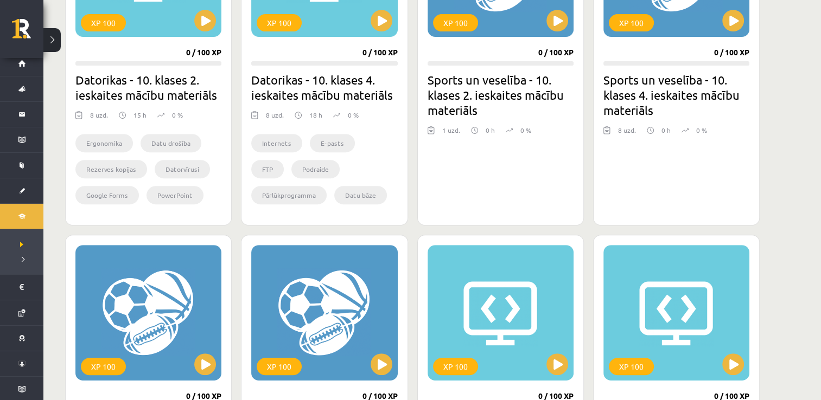
scroll to position [419, 0]
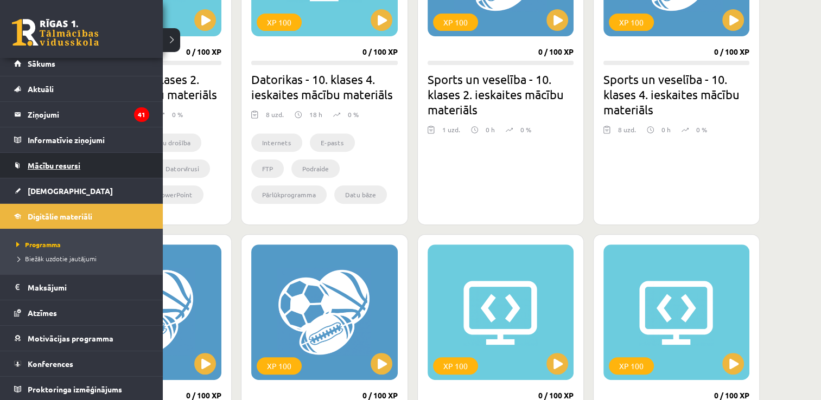
click at [48, 168] on span "Mācību resursi" at bounding box center [54, 166] width 53 height 10
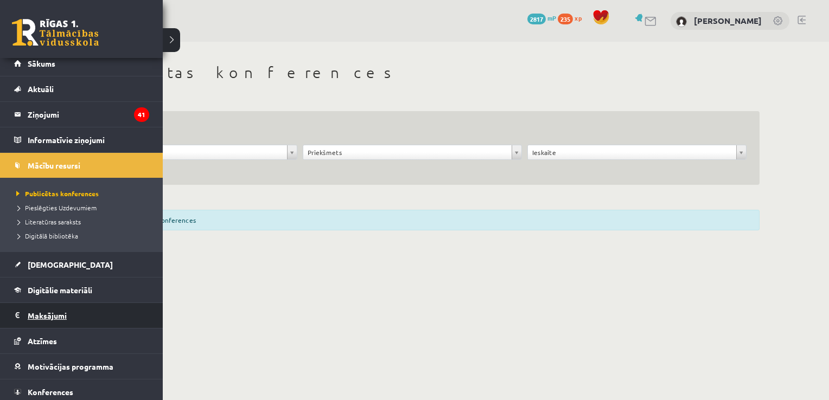
scroll to position [35, 0]
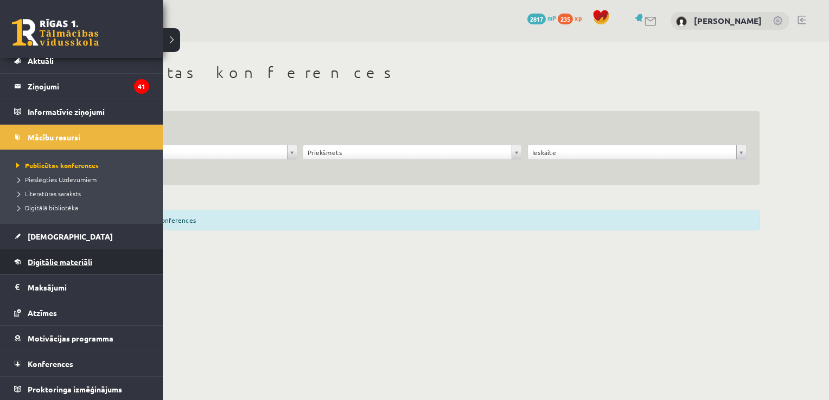
click at [47, 258] on span "Digitālie materiāli" at bounding box center [60, 262] width 65 height 10
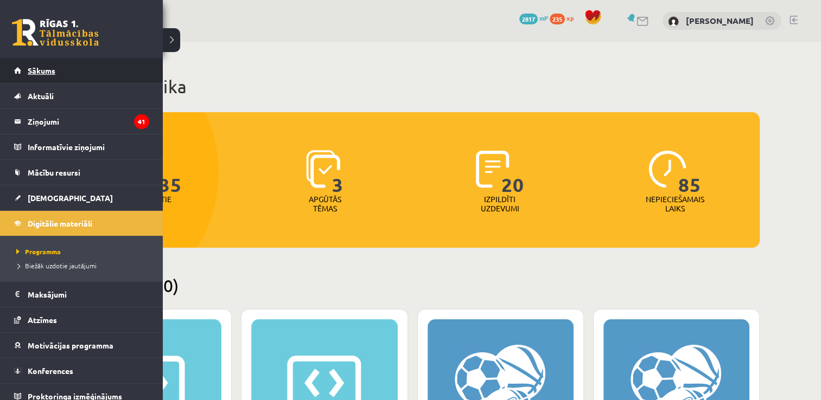
click at [40, 67] on span "Sākums" at bounding box center [42, 71] width 28 height 10
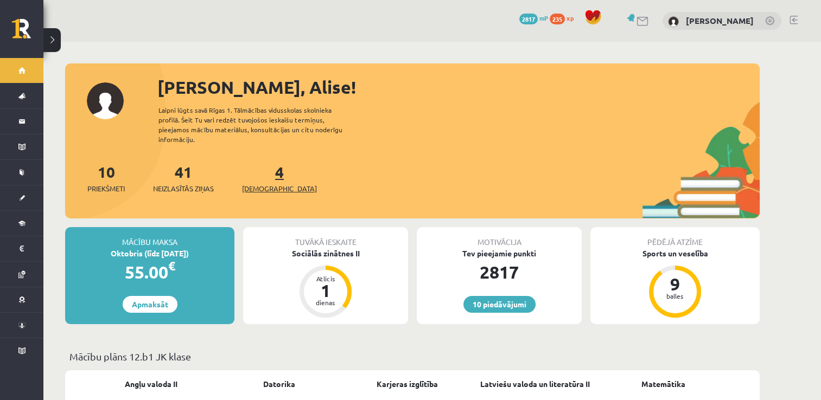
click at [258, 169] on link "4 Ieskaites" at bounding box center [279, 178] width 75 height 32
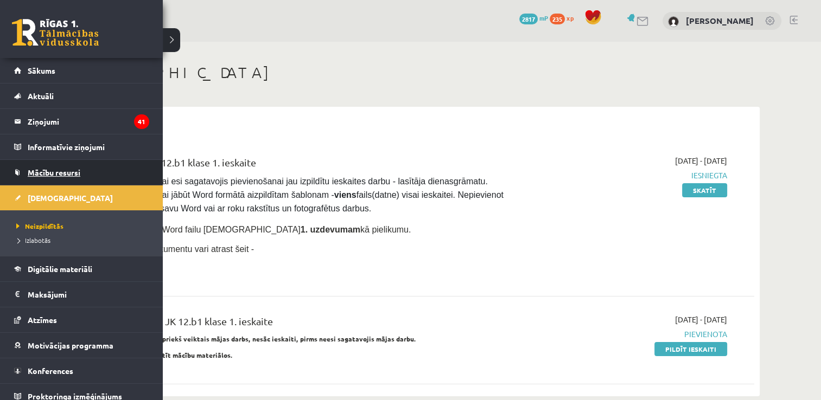
click at [60, 167] on link "Mācību resursi" at bounding box center [81, 172] width 135 height 25
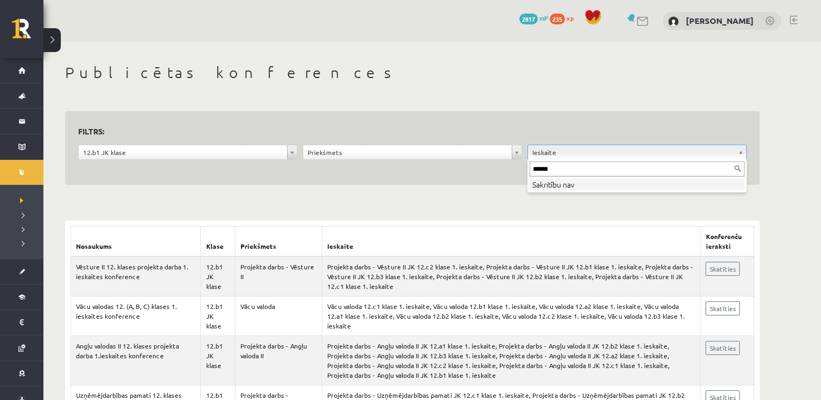
type input "*******"
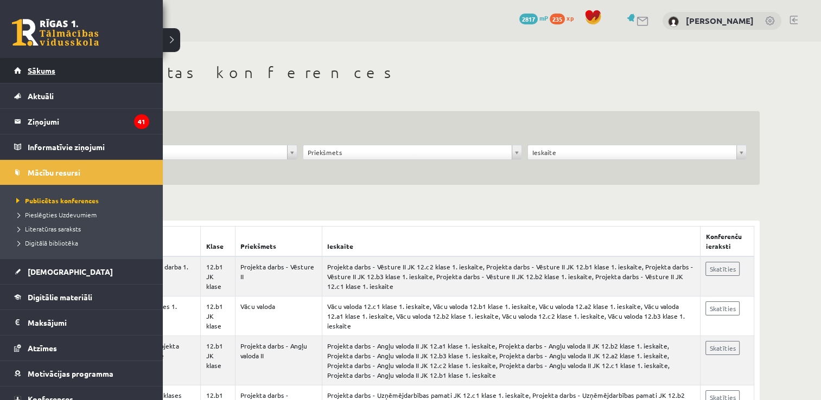
click at [28, 70] on span "Sākums" at bounding box center [42, 71] width 28 height 10
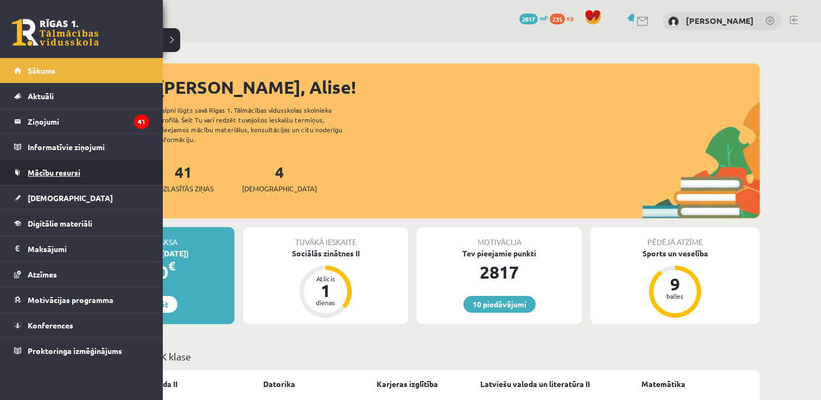
click at [54, 172] on span "Mācību resursi" at bounding box center [54, 173] width 53 height 10
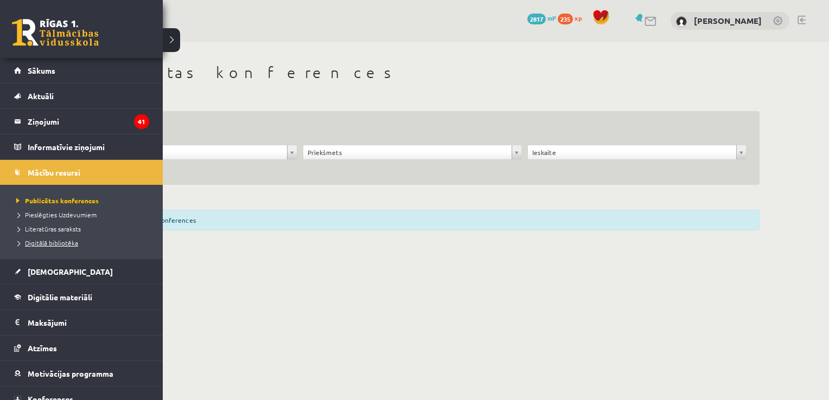
click at [39, 242] on span "Digitālā bibliotēka" at bounding box center [46, 243] width 65 height 9
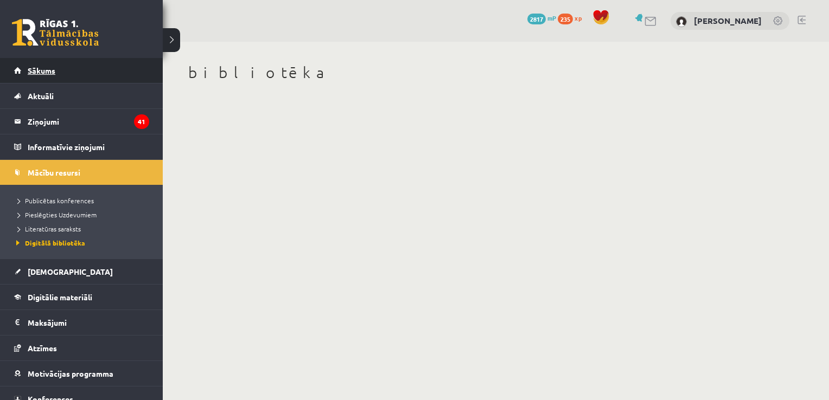
click at [44, 71] on span "Sākums" at bounding box center [42, 71] width 28 height 10
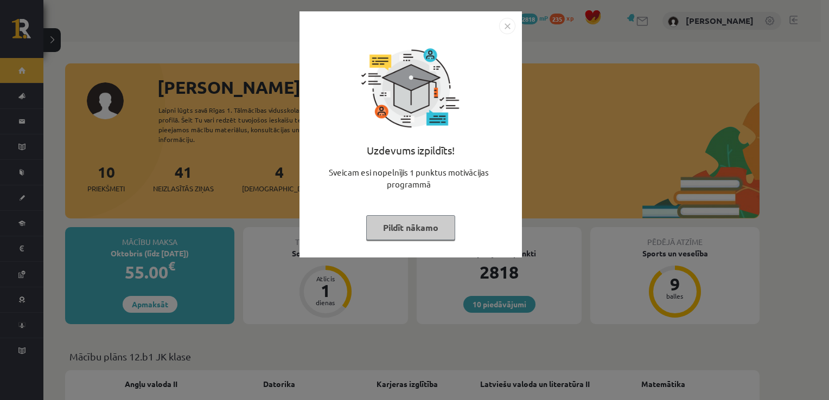
click at [394, 225] on button "Pildīt nākamo" at bounding box center [410, 227] width 89 height 25
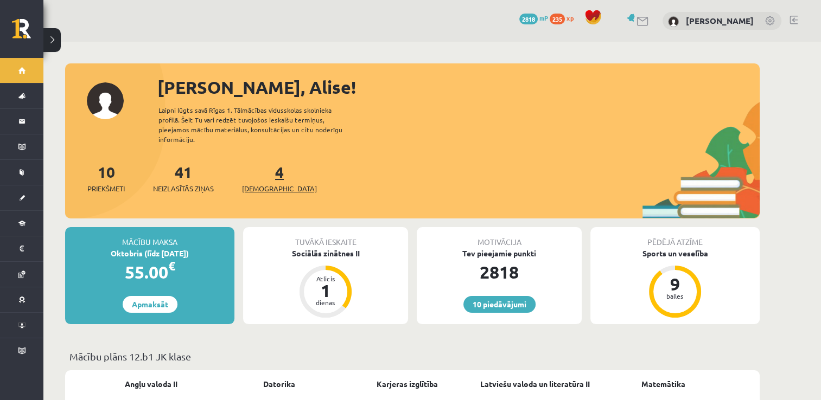
click at [261, 169] on link "4 Ieskaites" at bounding box center [279, 178] width 75 height 32
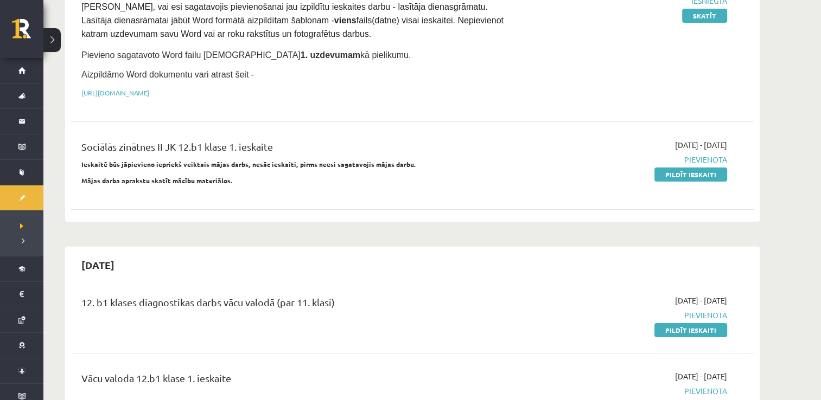
scroll to position [176, 0]
click at [660, 172] on link "Pildīt ieskaiti" at bounding box center [690, 173] width 73 height 14
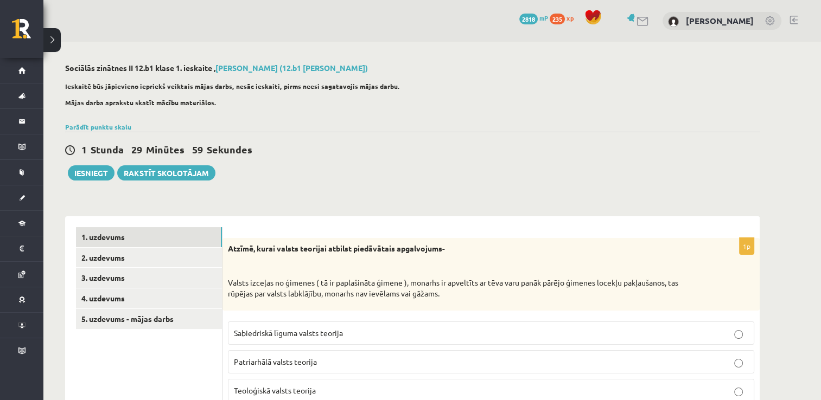
scroll to position [43, 0]
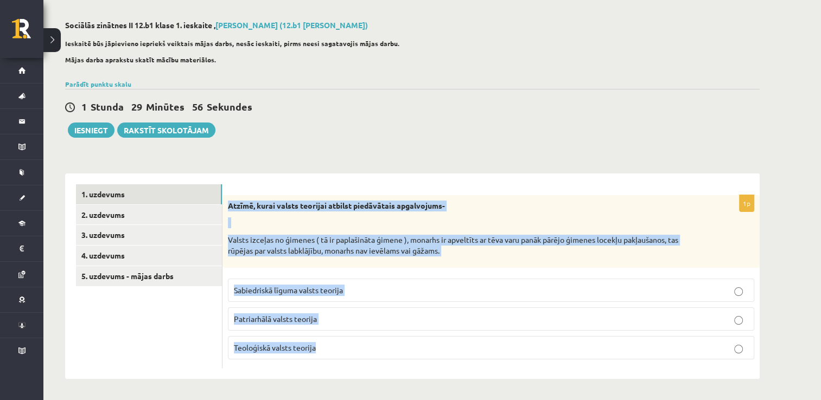
drag, startPoint x: 226, startPoint y: 205, endPoint x: 339, endPoint y: 355, distance: 187.9
click at [339, 355] on div "1p Atzīmē, kurai valsts teorijai atbilst piedāvātais apgalvojums- Valsts izceļa…" at bounding box center [490, 281] width 537 height 173
copy div "Atzīmē, kurai valsts teorijai atbilst piedāvātais apgalvojums- Valsts izceļas n…"
click at [334, 370] on div "1p Atzīmē, kurai valsts teorijai atbilst piedāvātais apgalvojums- Valsts izceļa…" at bounding box center [490, 277] width 537 height 206
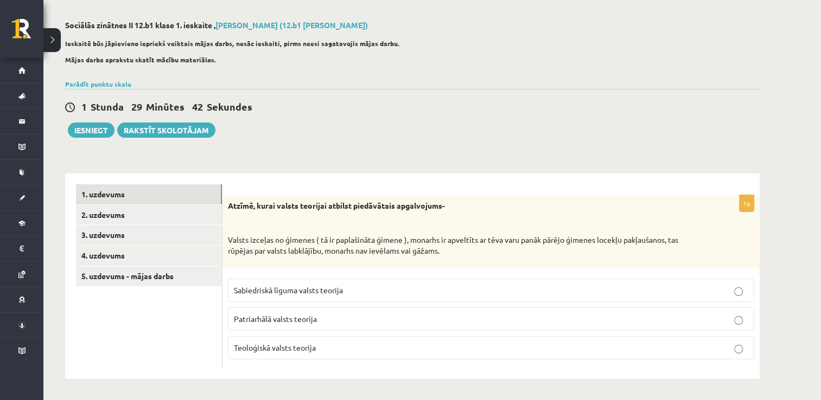
click at [287, 316] on span "Patriarhālā valsts teorija" at bounding box center [275, 319] width 83 height 10
click at [152, 220] on link "2. uzdevums" at bounding box center [149, 215] width 146 height 20
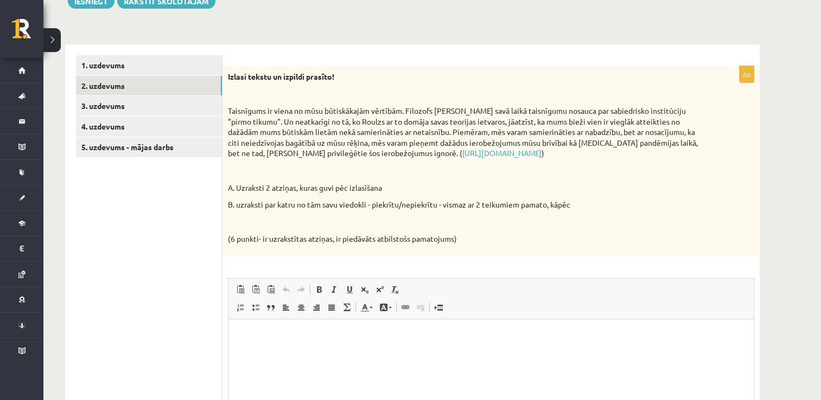
scroll to position [178, 0]
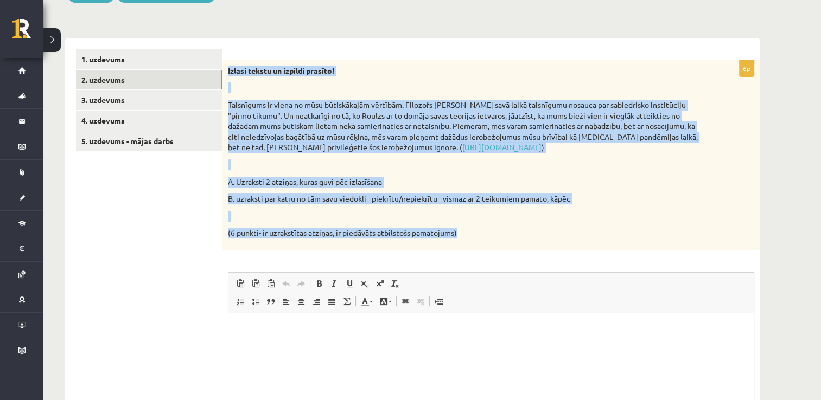
drag, startPoint x: 226, startPoint y: 68, endPoint x: 496, endPoint y: 241, distance: 320.7
click at [496, 241] on div "Izlasi tekstu un izpildi prasīto! Taisnīgums ir viena no mūsu būtiskākajām vērt…" at bounding box center [490, 155] width 537 height 190
copy div "Izlasi tekstu un izpildi prasīto! Taisnīgums ir viena no mūsu būtiskākajām vērt…"
click at [496, 241] on div "Izlasi tekstu un izpildi prasīto! Taisnīgums ir viena no mūsu būtiskākajām vērt…" at bounding box center [490, 155] width 537 height 190
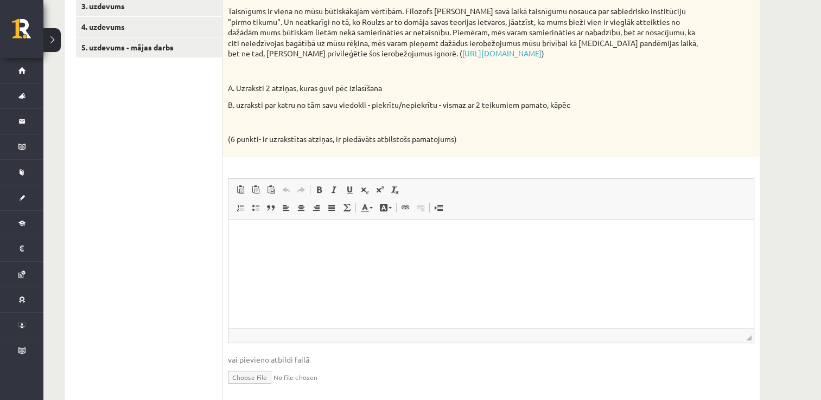
scroll to position [273, 0]
click at [250, 242] on html at bounding box center [490, 233] width 525 height 33
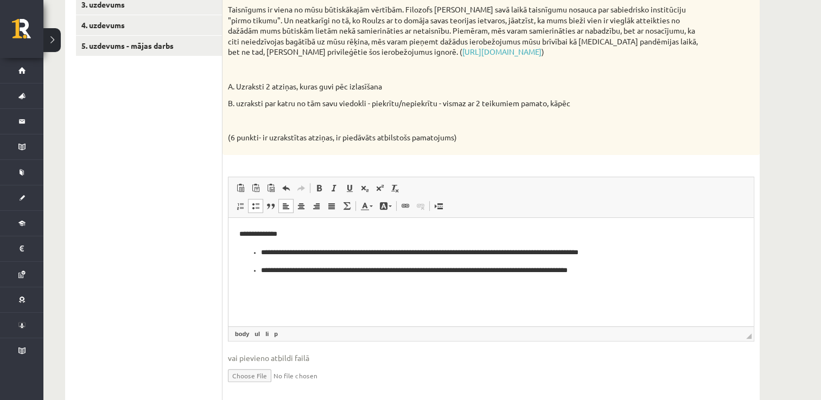
click at [261, 249] on p "**********" at bounding box center [491, 252] width 460 height 11
click at [260, 271] on ul "**********" at bounding box center [490, 270] width 503 height 11
click at [599, 255] on p "**********" at bounding box center [491, 252] width 504 height 11
click at [599, 268] on p "**********" at bounding box center [491, 270] width 504 height 11
click at [239, 233] on p "**********" at bounding box center [491, 233] width 504 height 11
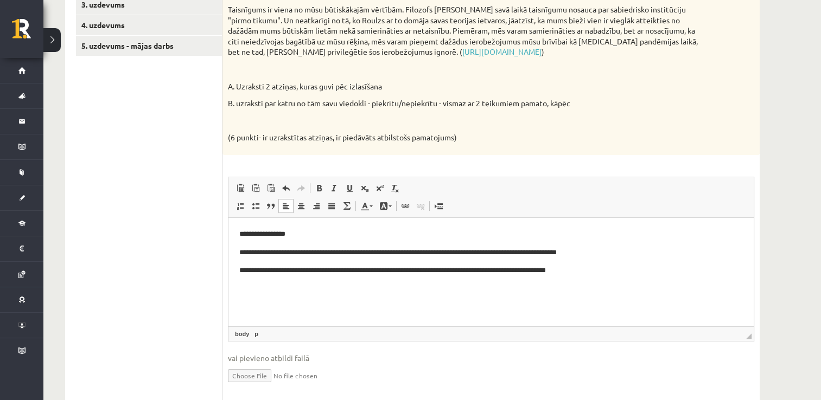
click at [244, 288] on p "Editor, wiswyg-editor-user-answer-47433921331840" at bounding box center [490, 288] width 503 height 11
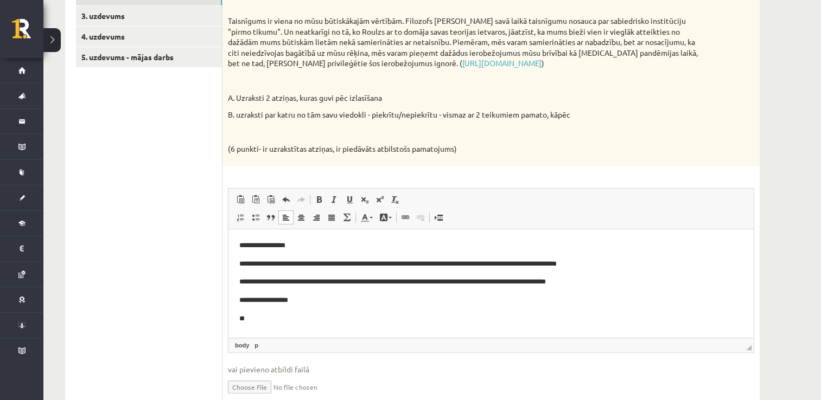
scroll to position [307, 0]
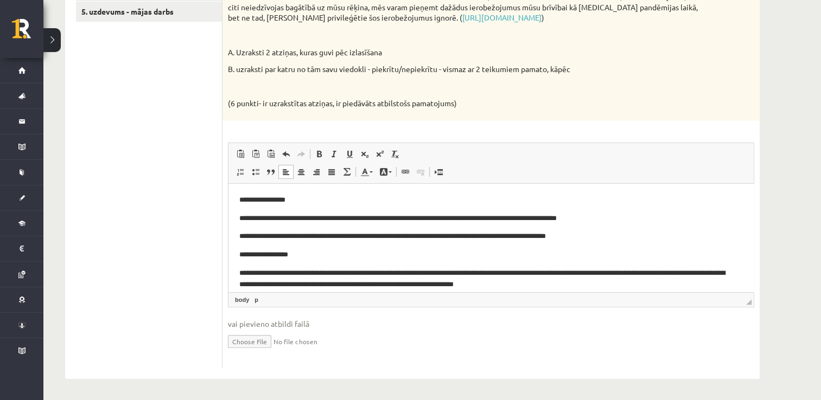
click at [280, 274] on p "**********" at bounding box center [487, 278] width 496 height 23
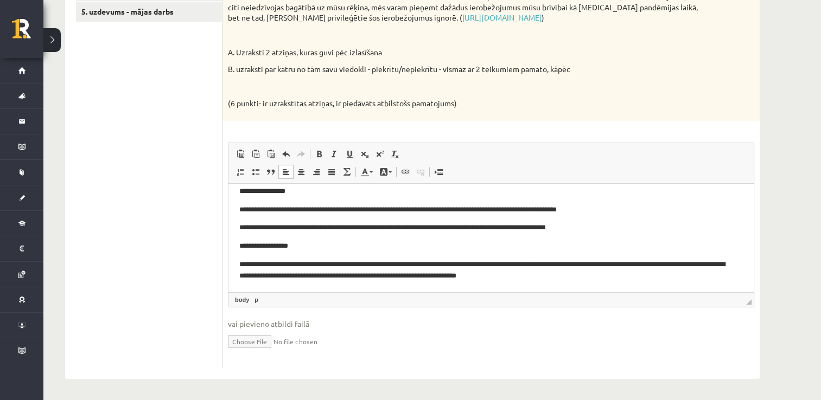
click at [352, 274] on p "**********" at bounding box center [487, 270] width 496 height 23
click at [565, 275] on p "**********" at bounding box center [487, 270] width 496 height 23
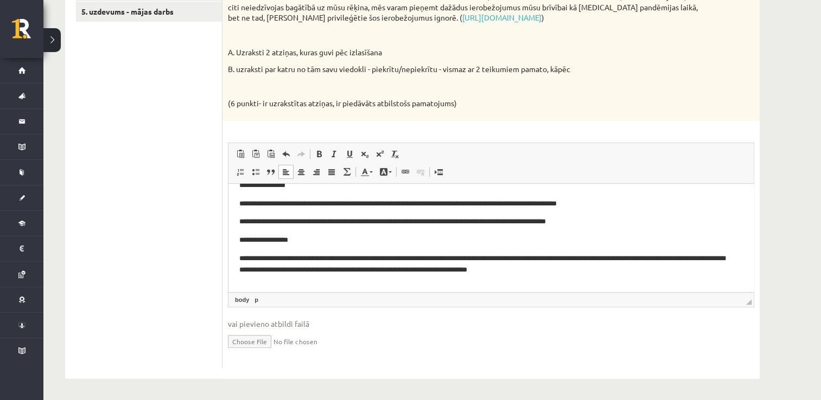
scroll to position [27, 0]
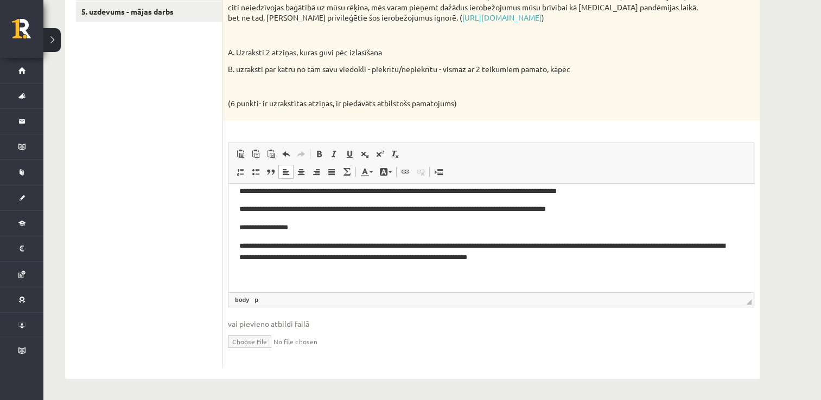
click at [239, 246] on p "**********" at bounding box center [487, 251] width 496 height 23
click at [241, 270] on p "Editor, wiswyg-editor-user-answer-47433921331840" at bounding box center [490, 275] width 503 height 11
click at [266, 245] on p "**********" at bounding box center [487, 251] width 496 height 23
click at [299, 276] on p "**********" at bounding box center [487, 275] width 496 height 11
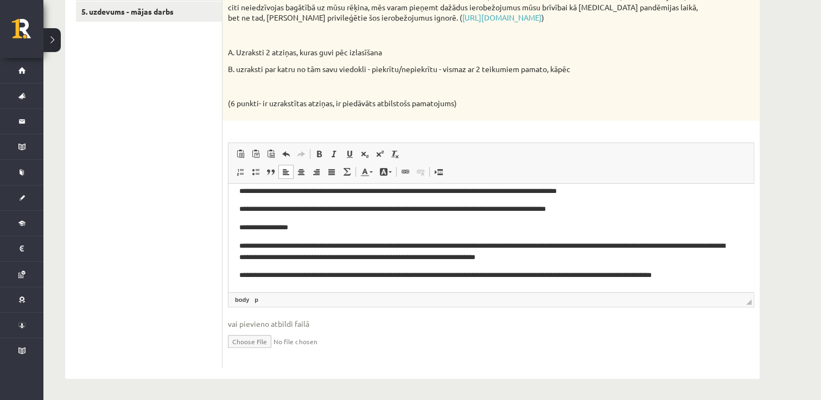
click at [301, 274] on p "**********" at bounding box center [487, 275] width 496 height 11
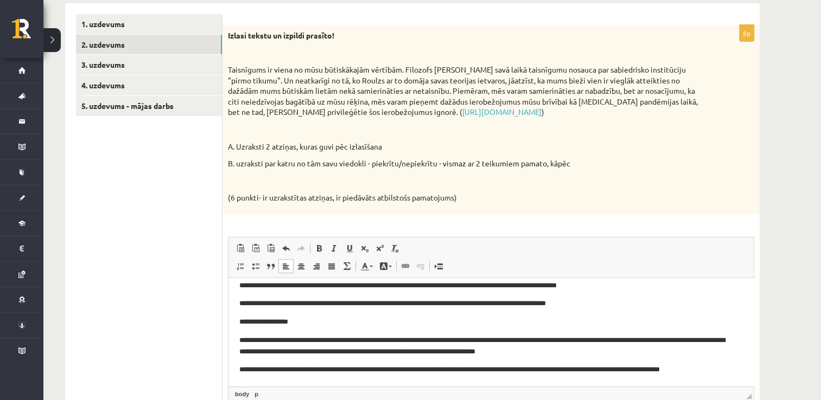
scroll to position [153, 0]
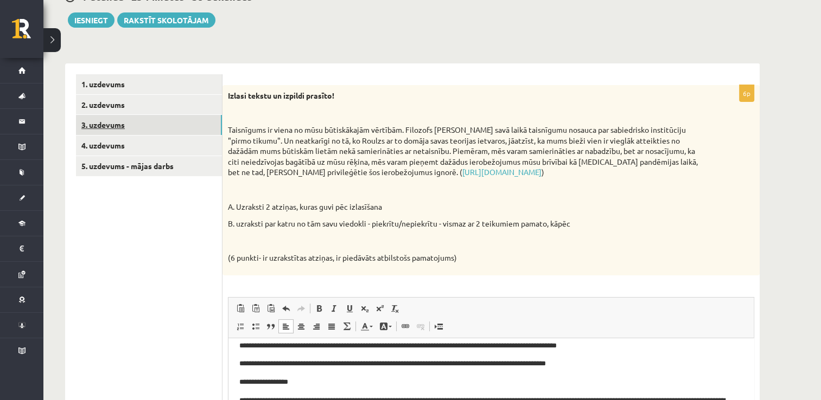
click at [176, 125] on link "3. uzdevums" at bounding box center [149, 125] width 146 height 20
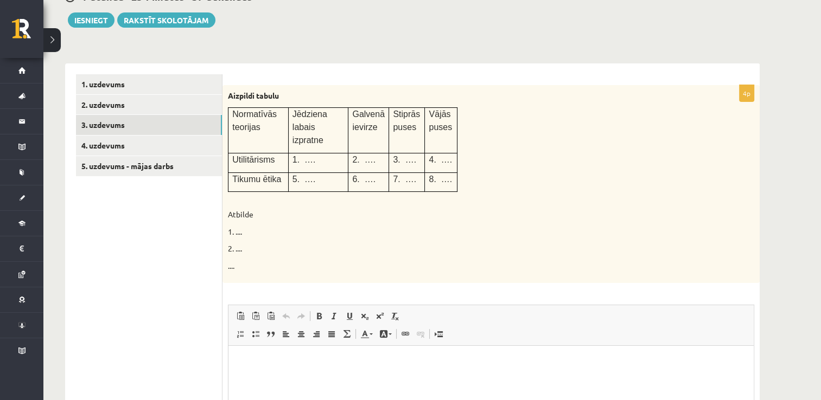
scroll to position [0, 0]
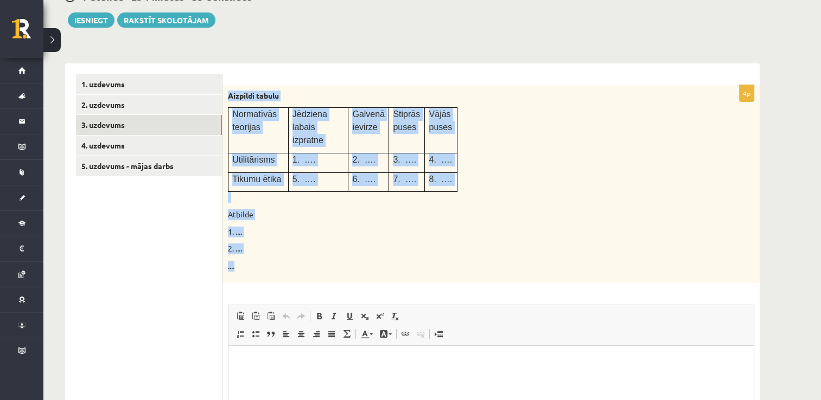
drag, startPoint x: 226, startPoint y: 94, endPoint x: 295, endPoint y: 245, distance: 165.7
click at [295, 245] on div "Aizpildi tabulu Normatīvās teorijas Jēdziena labais izpratne Galvenā ievirze St…" at bounding box center [490, 184] width 537 height 198
copy div "Aizpildi tabulu Normatīvās teorijas Jēdziena labais izpratne Galvenā ievirze St…"
click at [295, 245] on div "Aizpildi tabulu Normatīvās teorijas Jēdziena labais izpratne Galvenā ievirze St…" at bounding box center [490, 184] width 537 height 198
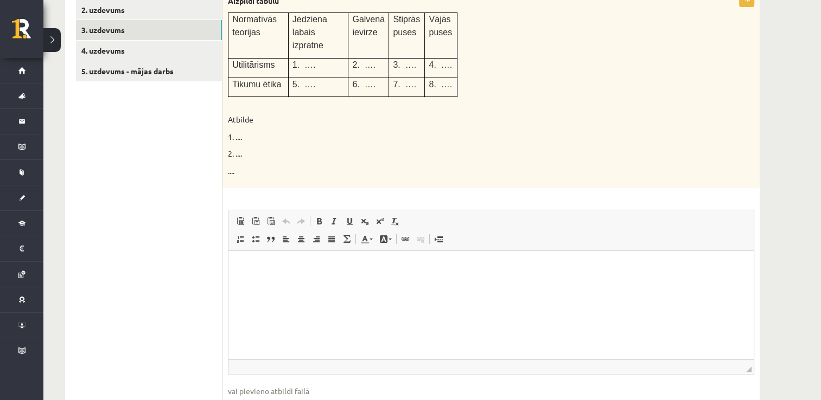
scroll to position [251, 0]
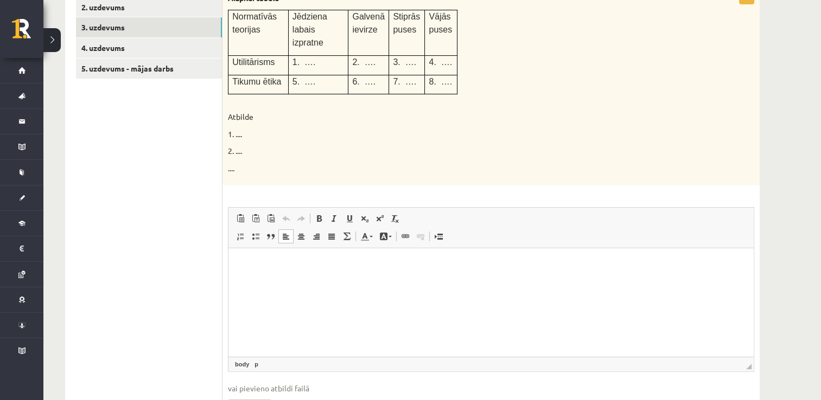
click at [248, 255] on html at bounding box center [490, 264] width 525 height 33
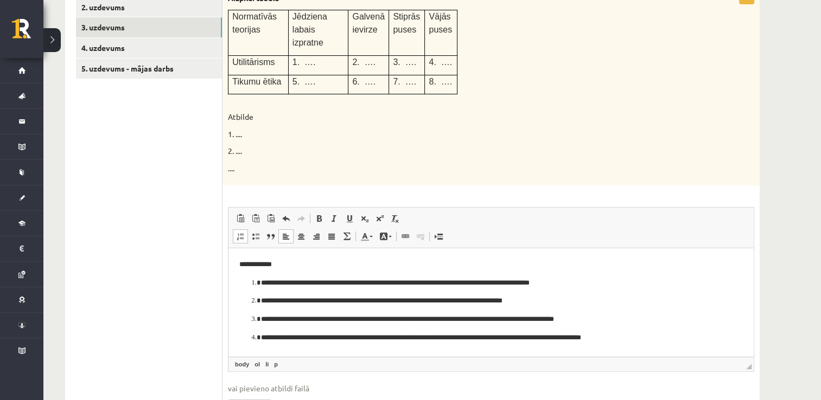
click at [261, 281] on li "**********" at bounding box center [491, 283] width 460 height 11
click at [261, 300] on li "**********" at bounding box center [491, 301] width 460 height 11
click at [261, 319] on p "**********" at bounding box center [491, 319] width 460 height 11
click at [261, 336] on li "**********" at bounding box center [491, 337] width 460 height 11
click at [548, 283] on p "**********" at bounding box center [491, 283] width 504 height 11
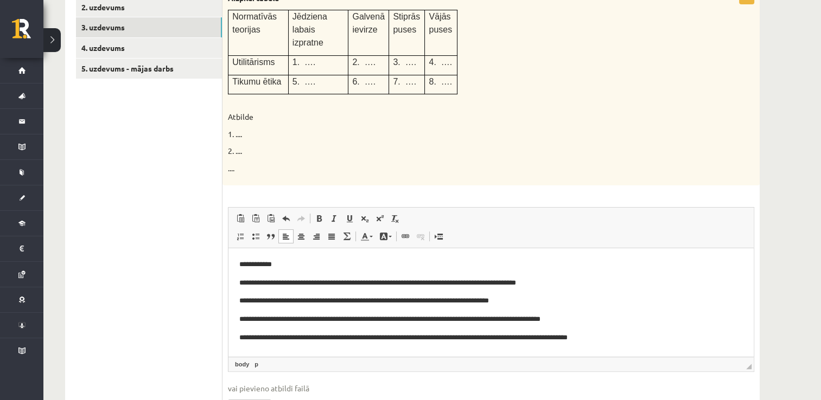
click at [530, 299] on p "**********" at bounding box center [491, 301] width 504 height 11
click at [585, 319] on p "**********" at bounding box center [491, 319] width 504 height 11
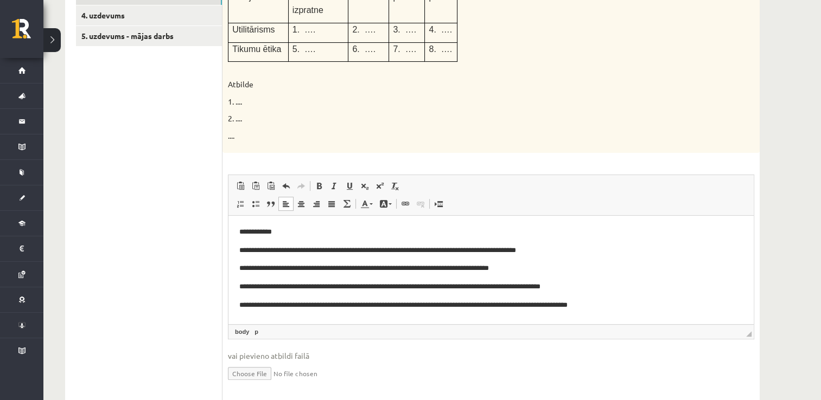
scroll to position [285, 0]
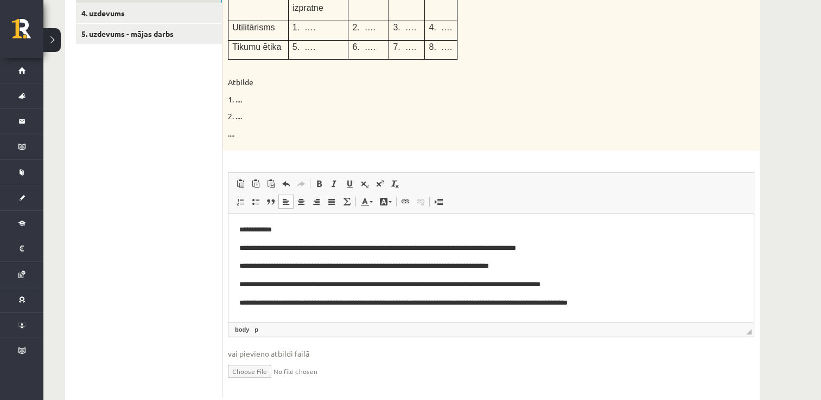
click at [614, 308] on p "**********" at bounding box center [491, 303] width 504 height 11
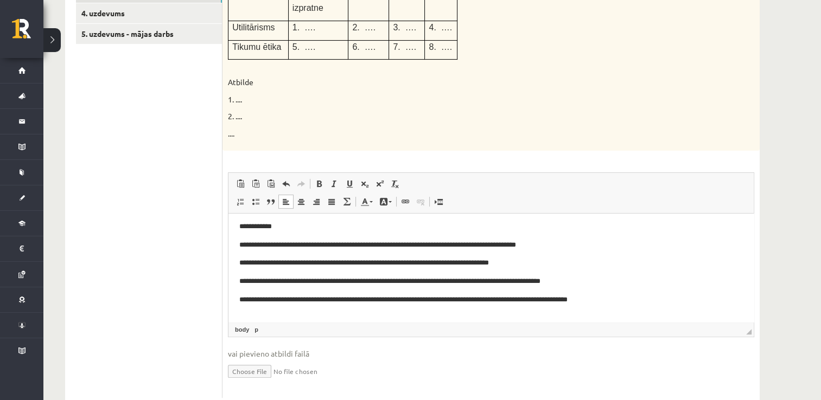
click at [273, 224] on p "**********" at bounding box center [487, 226] width 496 height 11
click at [606, 300] on p "**********" at bounding box center [487, 299] width 496 height 11
click at [276, 316] on p "Editor, wiswyg-editor-user-answer-47433803231600" at bounding box center [490, 317] width 503 height 11
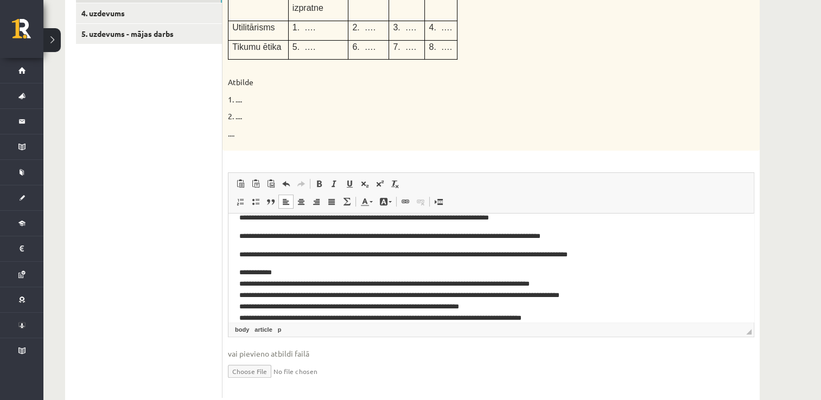
click at [280, 274] on p "**********" at bounding box center [487, 295] width 496 height 56
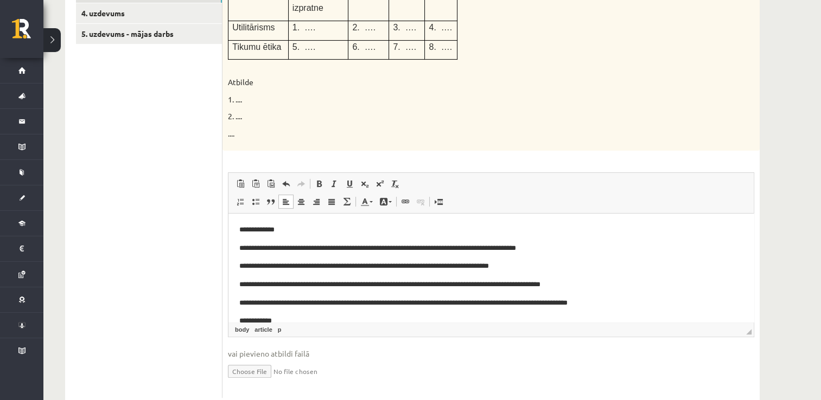
scroll to position [80, 0]
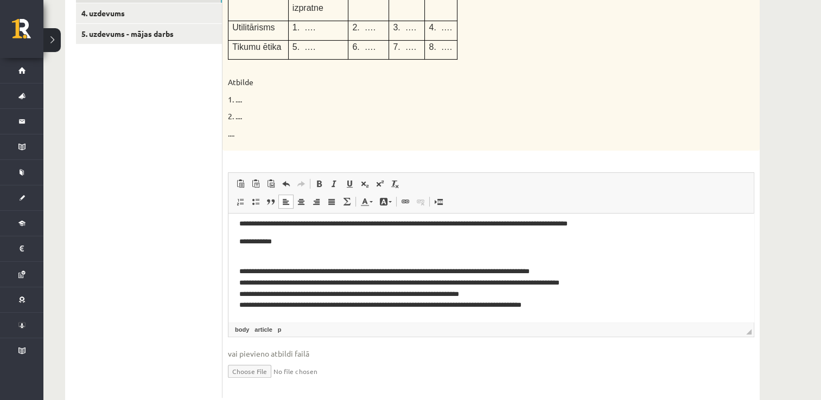
click at [238, 271] on html "**********" at bounding box center [490, 228] width 525 height 188
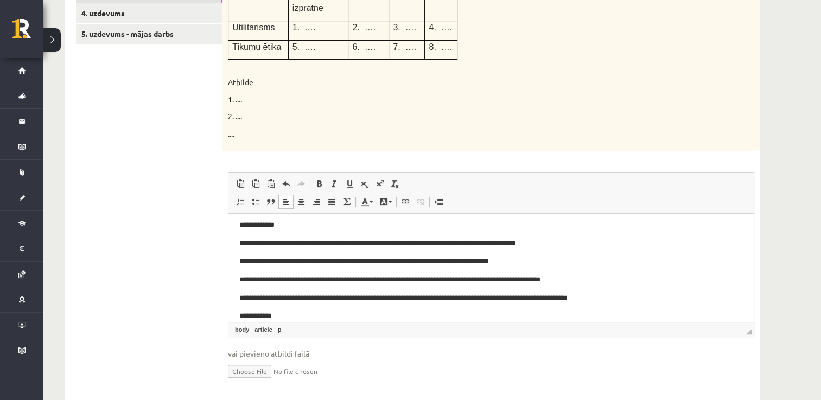
scroll to position [68, 0]
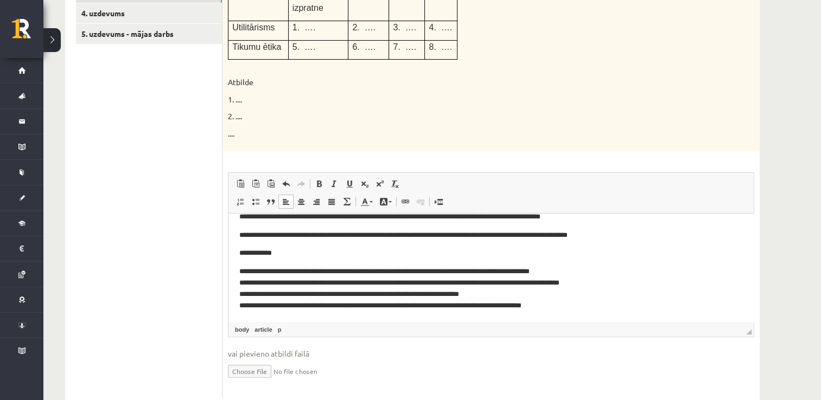
click at [283, 253] on p "**********" at bounding box center [487, 253] width 496 height 11
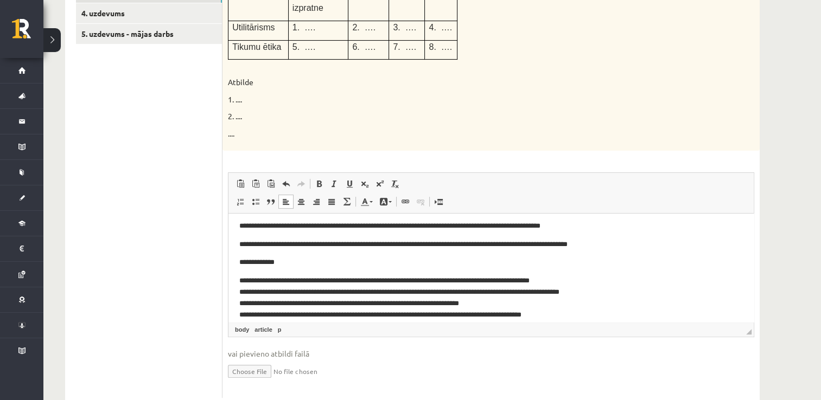
scroll to position [60, 0]
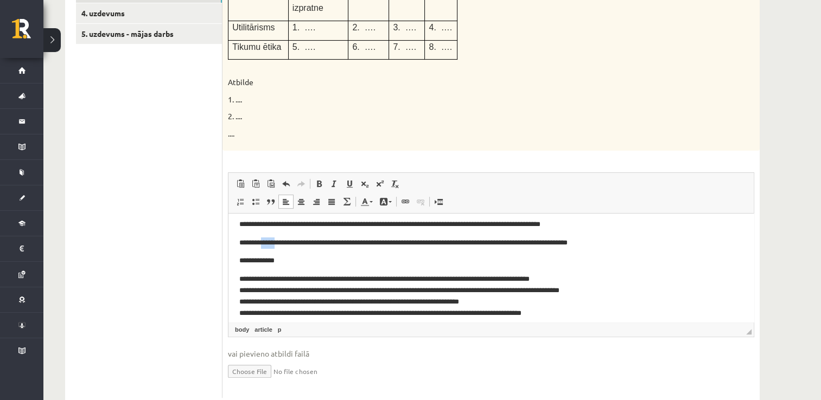
drag, startPoint x: 263, startPoint y: 241, endPoint x: 281, endPoint y: 240, distance: 17.9
click at [281, 240] on p "**********" at bounding box center [487, 243] width 496 height 11
drag, startPoint x: 267, startPoint y: 291, endPoint x: 286, endPoint y: 290, distance: 18.4
click at [286, 290] on p "**********" at bounding box center [487, 296] width 496 height 45
click at [264, 325] on link "article" at bounding box center [263, 330] width 22 height 10
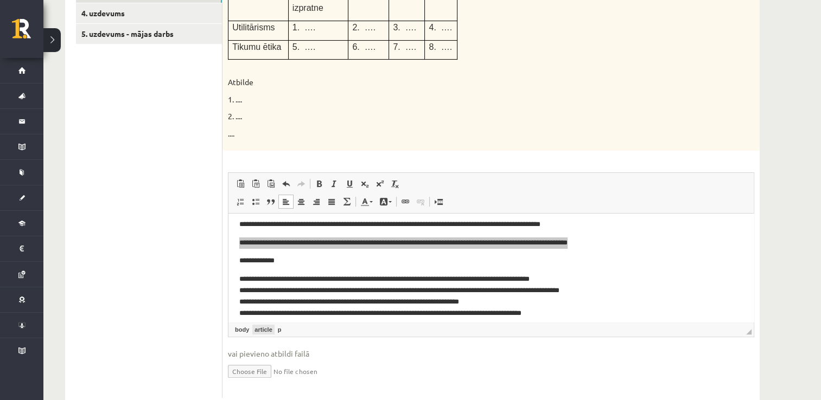
click at [264, 325] on link "article" at bounding box center [263, 330] width 22 height 10
click at [242, 325] on link "body" at bounding box center [242, 330] width 18 height 10
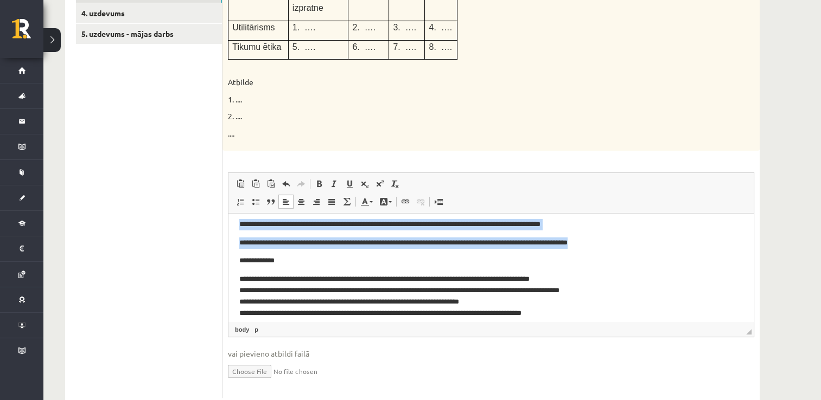
scroll to position [57, 0]
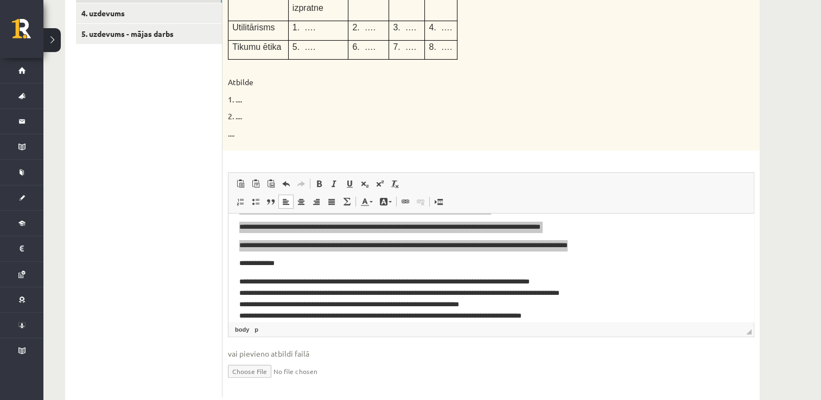
click at [149, 276] on ul "1. uzdevums 2. uzdevums 3. uzdevums 4. uzdevums 5. uzdevums - mājas darbs" at bounding box center [149, 170] width 146 height 457
click at [238, 325] on link "body" at bounding box center [242, 330] width 18 height 10
click at [387, 348] on span "vai pievieno atbildi failā" at bounding box center [491, 353] width 526 height 11
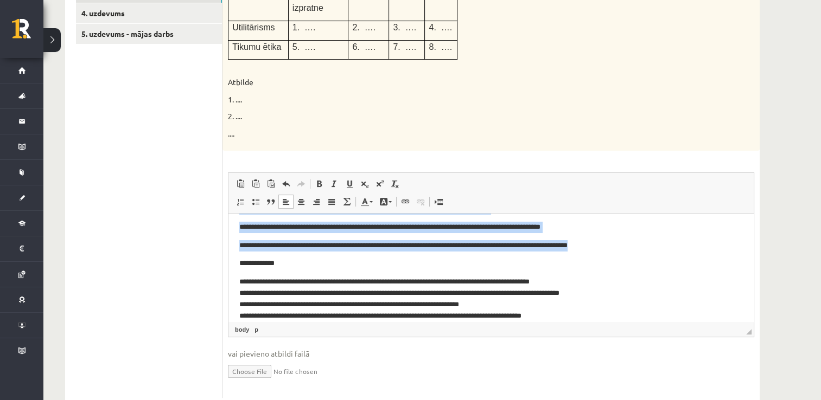
click at [554, 314] on p "**********" at bounding box center [487, 299] width 496 height 45
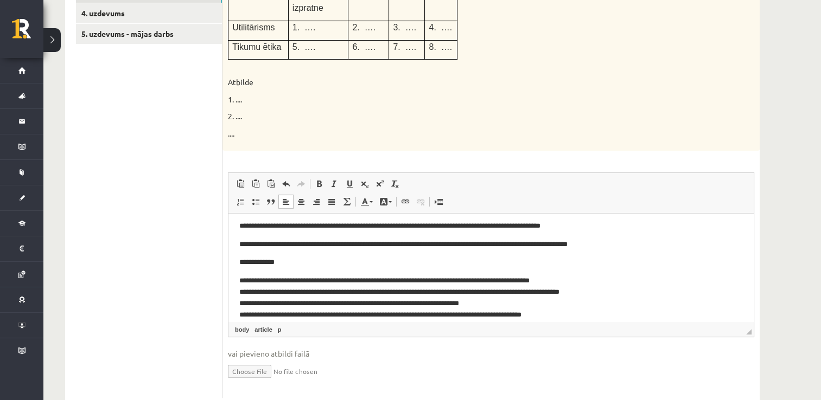
scroll to position [68, 0]
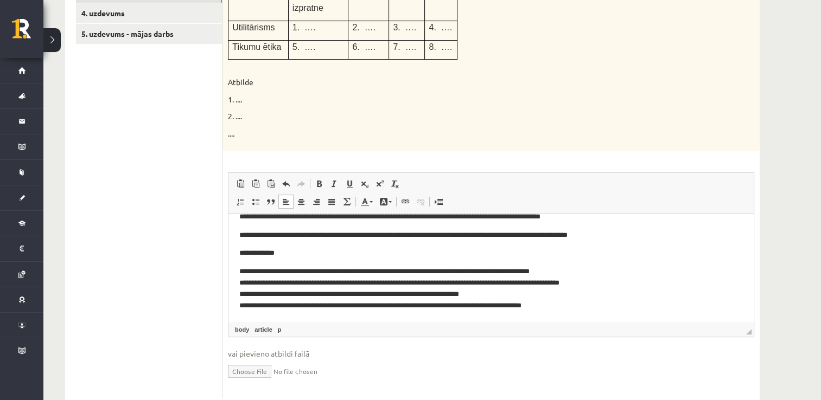
click at [563, 275] on p "**********" at bounding box center [487, 288] width 496 height 45
click at [569, 273] on p "**********" at bounding box center [487, 288] width 496 height 45
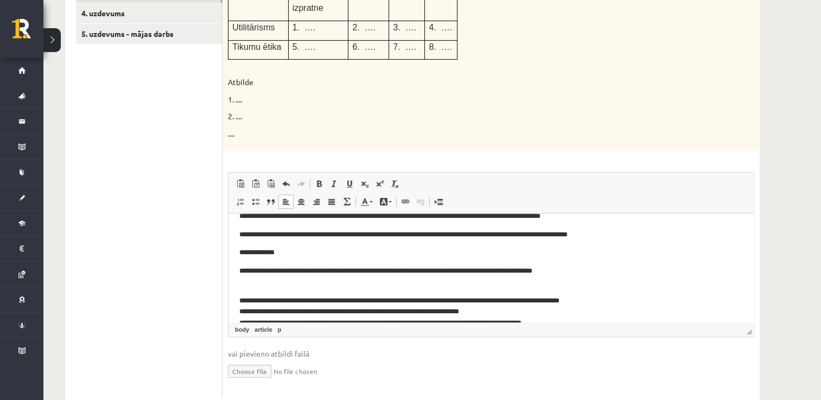
scroll to position [87, 0]
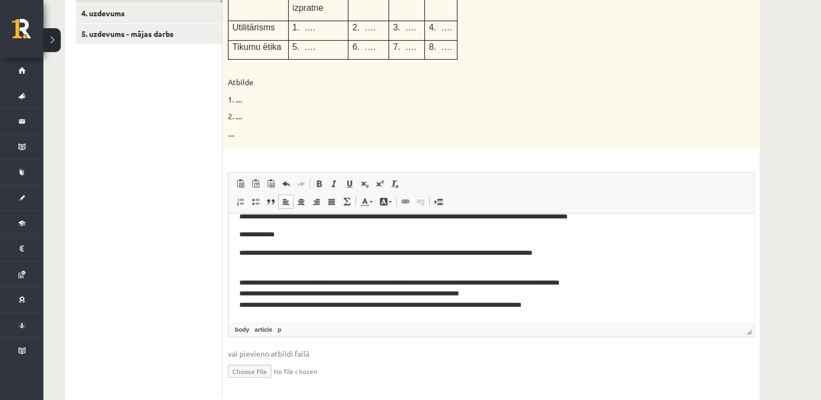
click at [610, 282] on p "**********" at bounding box center [487, 288] width 496 height 45
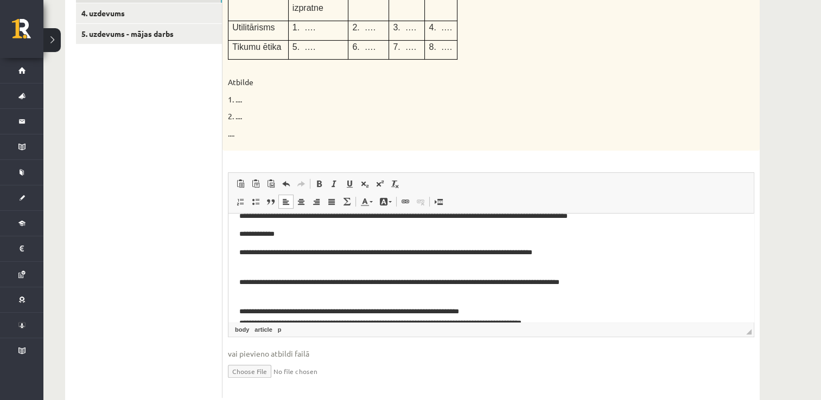
scroll to position [105, 0]
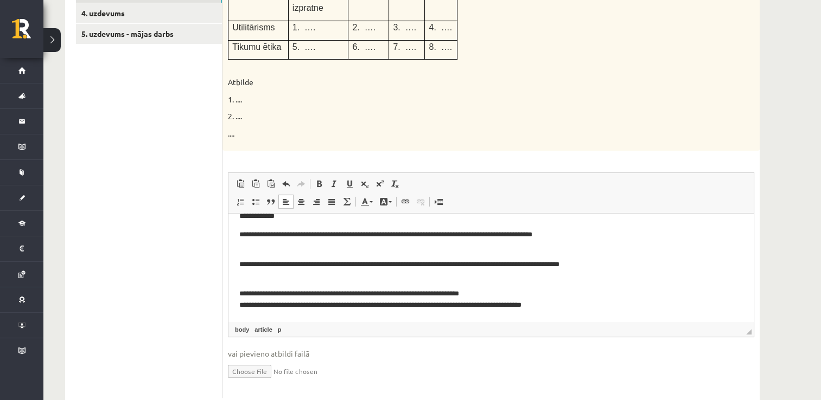
click at [488, 293] on p "**********" at bounding box center [487, 294] width 496 height 34
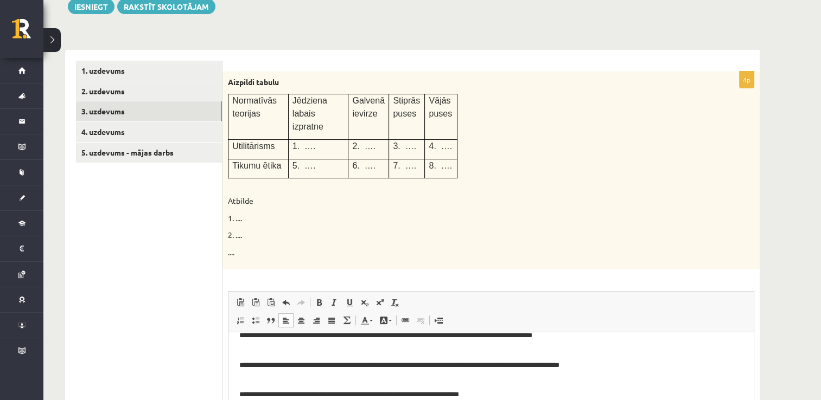
scroll to position [165, 0]
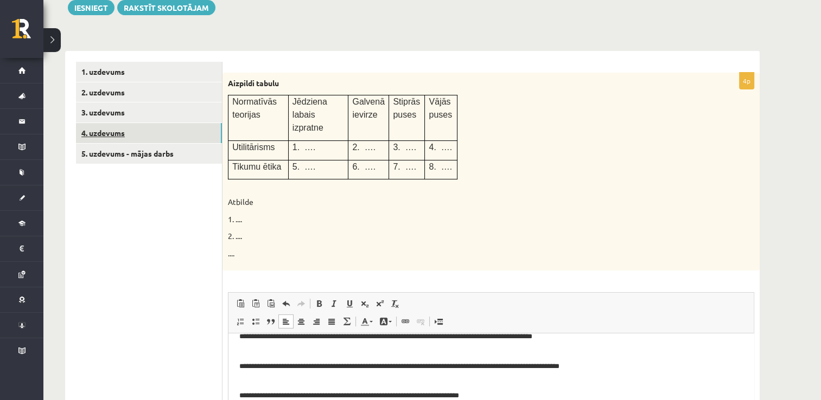
click at [167, 138] on link "4. uzdevums" at bounding box center [149, 133] width 146 height 20
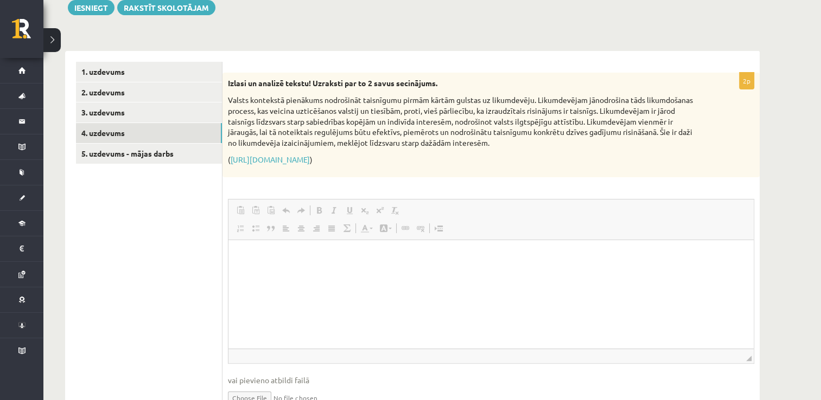
scroll to position [0, 0]
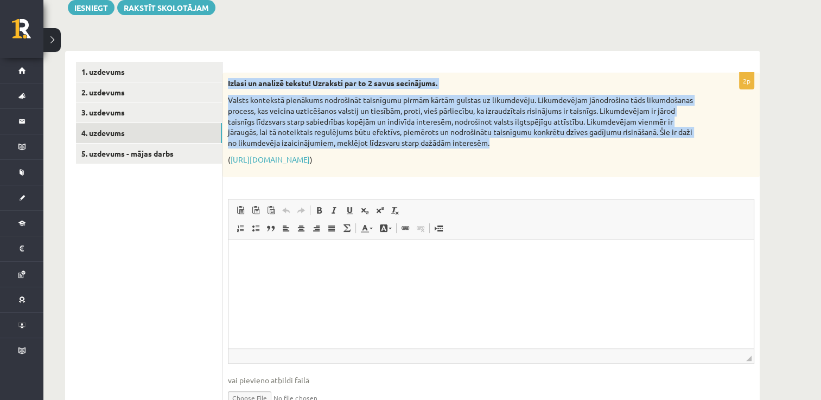
drag, startPoint x: 226, startPoint y: 81, endPoint x: 529, endPoint y: 140, distance: 309.4
click at [529, 140] on div "Izlasi un analizē tekstu! Uzraksti par to 2 savus secinājums. Valsts kontekstā …" at bounding box center [490, 125] width 537 height 105
copy div "Izlasi un analizē tekstu! Uzraksti par to 2 savus secinājums. Valsts kontekstā …"
click at [529, 140] on p "Valsts kontekstā pienākums nodrošināt taisnīgumu pirmām kārtām gulstas uz likum…" at bounding box center [464, 121] width 472 height 53
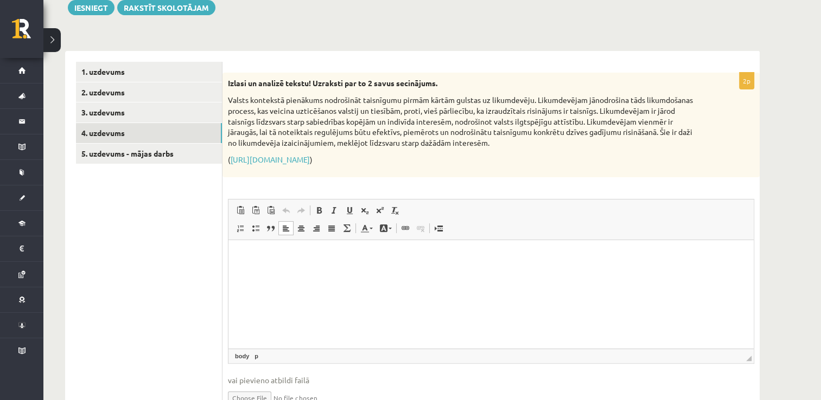
click at [249, 246] on html at bounding box center [490, 256] width 525 height 33
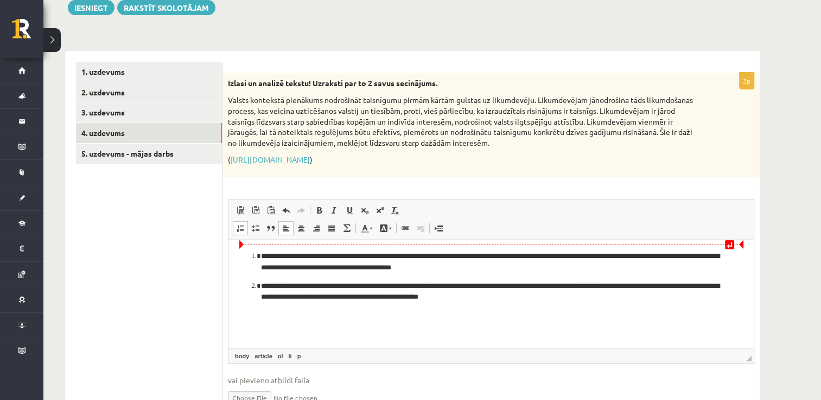
click at [261, 255] on li "**********" at bounding box center [491, 262] width 460 height 23
click at [261, 284] on li "**********" at bounding box center [491, 292] width 460 height 23
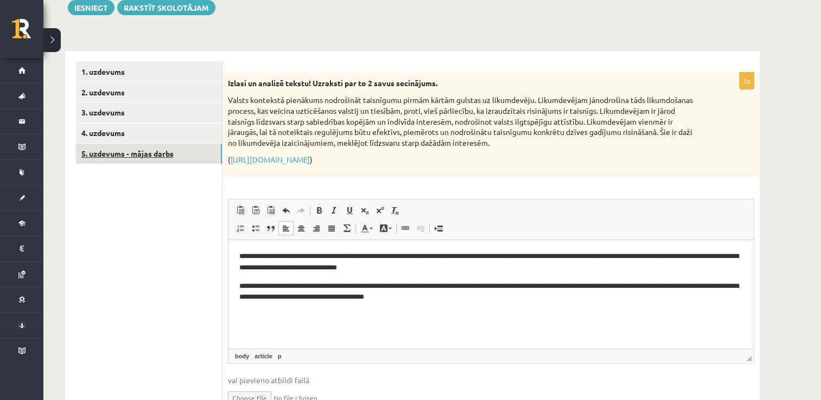
click at [155, 157] on link "5. uzdevums - mājas darbs" at bounding box center [149, 154] width 146 height 20
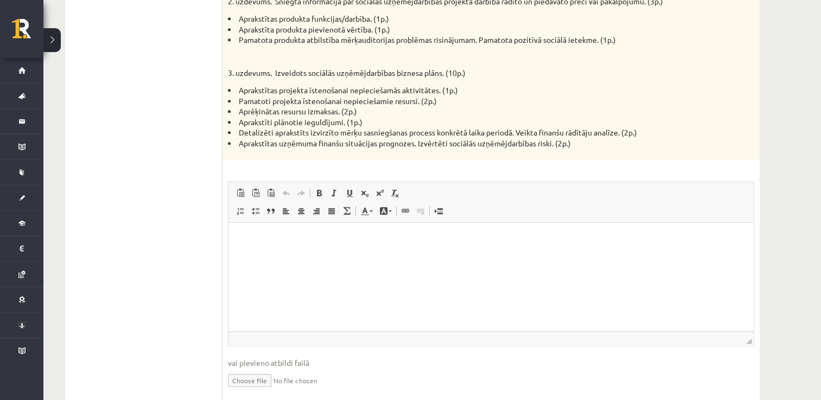
scroll to position [752, 0]
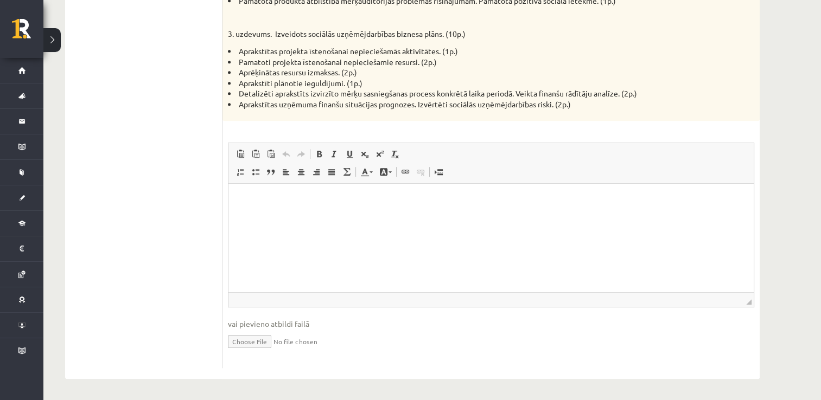
click at [243, 343] on input "file" at bounding box center [491, 341] width 526 height 22
type input "**********"
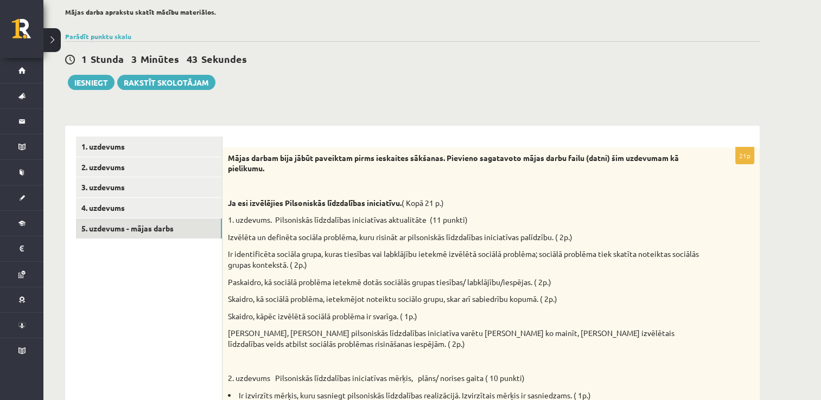
scroll to position [89, 0]
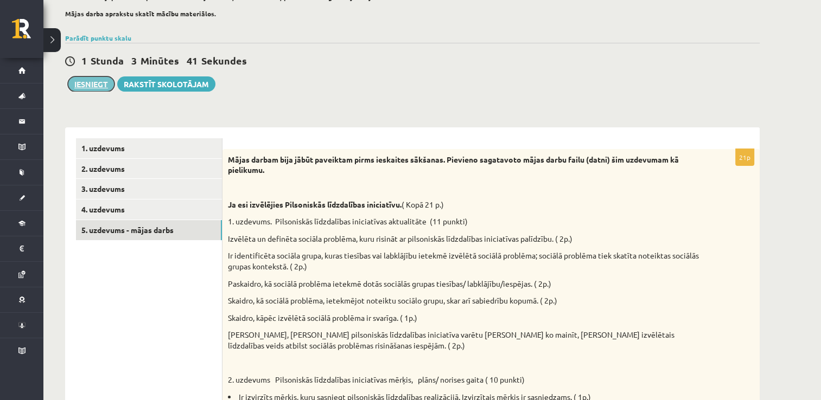
click at [87, 84] on button "Iesniegt" at bounding box center [91, 83] width 47 height 15
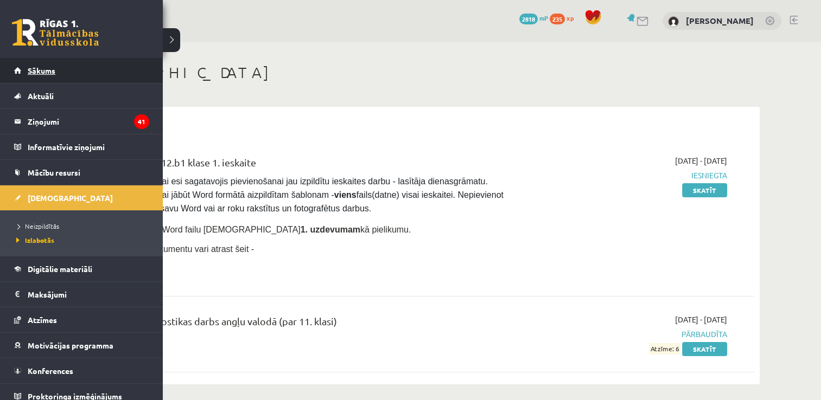
click at [35, 73] on span "Sākums" at bounding box center [42, 71] width 28 height 10
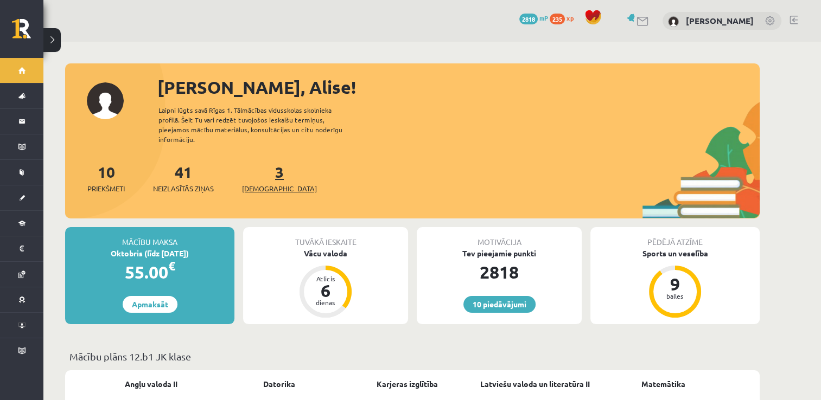
click at [264, 162] on link "3 Ieskaites" at bounding box center [279, 178] width 75 height 32
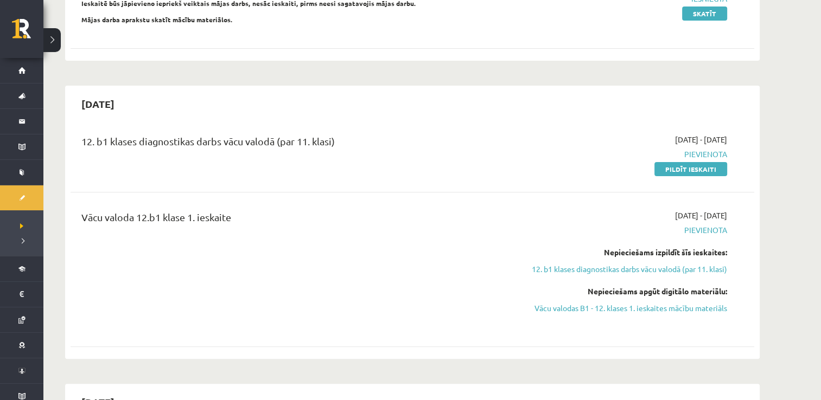
scroll to position [373, 0]
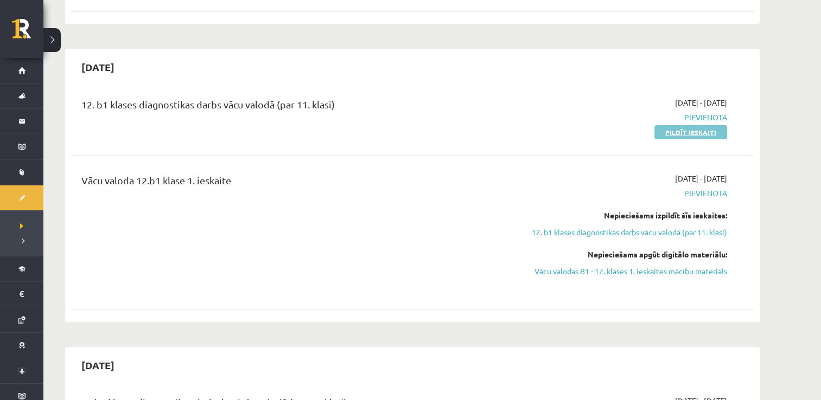
click at [659, 131] on link "Pildīt ieskaiti" at bounding box center [690, 132] width 73 height 14
